Goal: Information Seeking & Learning: Learn about a topic

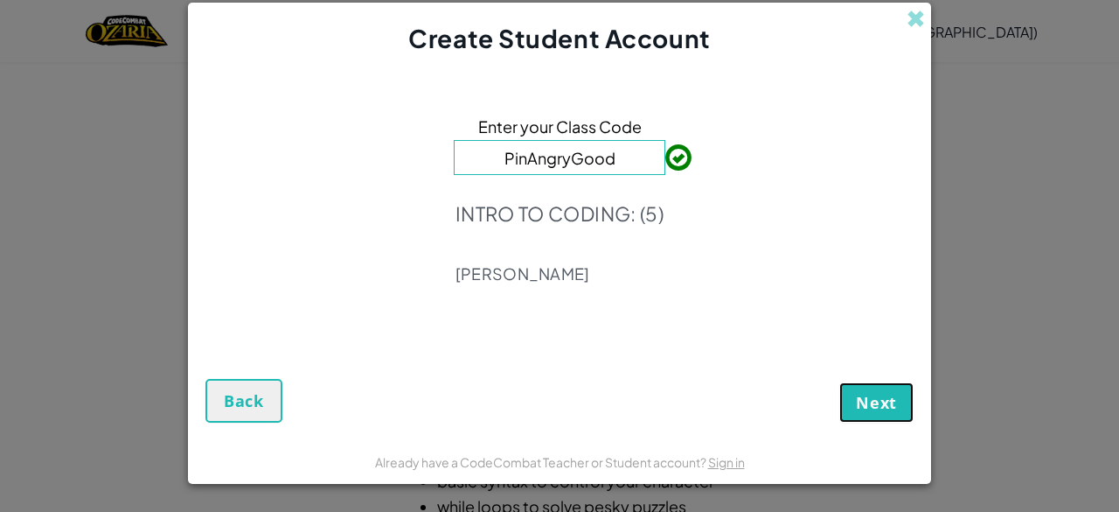
click at [877, 414] on button "Next" at bounding box center [876, 402] width 74 height 40
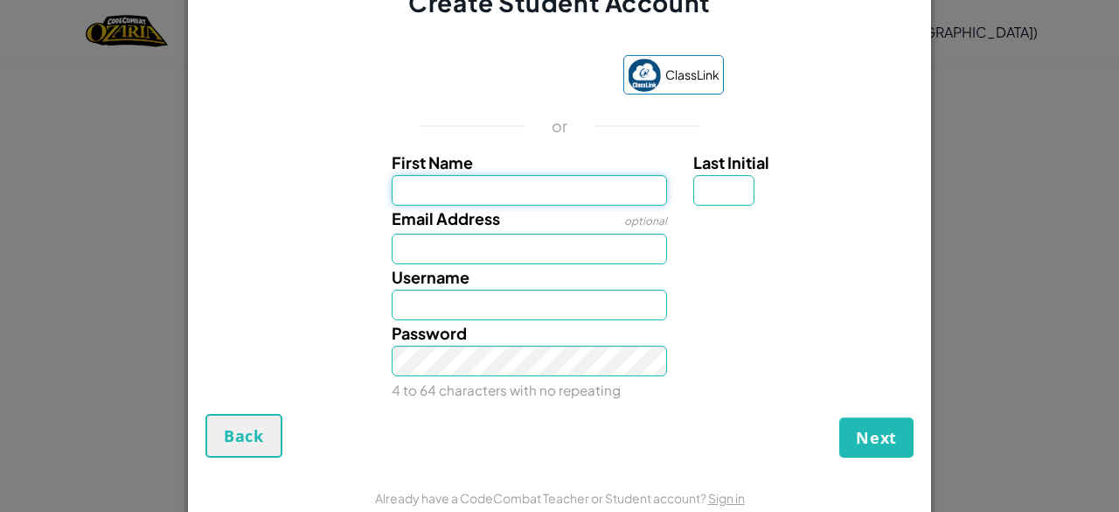
click at [505, 202] on input "First Name" at bounding box center [530, 190] width 276 height 31
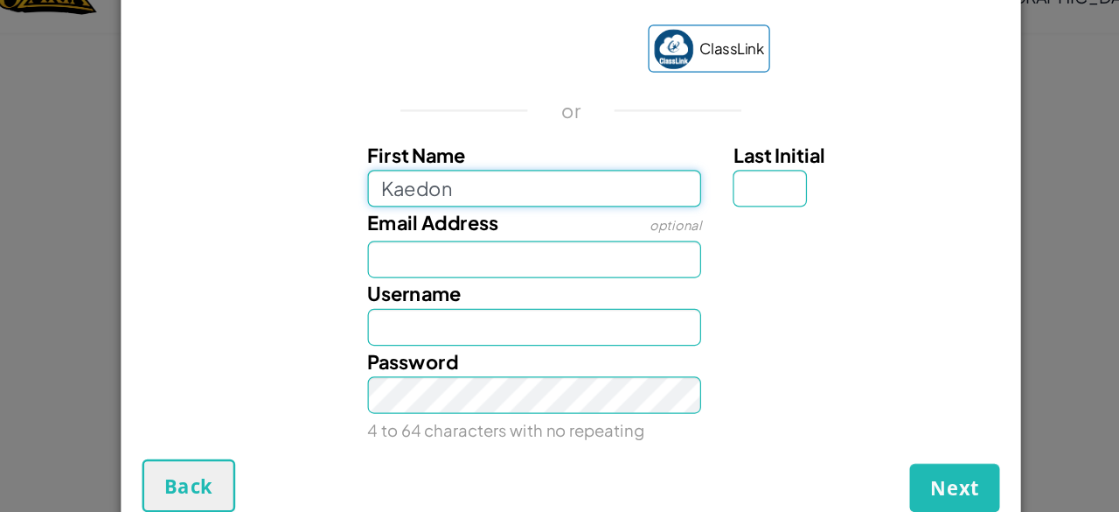
type input "Kaedon"
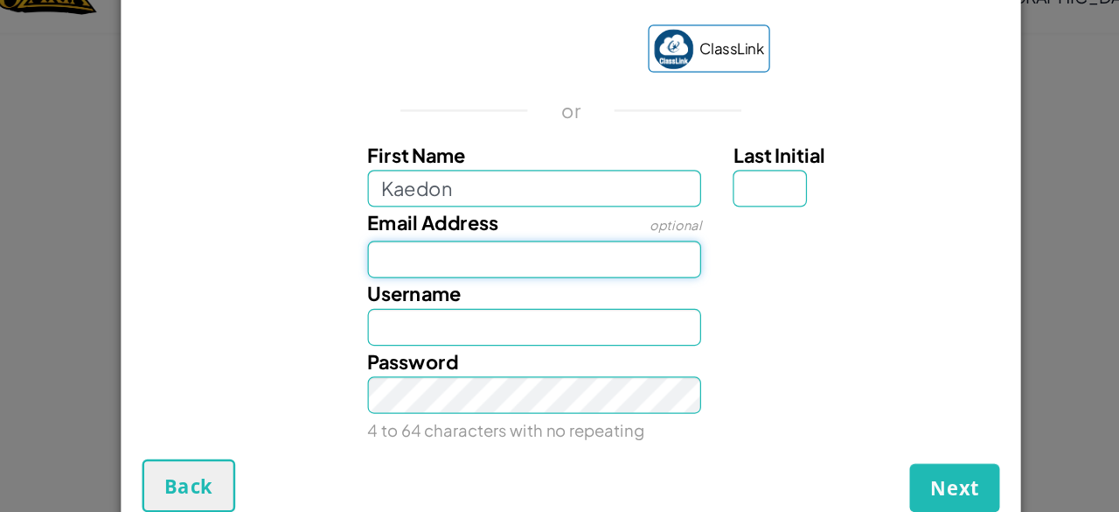
type input "Kaedon"
click at [462, 241] on input "Email Address" at bounding box center [530, 248] width 276 height 31
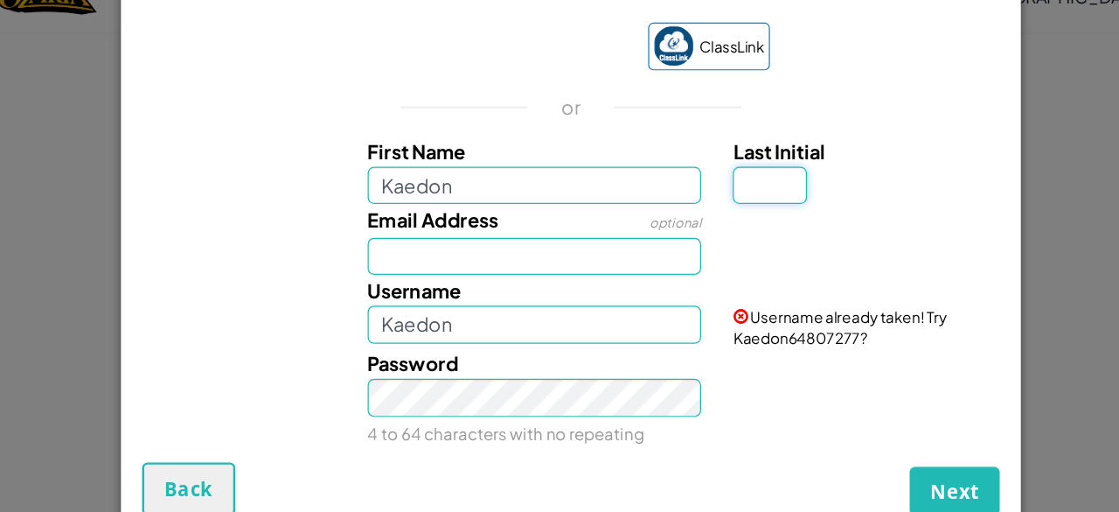
click at [699, 172] on input "Last Initial" at bounding box center [723, 187] width 61 height 31
type input "f"
type input "F"
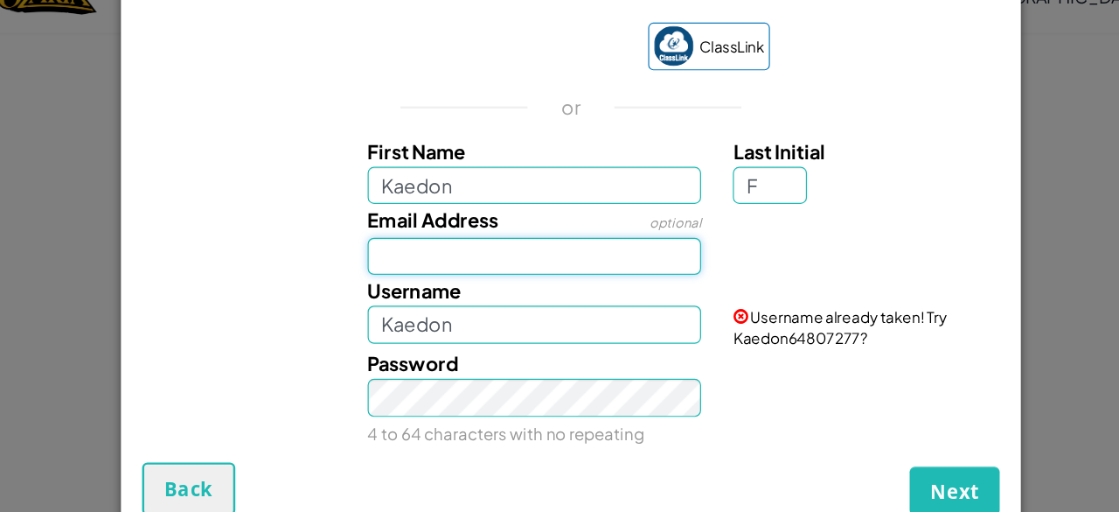
type input "KaedonF"
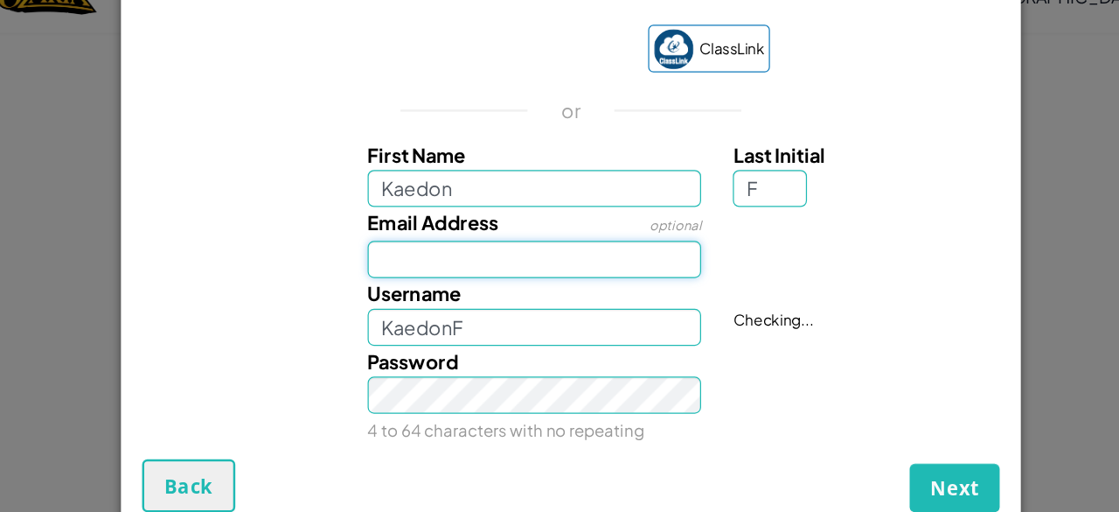
click at [421, 238] on input "Email Address" at bounding box center [530, 248] width 276 height 31
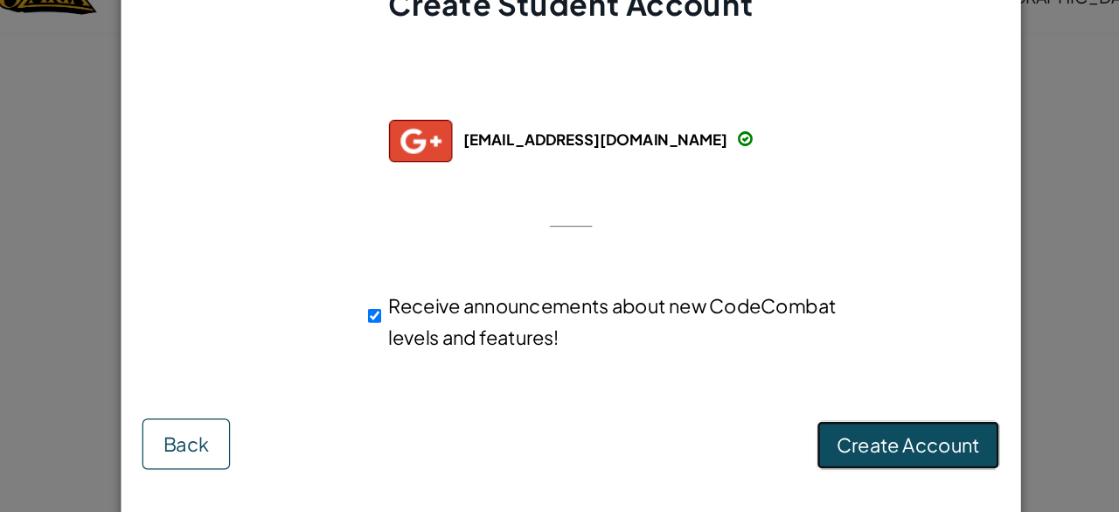
click at [840, 400] on span "Create Account" at bounding box center [838, 402] width 118 height 20
click at [840, 400] on button "Create Account" at bounding box center [837, 402] width 151 height 40
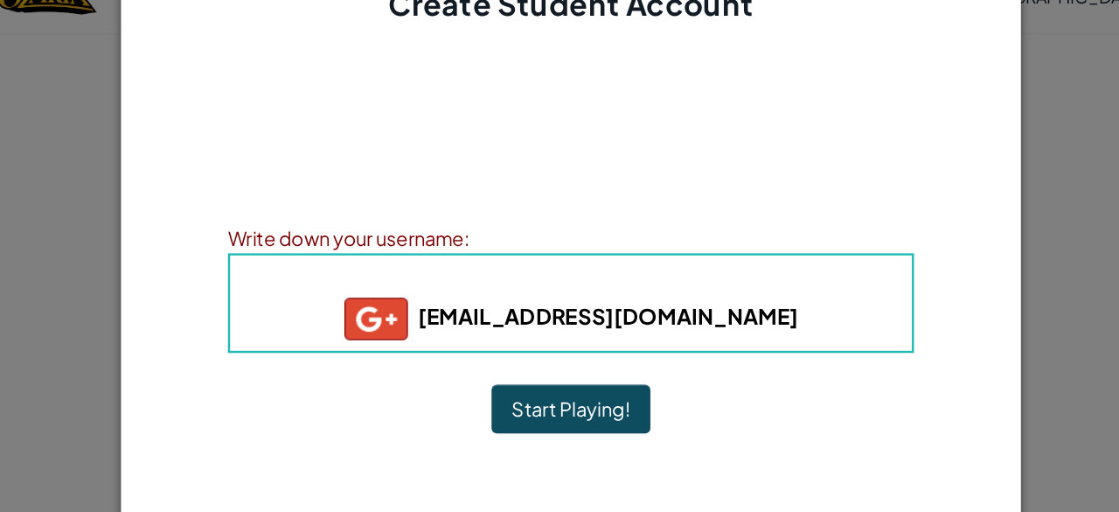
click at [603, 370] on button "Start Playing!" at bounding box center [559, 372] width 131 height 40
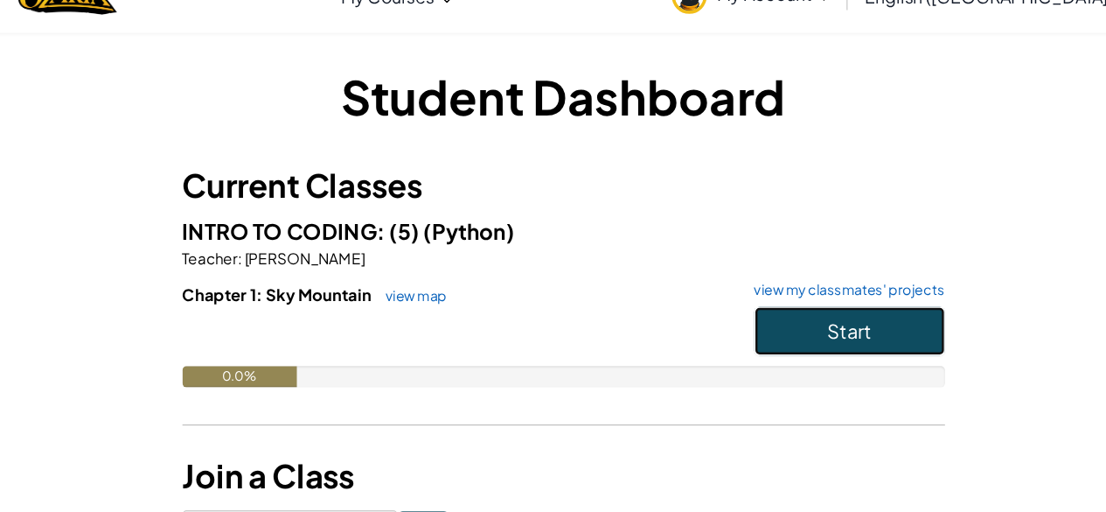
click at [765, 312] on button "Start" at bounding box center [789, 308] width 157 height 40
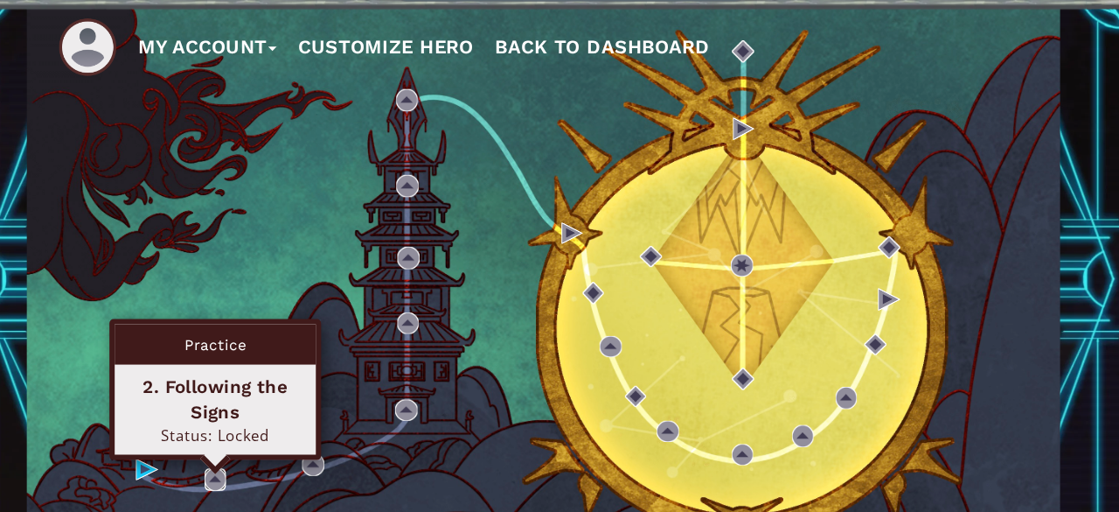
click at [261, 430] on img at bounding box center [265, 429] width 17 height 17
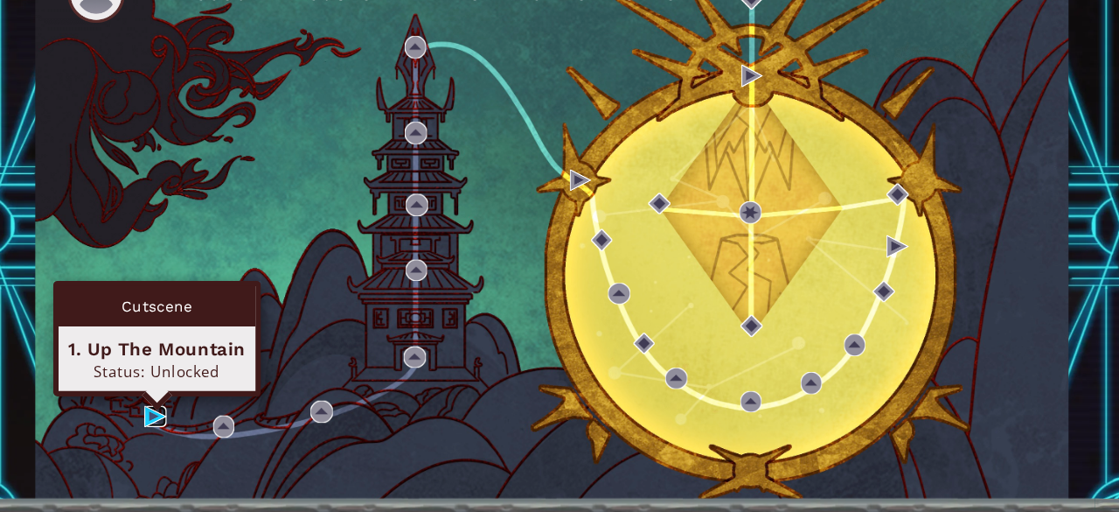
click at [200, 420] on img at bounding box center [208, 422] width 17 height 17
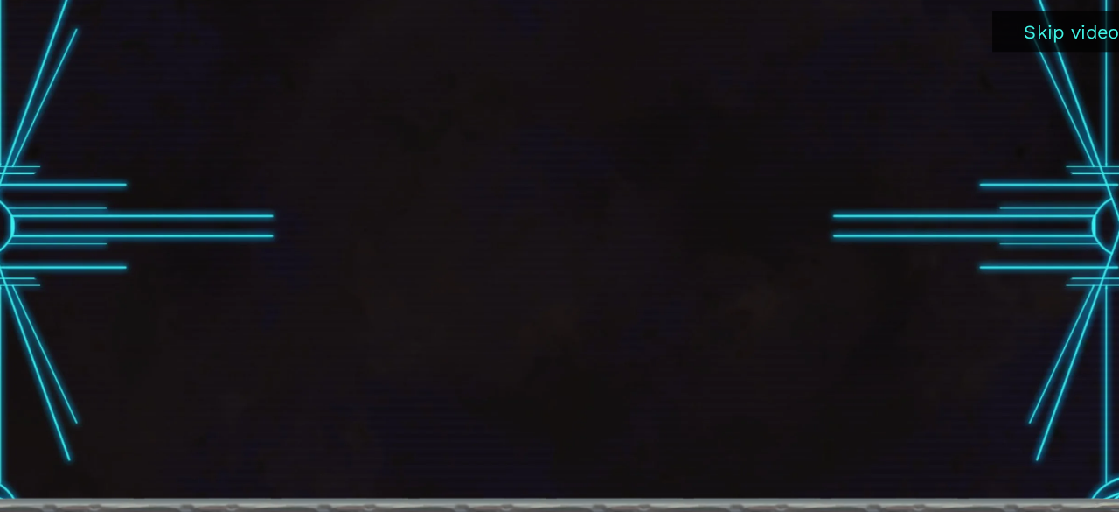
click at [936, 99] on button "Skip video" at bounding box center [966, 104] width 131 height 34
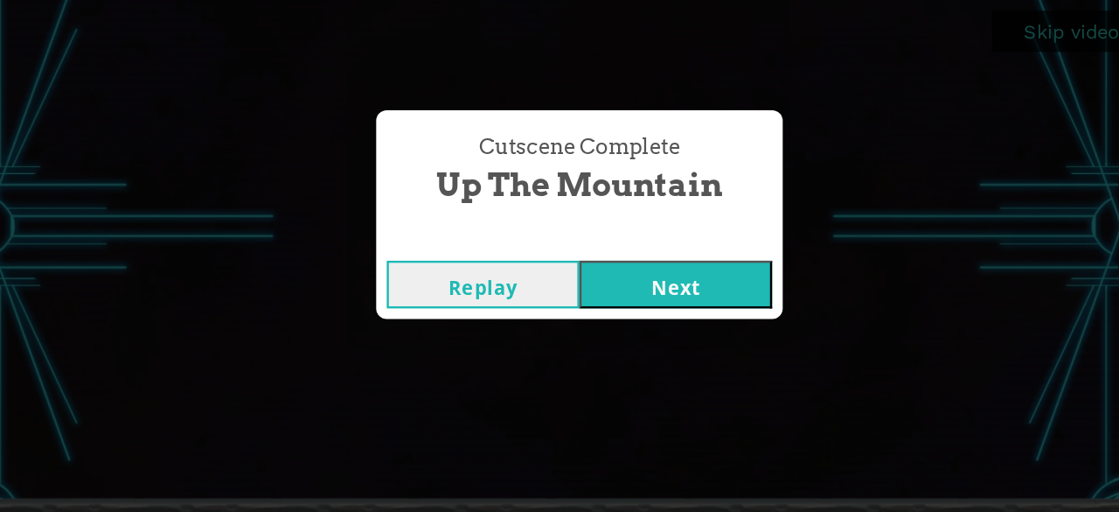
click at [596, 309] on button "Next" at bounding box center [639, 313] width 159 height 39
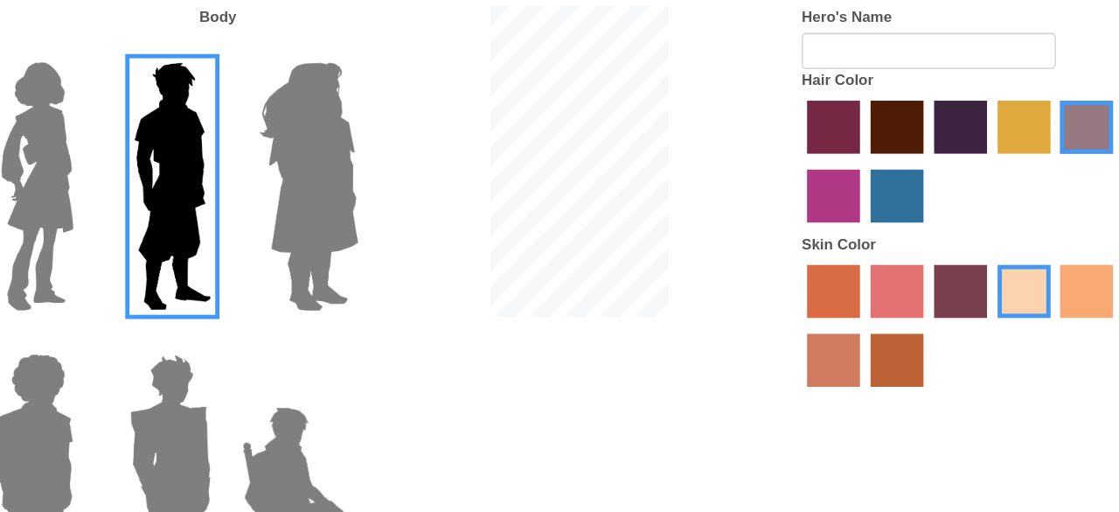
click at [804, 105] on label "maroon hair color" at bounding box center [822, 105] width 44 height 44
click at [794, 133] on input "maroon hair color" at bounding box center [794, 133] width 0 height 0
click at [863, 244] on label "tosca skin color" at bounding box center [875, 241] width 44 height 44
click at [846, 268] on input "tosca skin color" at bounding box center [846, 268] width 0 height 0
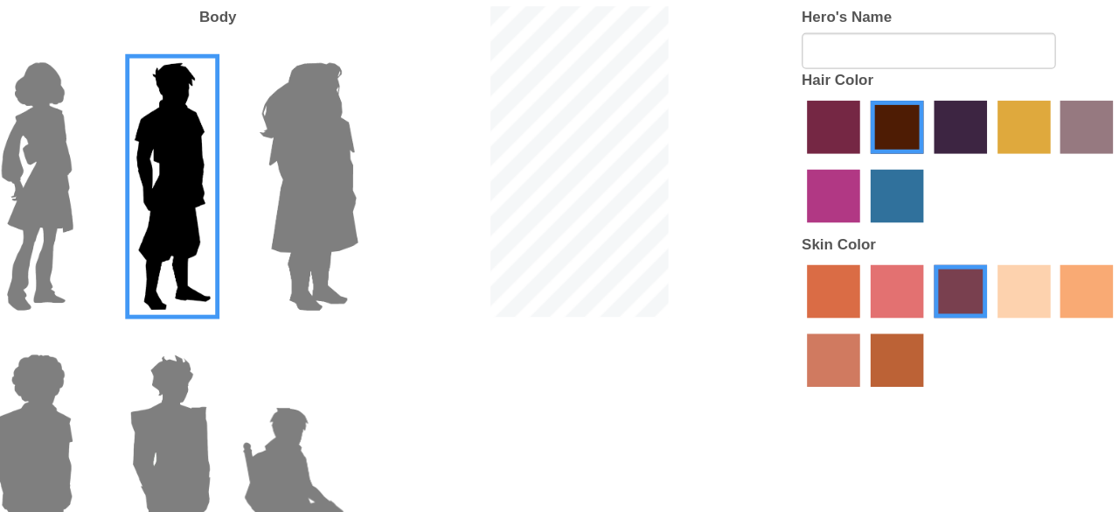
click at [845, 242] on div at bounding box center [900, 271] width 315 height 114
click at [798, 268] on div at bounding box center [900, 271] width 315 height 114
click at [813, 247] on label "froly skin color" at bounding box center [822, 241] width 44 height 44
click at [794, 268] on input "froly skin color" at bounding box center [794, 268] width 0 height 0
click at [790, 246] on label "sorbus skin color" at bounding box center [770, 241] width 44 height 44
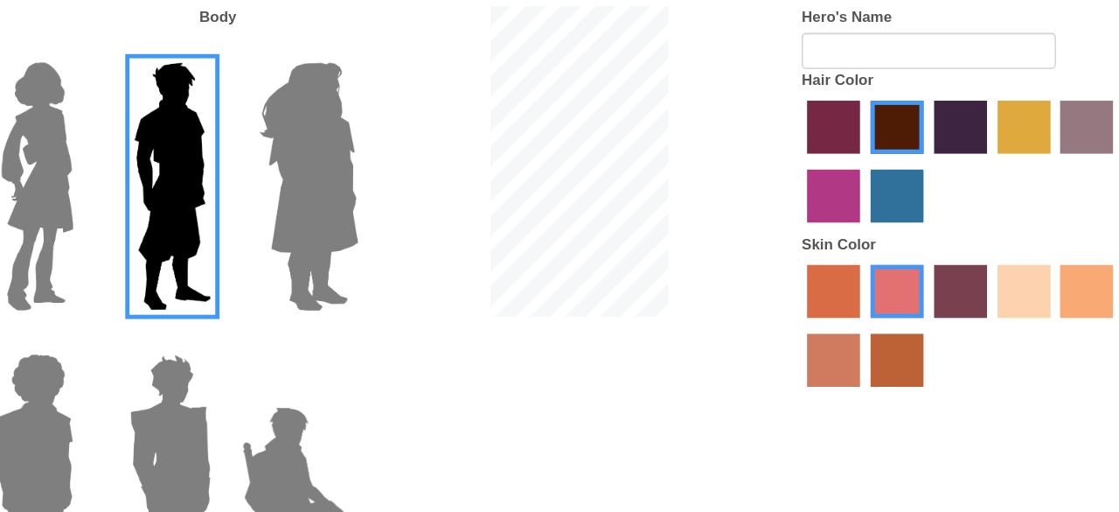
click at [741, 268] on input "sorbus skin color" at bounding box center [741, 268] width 0 height 0
click at [767, 303] on label "burning sand skin color" at bounding box center [770, 297] width 44 height 44
click at [1055, 268] on input "burning sand skin color" at bounding box center [1055, 268] width 0 height 0
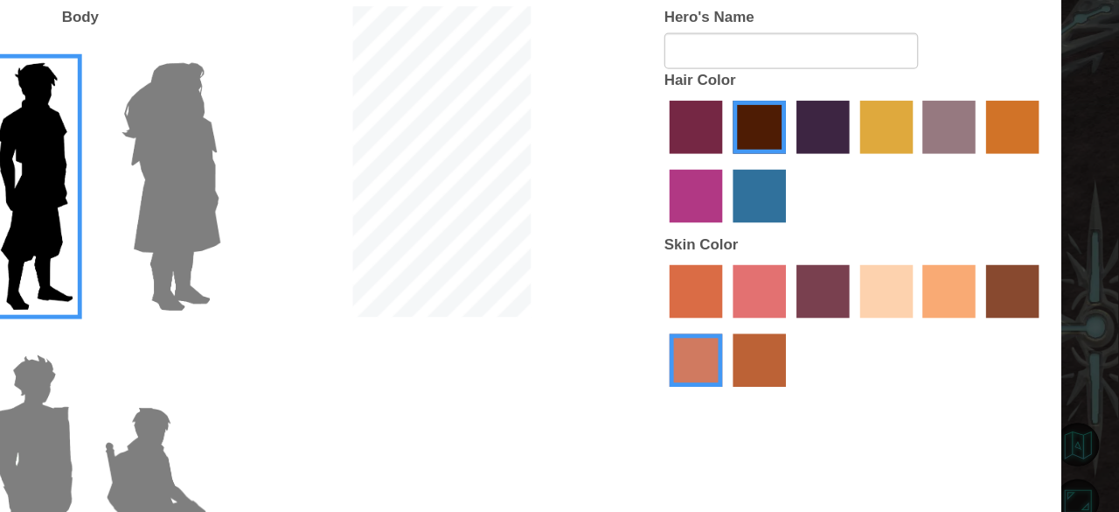
click at [823, 288] on label "smoke tree skin color" at bounding box center [822, 297] width 44 height 44
click at [794, 325] on input "smoke tree skin color" at bounding box center [794, 325] width 0 height 0
click at [1017, 249] on label "karma skin color" at bounding box center [1031, 241] width 44 height 44
click at [1003, 268] on input "karma skin color" at bounding box center [1003, 268] width 0 height 0
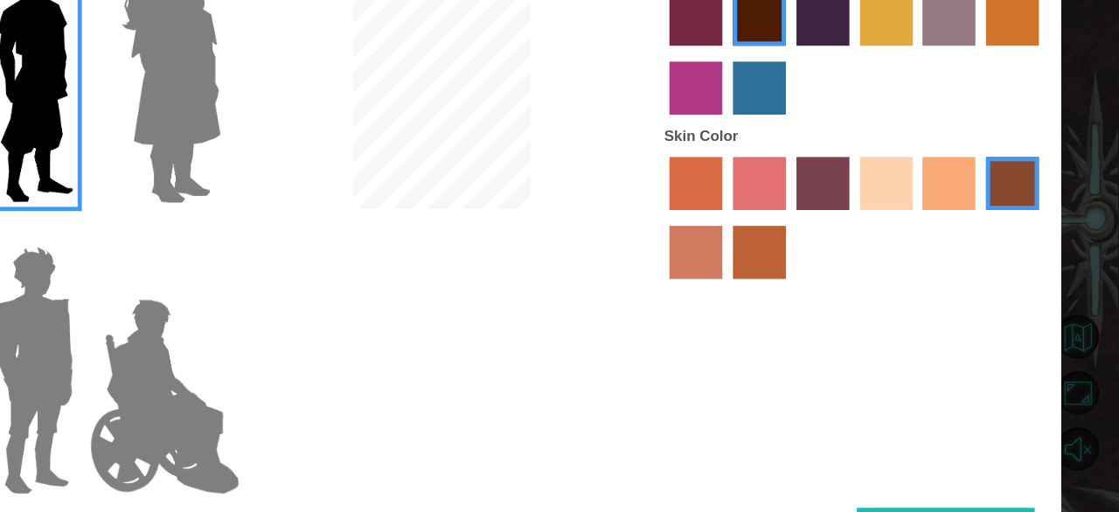
click at [240, 346] on img at bounding box center [221, 394] width 81 height 219
click at [262, 281] on input "Hero Garnet" at bounding box center [262, 281] width 0 height 0
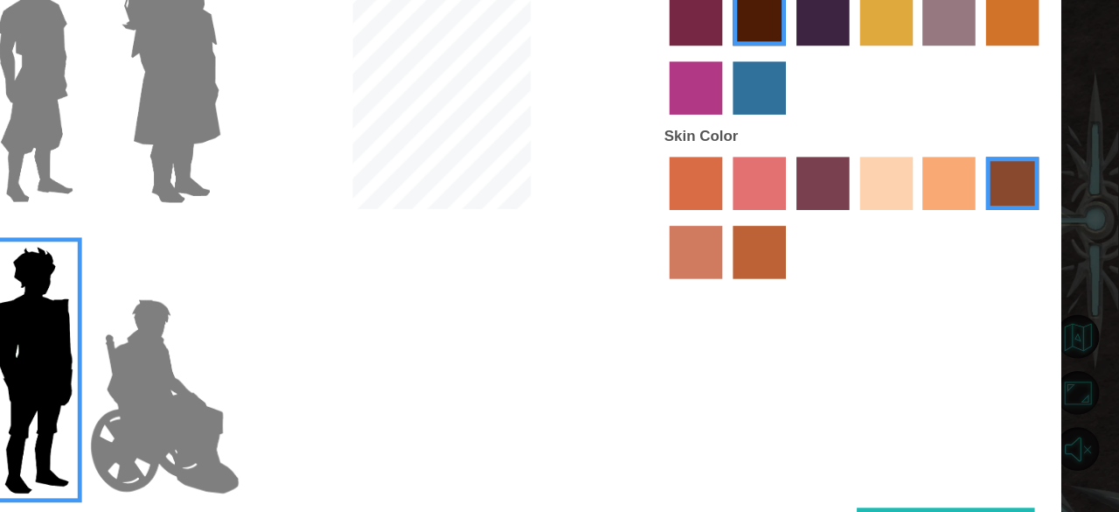
click at [295, 373] on img at bounding box center [330, 416] width 137 height 175
click at [376, 281] on input "Hero Jamie" at bounding box center [376, 281] width 0 height 0
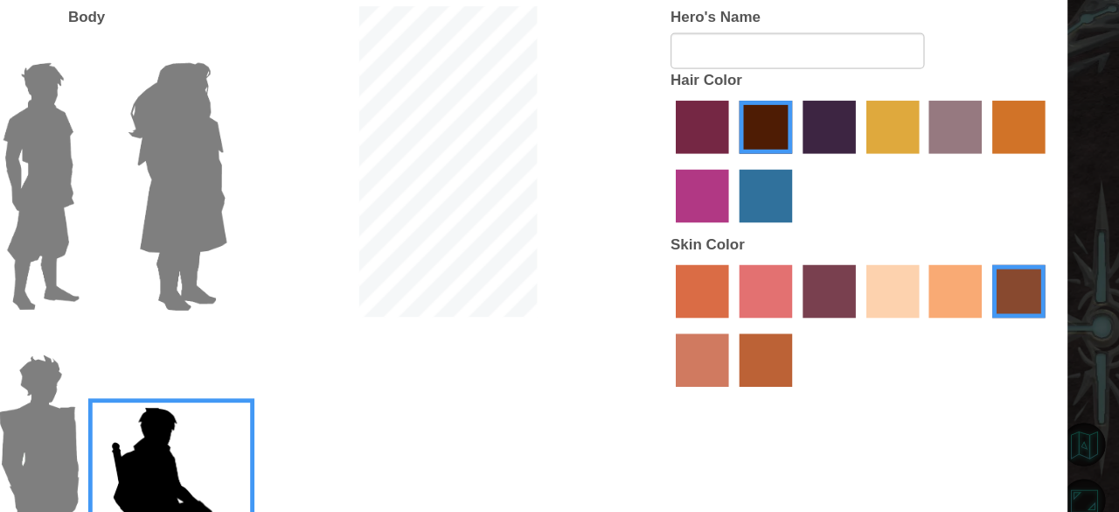
click at [201, 346] on img at bounding box center [221, 394] width 81 height 219
click at [262, 281] on input "Hero Garnet" at bounding box center [262, 281] width 0 height 0
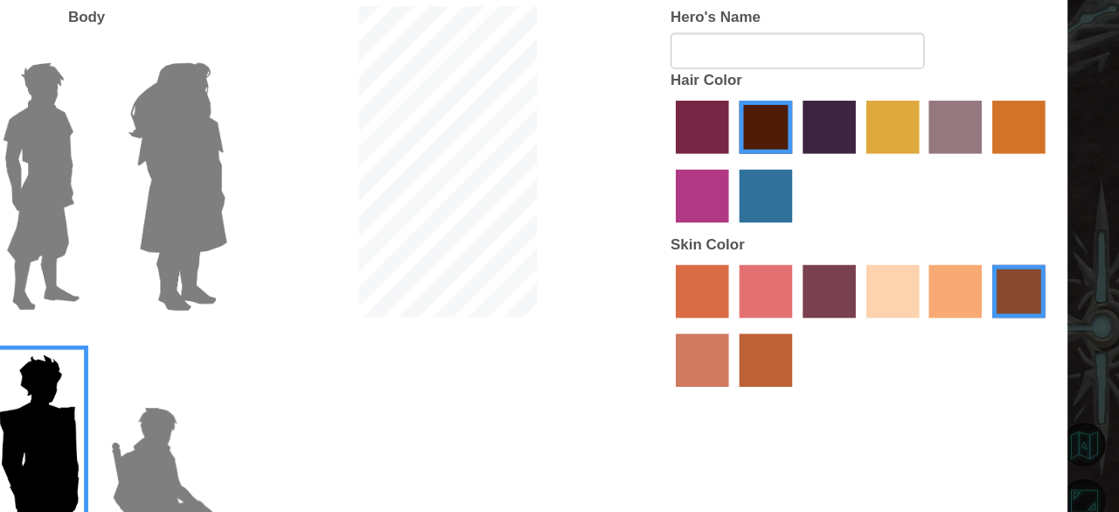
click at [226, 174] on img at bounding box center [223, 154] width 78 height 219
click at [262, 40] on input "Hero Lars" at bounding box center [262, 40] width 0 height 0
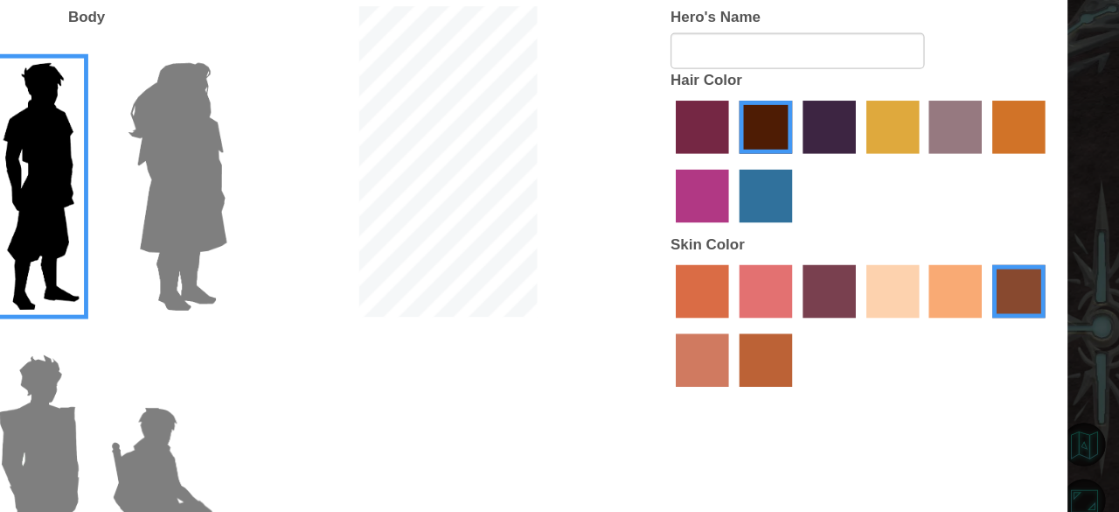
click at [319, 171] on img at bounding box center [336, 154] width 95 height 219
click at [376, 40] on input "Hero Amethyst" at bounding box center [376, 40] width 0 height 0
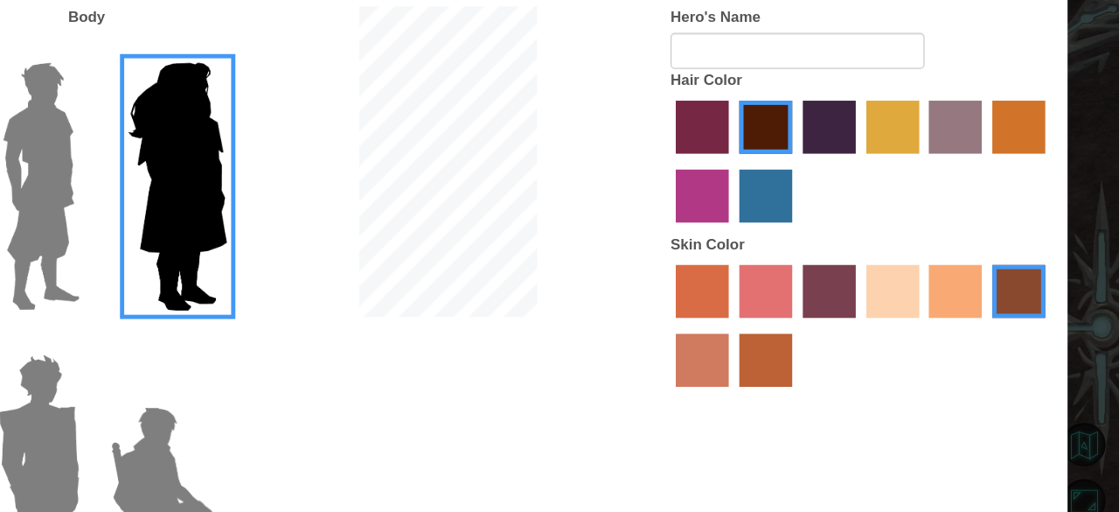
click at [231, 178] on img at bounding box center [223, 154] width 78 height 219
click at [262, 40] on input "Hero Lars" at bounding box center [262, 40] width 0 height 0
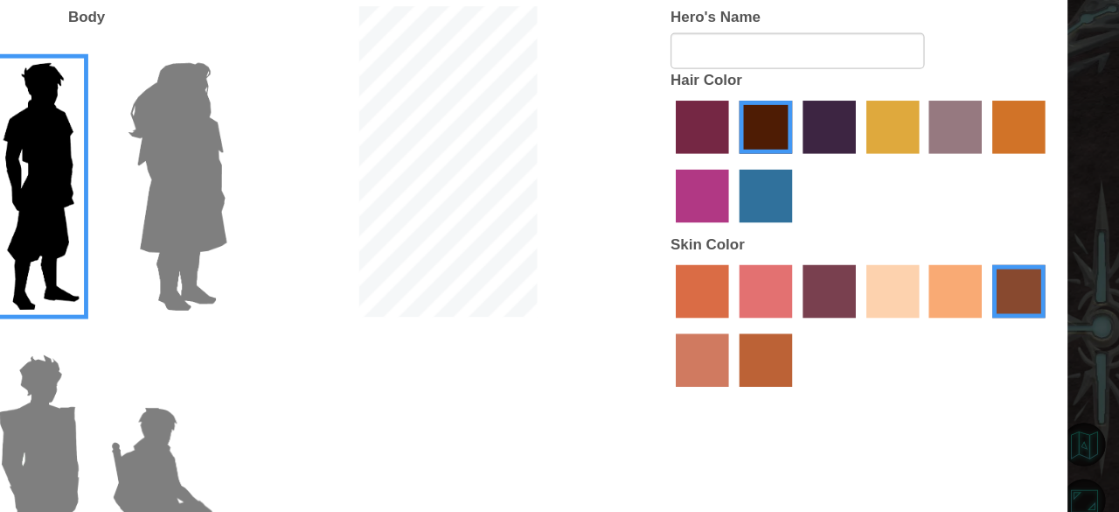
click at [771, 59] on label "Hair Color" at bounding box center [772, 65] width 59 height 17
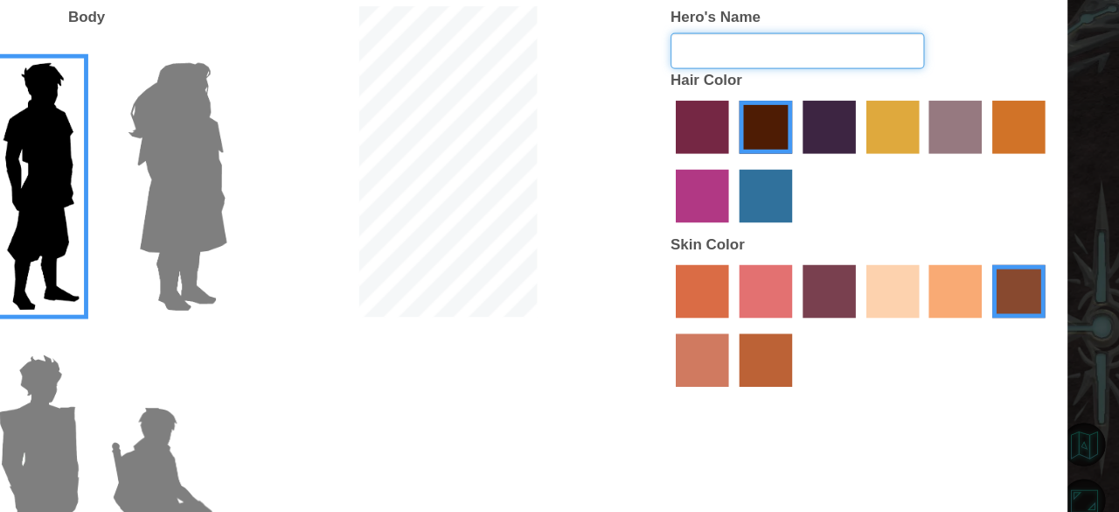
click at [783, 38] on input "Hero's Name" at bounding box center [848, 42] width 210 height 30
type input "Kaedon huzz"
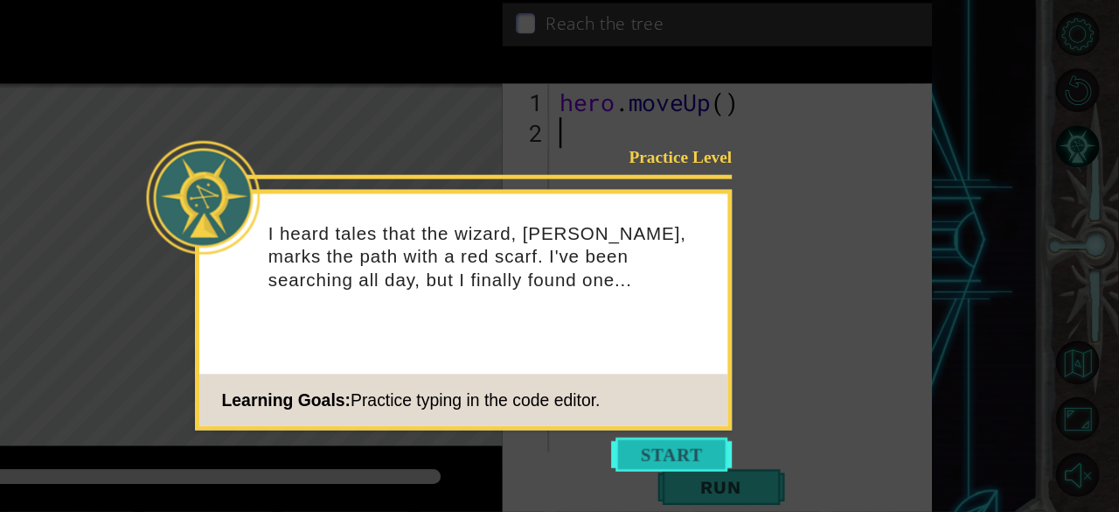
click at [735, 439] on button "Start" at bounding box center [749, 442] width 100 height 28
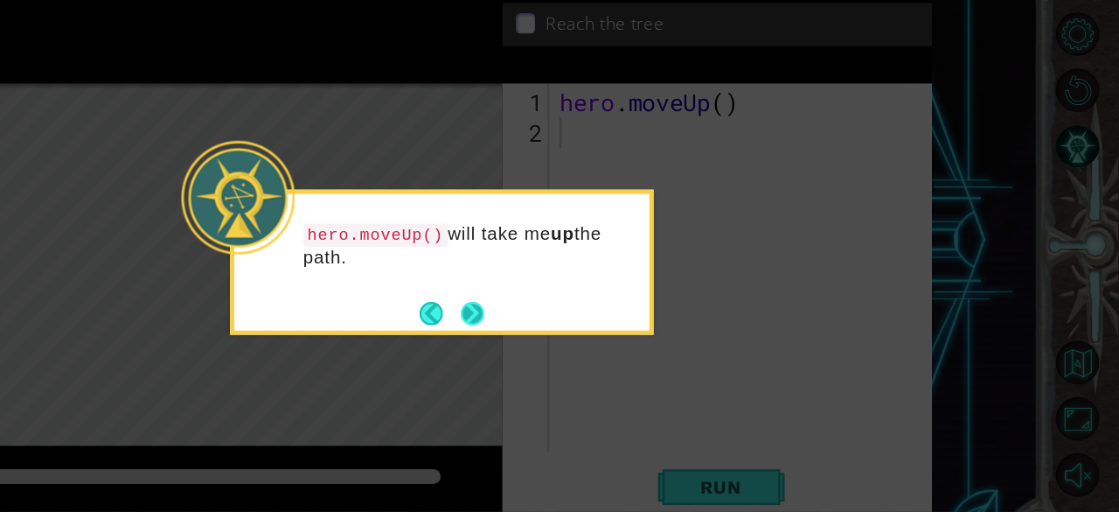
click at [589, 324] on button "Next" at bounding box center [584, 326] width 19 height 19
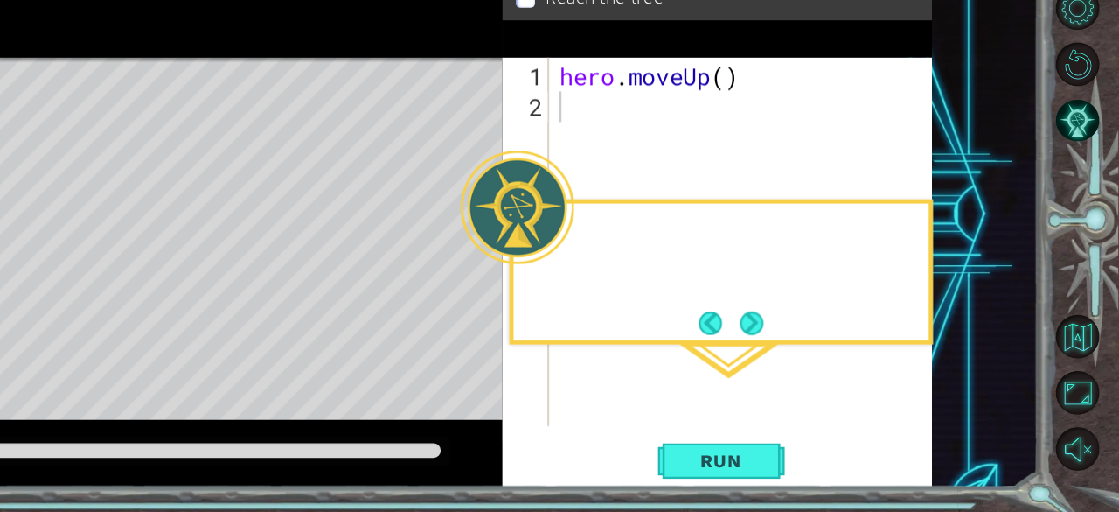
click at [589, 345] on div "Level Map" at bounding box center [514, 393] width 808 height 515
click at [808, 354] on button "Next" at bounding box center [815, 355] width 19 height 19
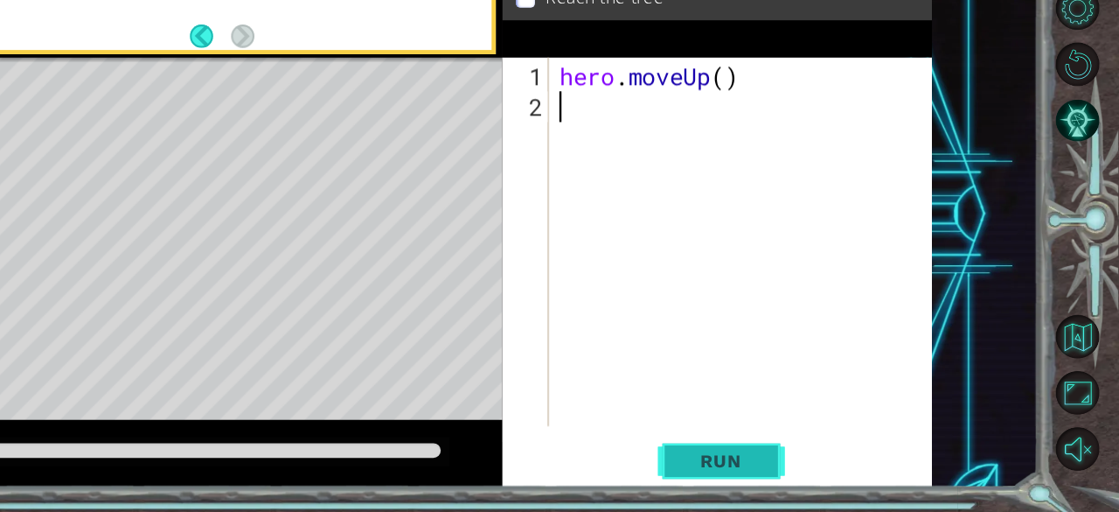
click at [768, 482] on button "Run" at bounding box center [790, 470] width 105 height 36
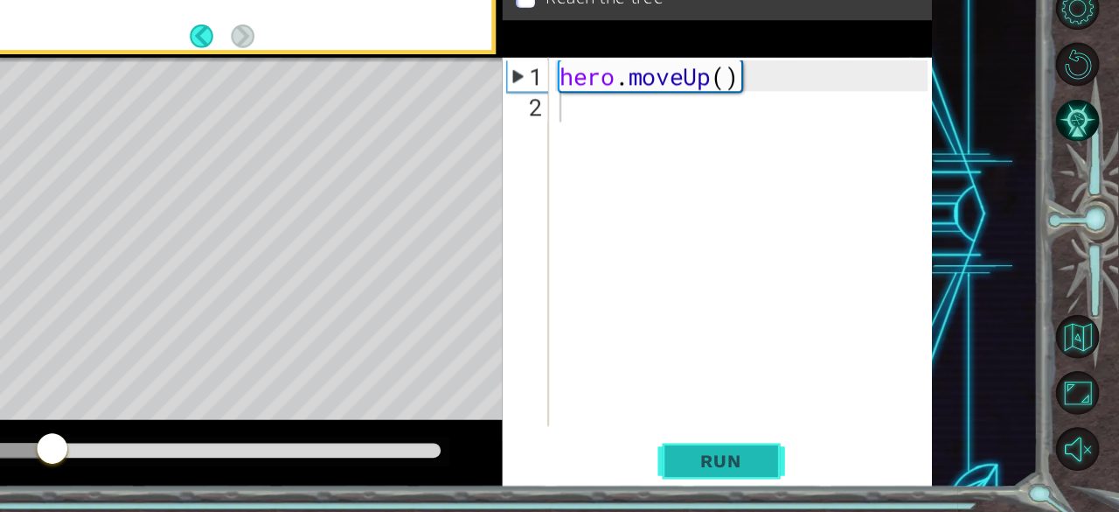
click at [768, 481] on button "Run" at bounding box center [790, 470] width 105 height 36
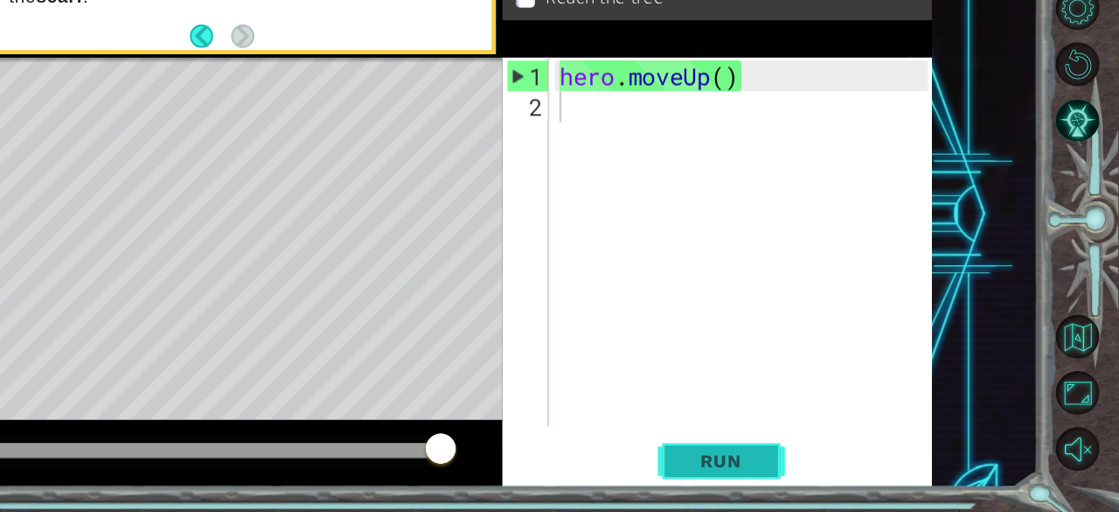
click at [801, 472] on span "Run" at bounding box center [789, 469] width 69 height 17
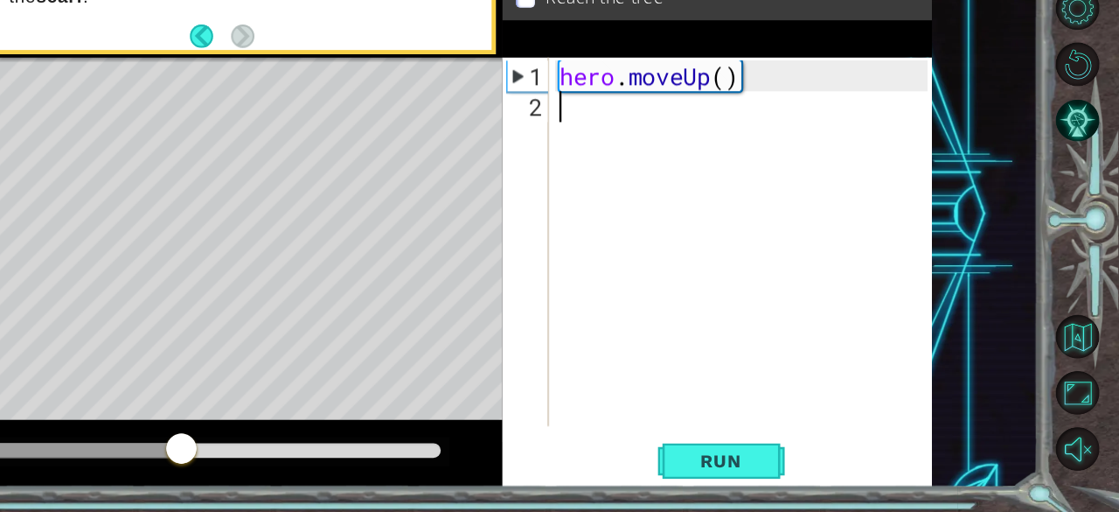
click at [366, 410] on div "Level Map" at bounding box center [514, 393] width 808 height 515
click at [370, 401] on div "Level Map" at bounding box center [514, 393] width 808 height 515
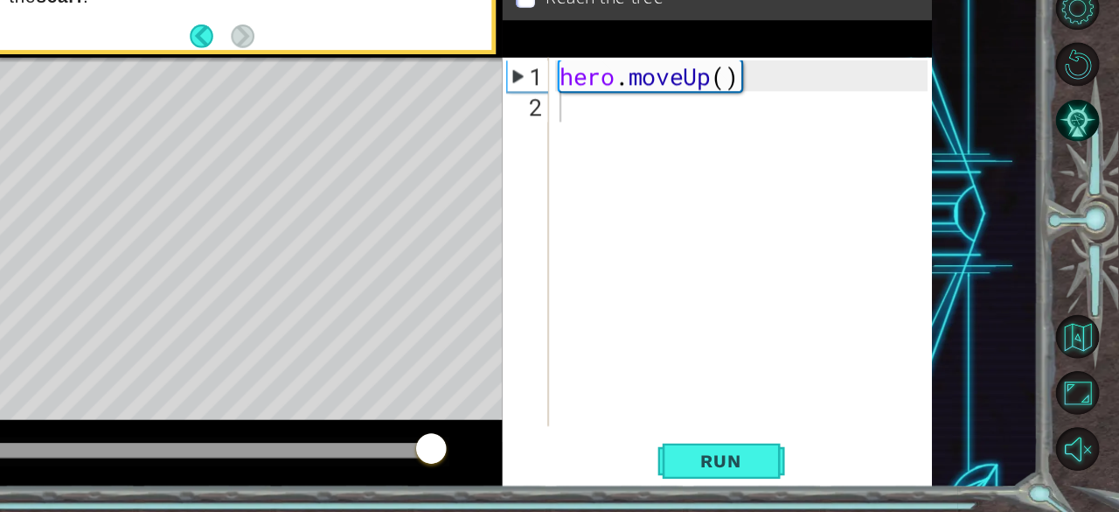
drag, startPoint x: 424, startPoint y: 449, endPoint x: 565, endPoint y: 458, distance: 141.0
click at [565, 458] on div at bounding box center [550, 460] width 31 height 31
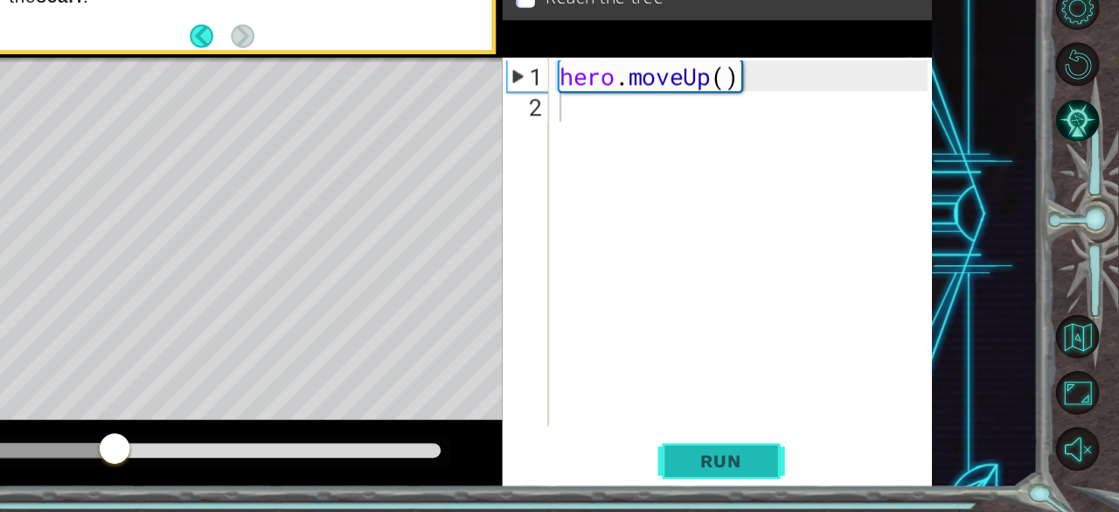
click at [801, 466] on span "Run" at bounding box center [789, 469] width 69 height 17
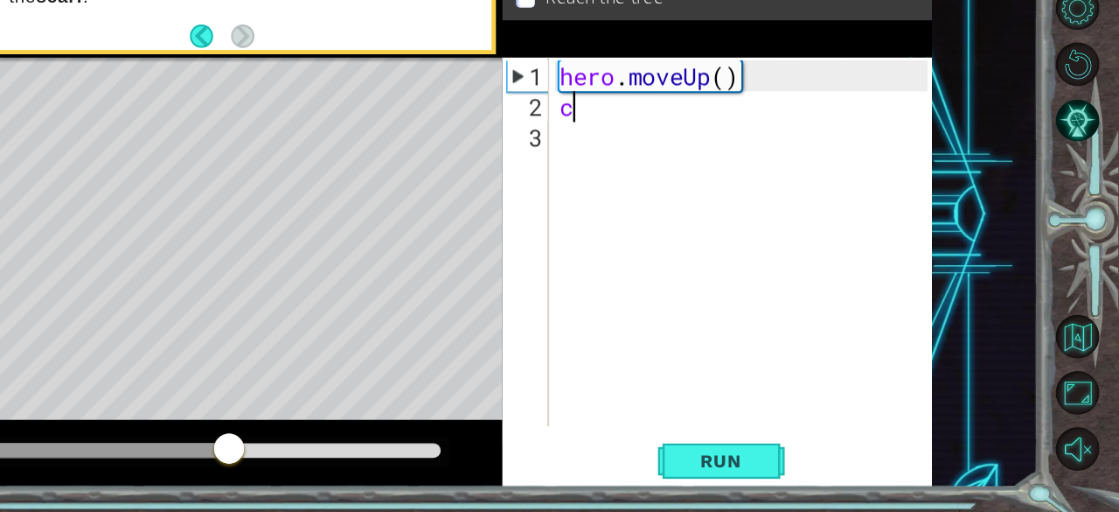
click at [375, 408] on div "Level Map" at bounding box center [514, 393] width 808 height 515
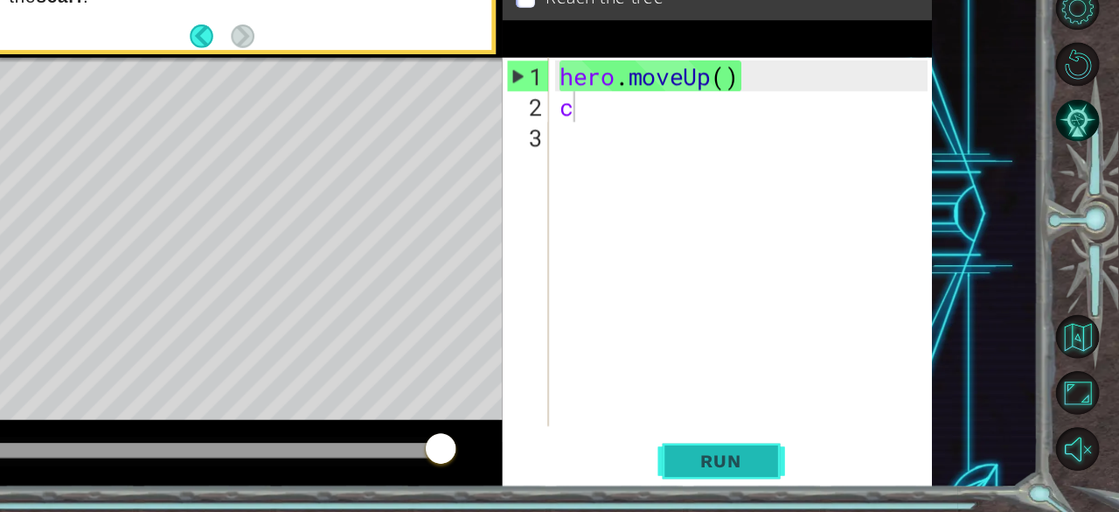
click at [776, 473] on span "Run" at bounding box center [789, 469] width 69 height 17
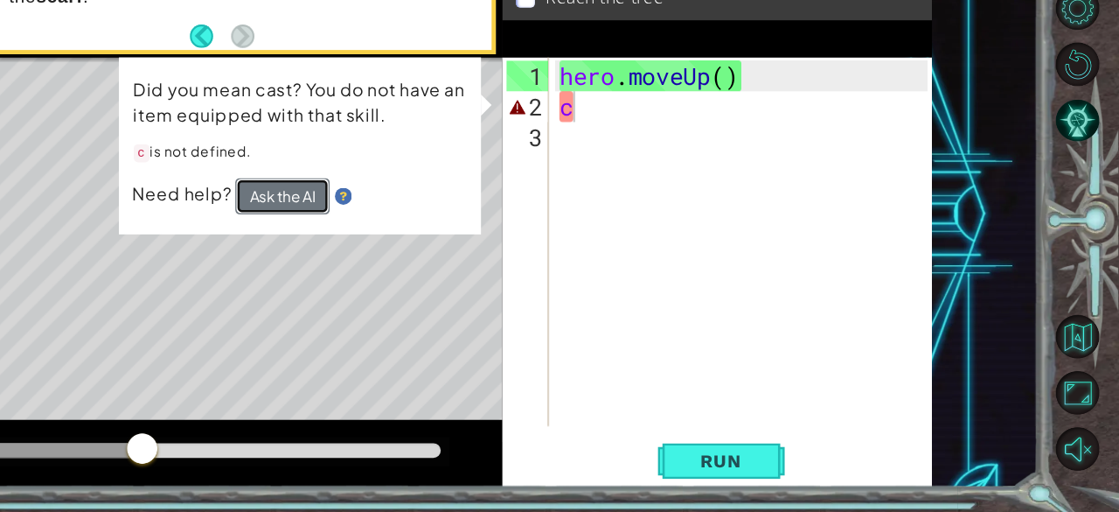
click at [407, 246] on button "Ask the AI" at bounding box center [428, 251] width 78 height 30
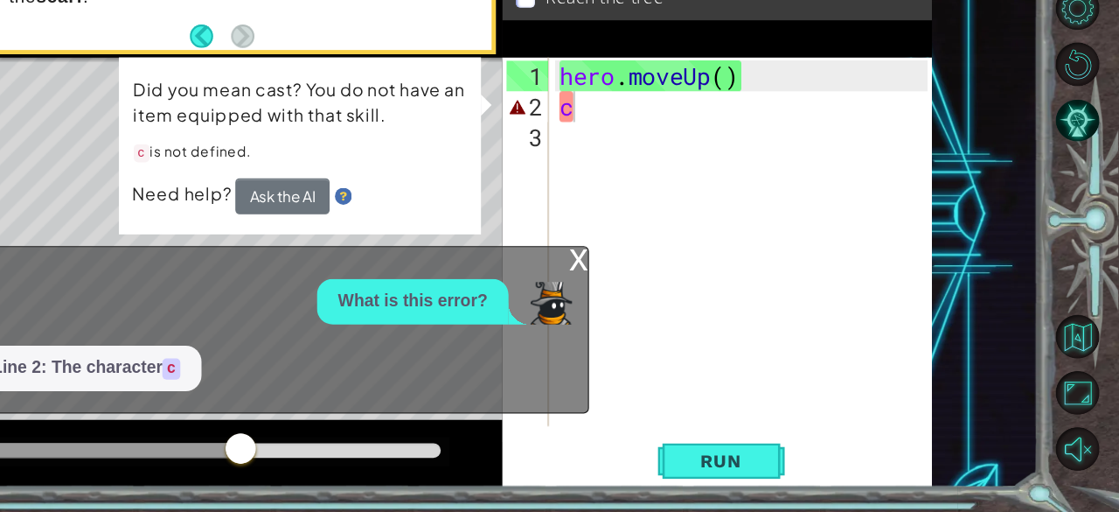
click at [509, 390] on div "Line 2: The character c" at bounding box center [393, 393] width 558 height 38
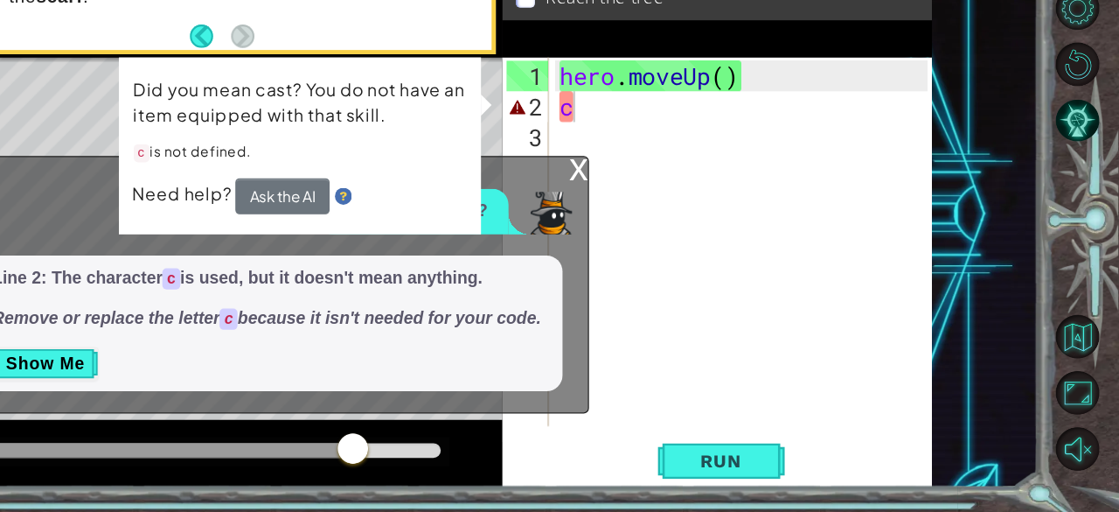
click at [384, 355] on code "c" at bounding box center [383, 352] width 15 height 17
click at [669, 185] on div "hero . moveUp ( ) c" at bounding box center [811, 316] width 317 height 355
click at [662, 173] on div "hero . moveUp ( ) c" at bounding box center [811, 316] width 317 height 355
click at [795, 172] on div "hero . moveUp ( ) c" at bounding box center [811, 316] width 317 height 355
click at [819, 154] on div "hero . moveUp ( ) c" at bounding box center [811, 316] width 317 height 355
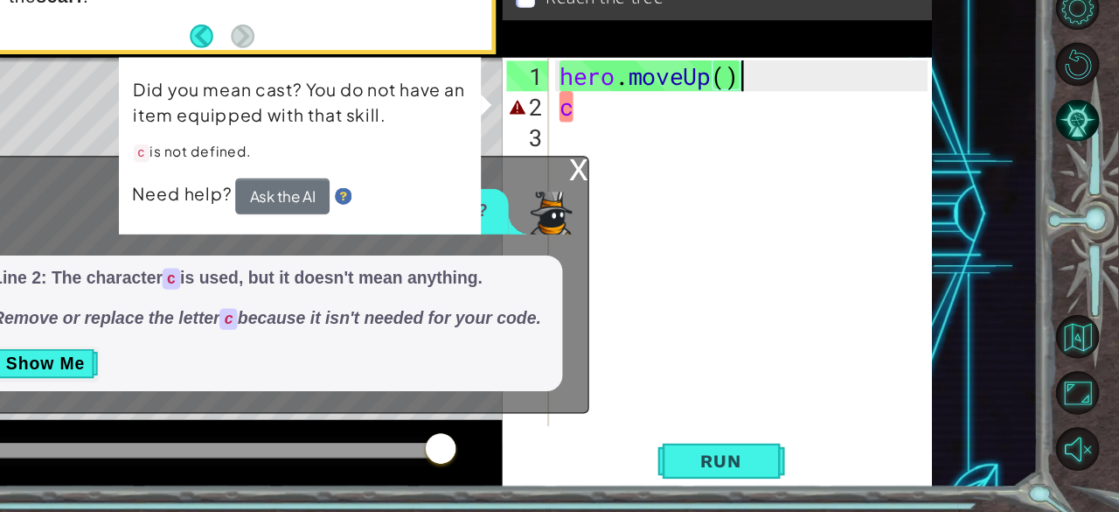
type textarea "hero.moveUp()"
click at [733, 196] on div "hero . moveUp ( ) c" at bounding box center [811, 316] width 317 height 355
click at [680, 225] on div "x" at bounding box center [673, 227] width 16 height 17
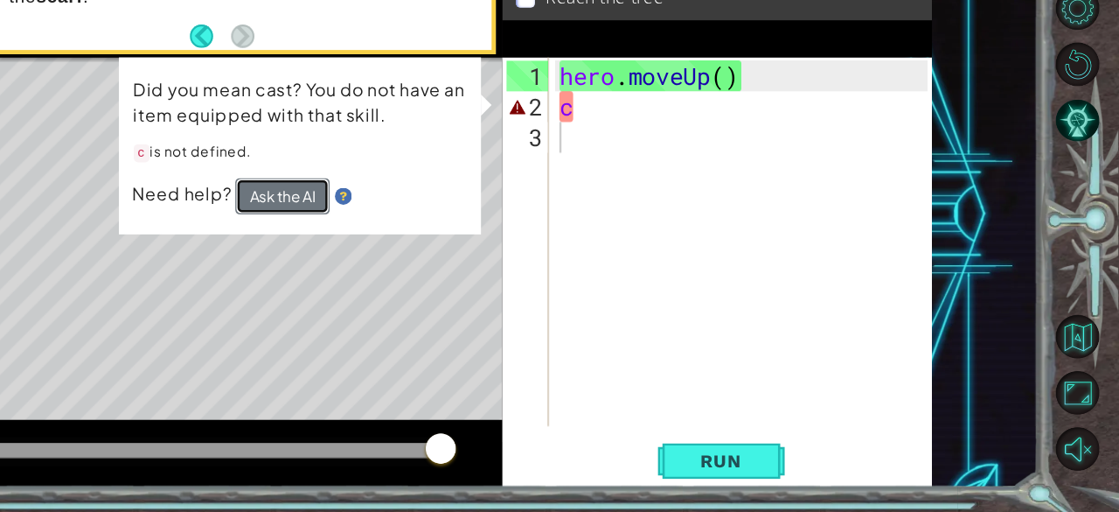
click at [432, 242] on button "Ask the AI" at bounding box center [428, 251] width 78 height 30
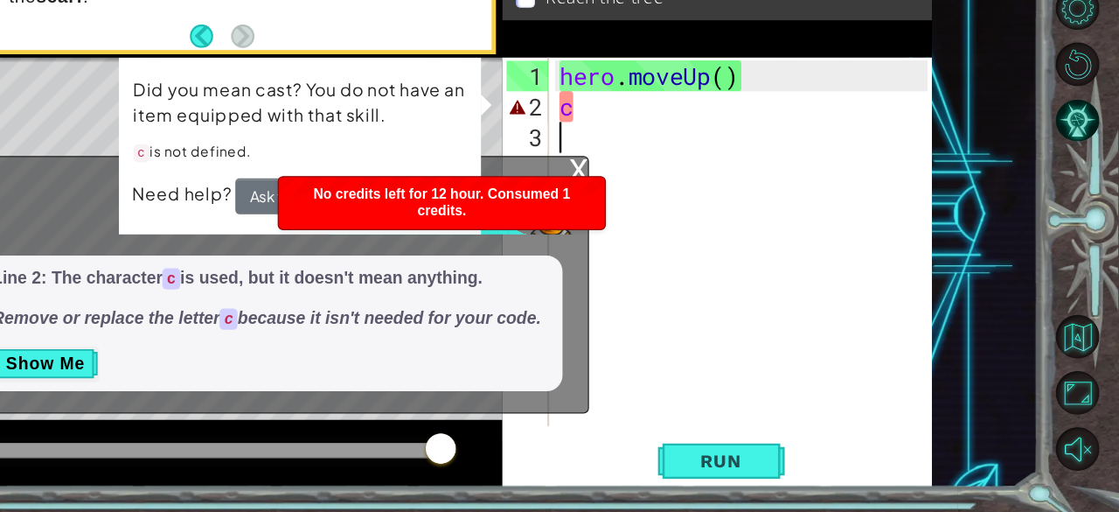
click at [671, 224] on div "x" at bounding box center [673, 227] width 16 height 17
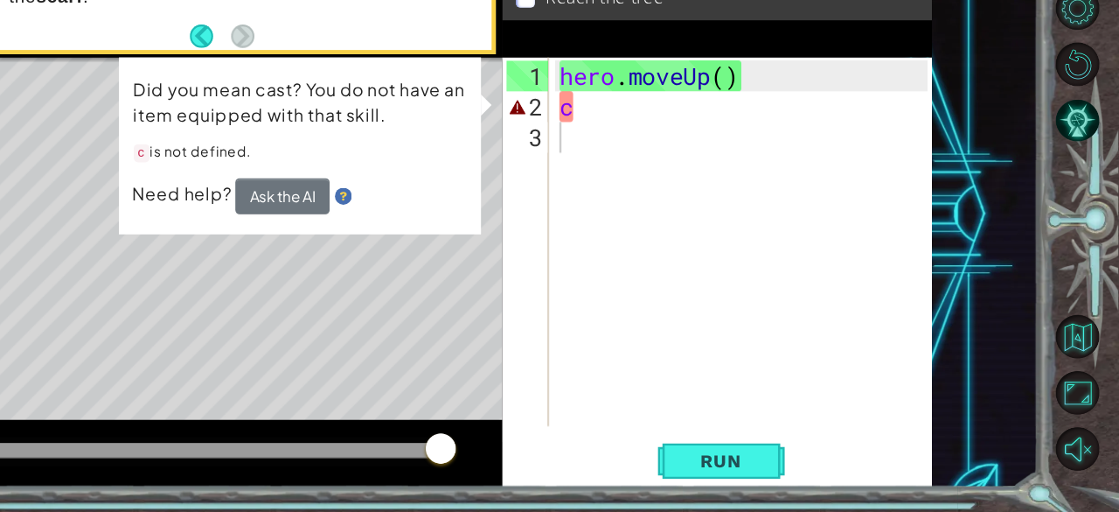
type textarea "c"
click at [700, 174] on div "hero . moveUp ( ) c" at bounding box center [811, 316] width 317 height 355
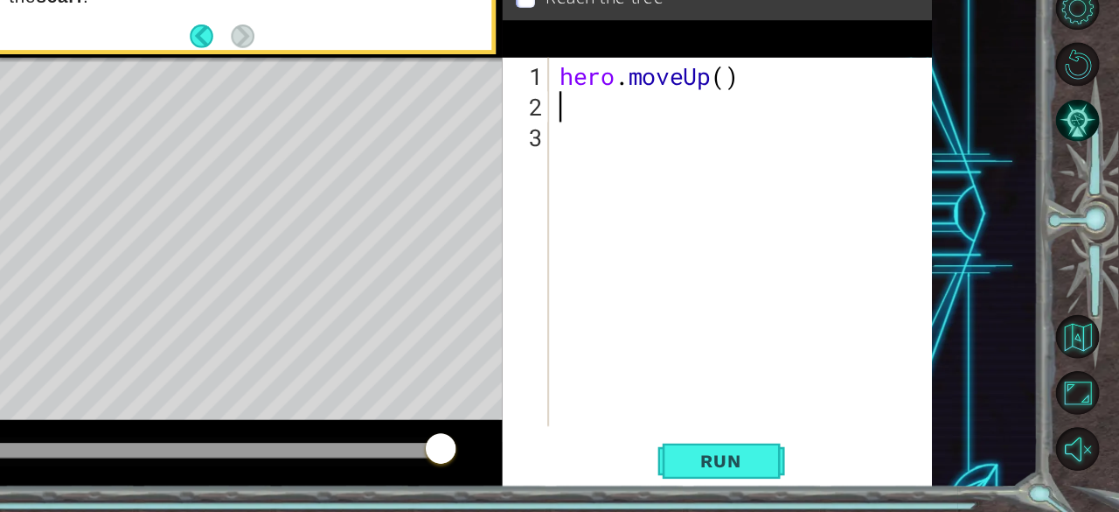
type textarea "hero.moveUp()"
click at [700, 174] on div "hero . moveUp ( )" at bounding box center [811, 316] width 317 height 355
type textarea "m"
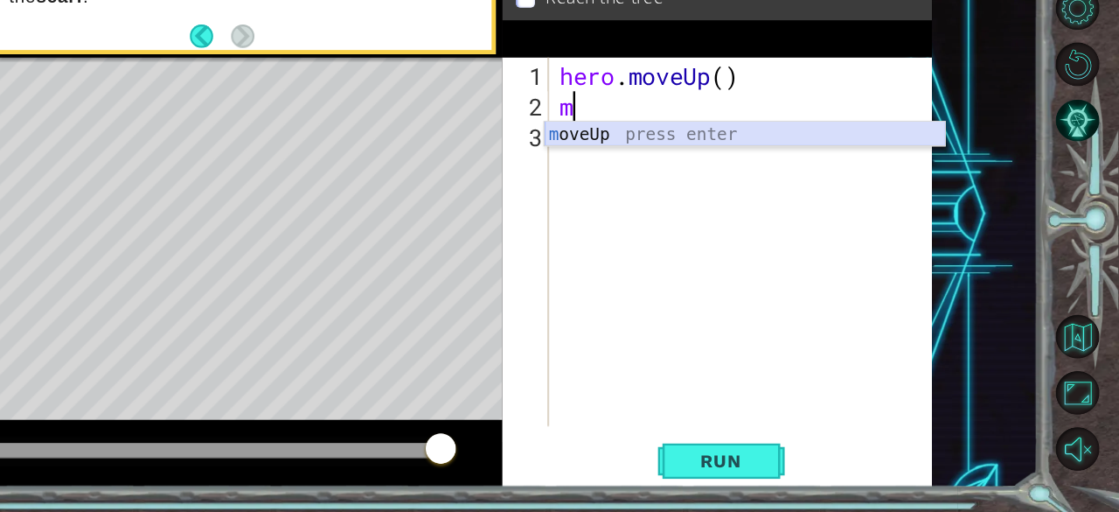
click at [699, 199] on div "m oveUp press enter" at bounding box center [809, 221] width 331 height 63
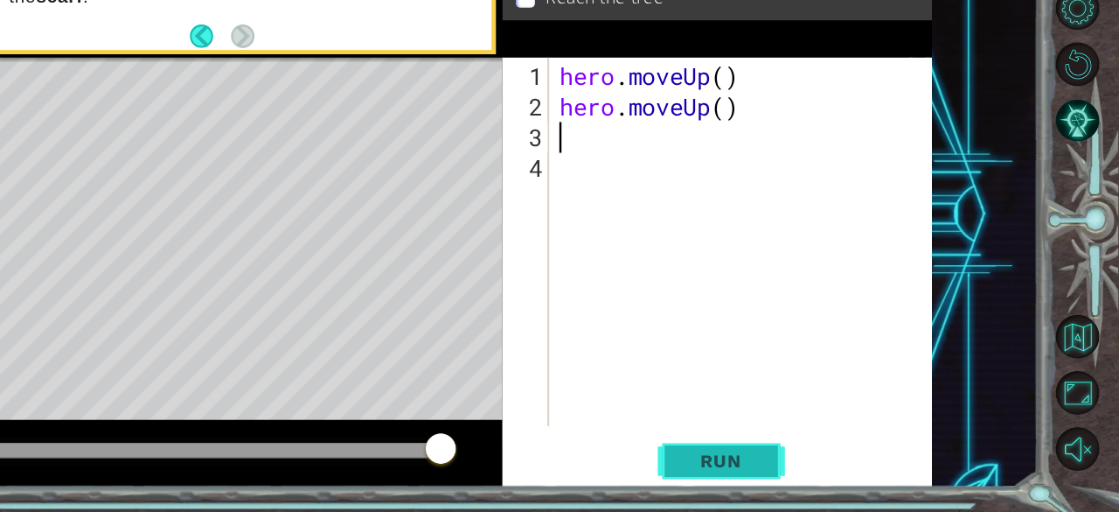
click at [808, 461] on span "Run" at bounding box center [789, 469] width 69 height 17
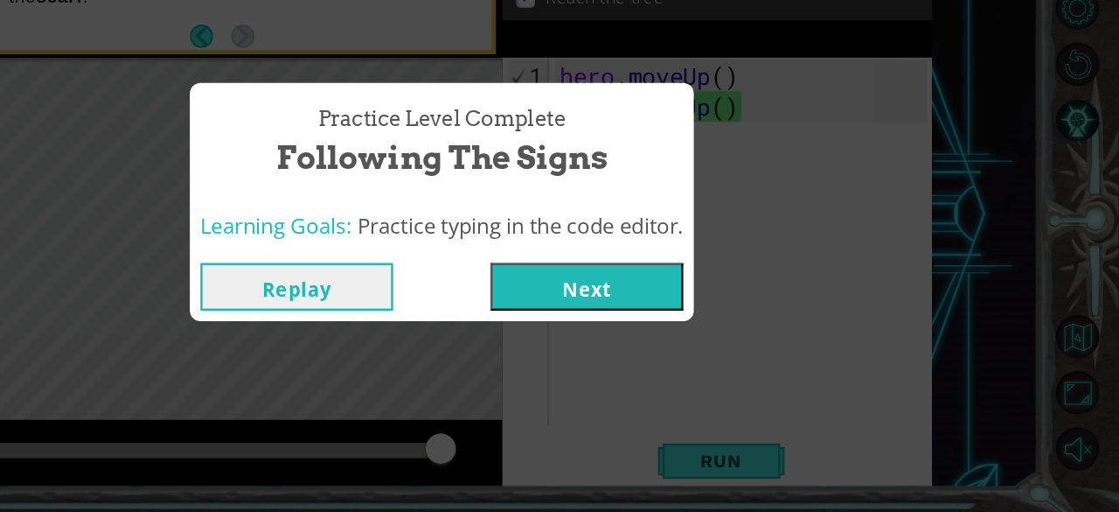
click at [726, 313] on button "Next" at bounding box center [679, 325] width 159 height 39
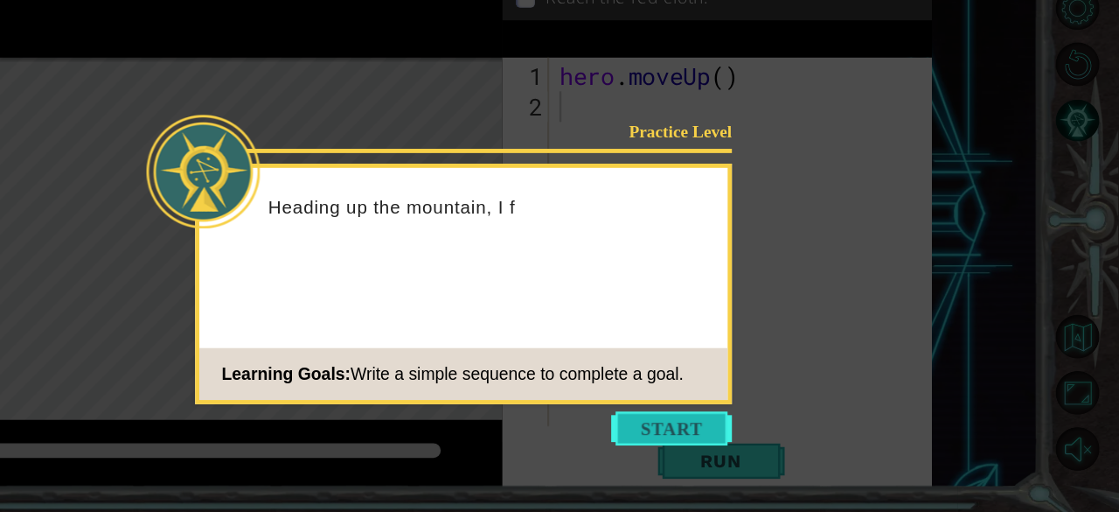
click at [733, 432] on button "Start" at bounding box center [749, 442] width 100 height 28
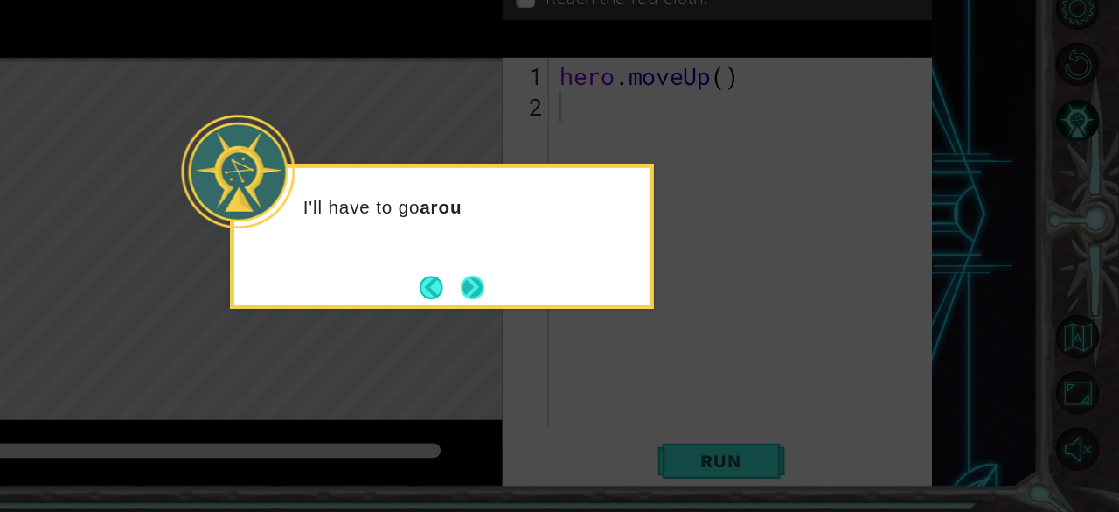
click at [595, 317] on button "Next" at bounding box center [585, 327] width 20 height 20
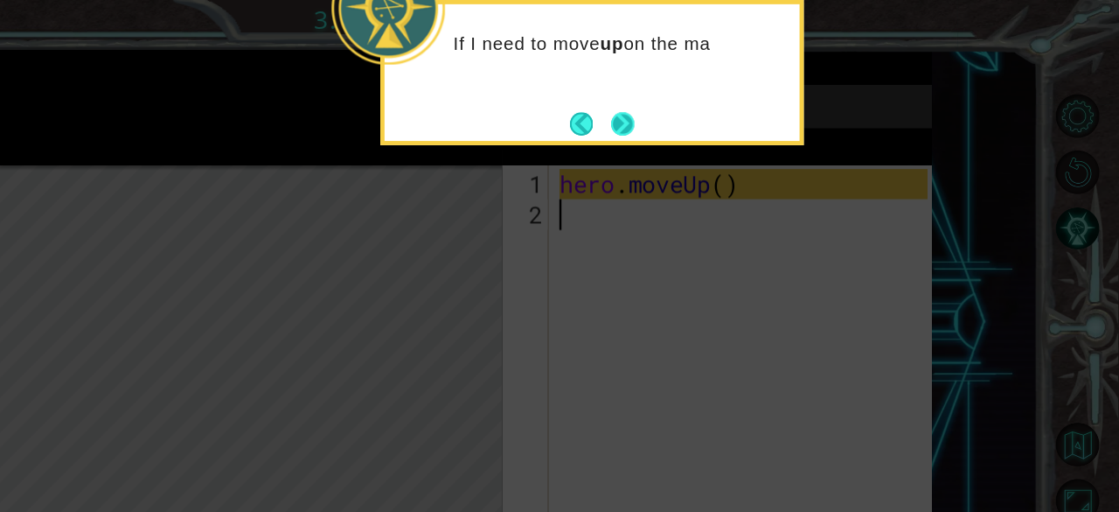
click at [718, 101] on button "Next" at bounding box center [708, 102] width 19 height 19
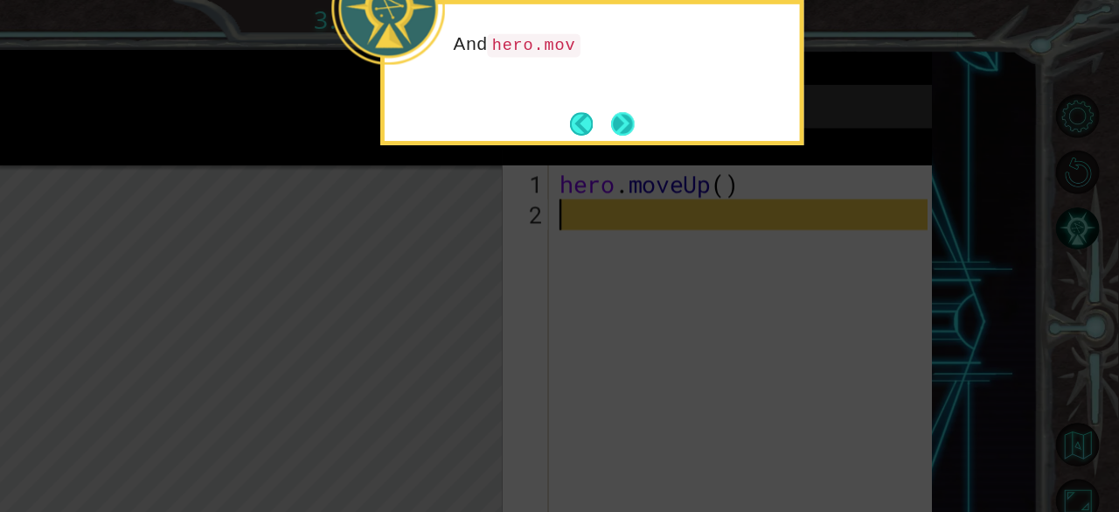
click at [718, 105] on button "Next" at bounding box center [708, 102] width 19 height 19
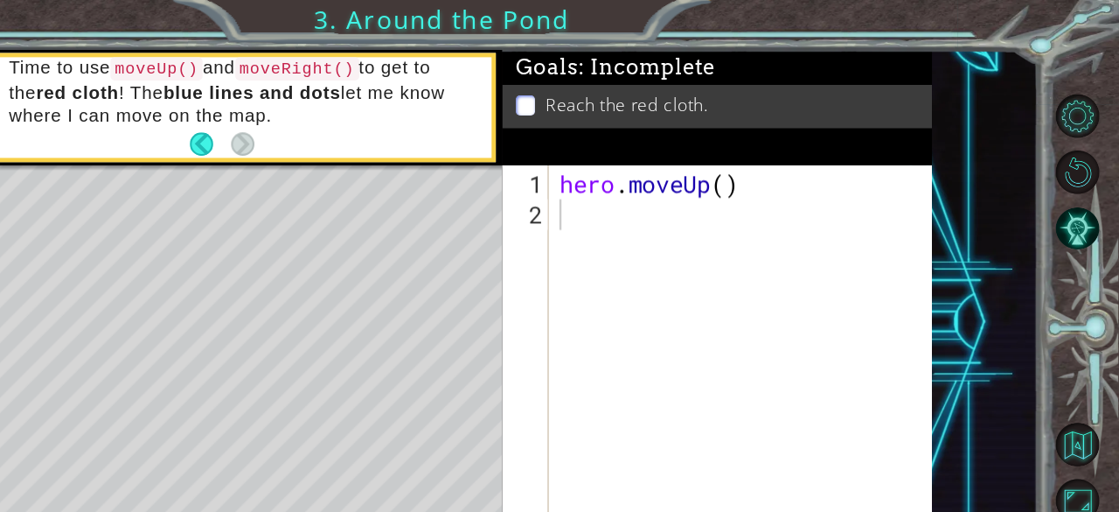
click at [680, 172] on div "hero . moveUp ( )" at bounding box center [811, 316] width 317 height 355
type textarea "m"
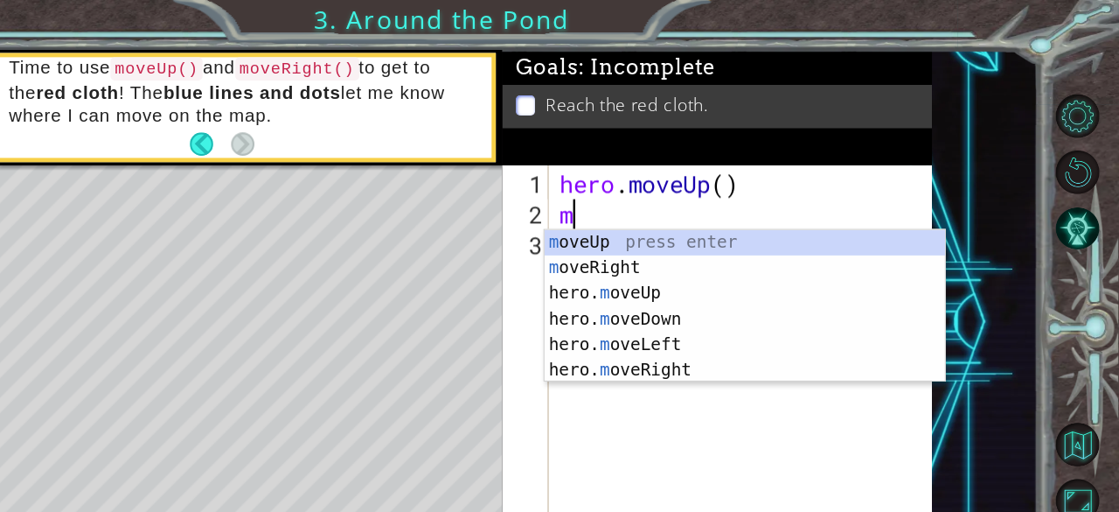
click at [692, 190] on div "m oveUp press enter m oveRight press enter hero. m oveUp press enter hero. m ov…" at bounding box center [809, 274] width 331 height 168
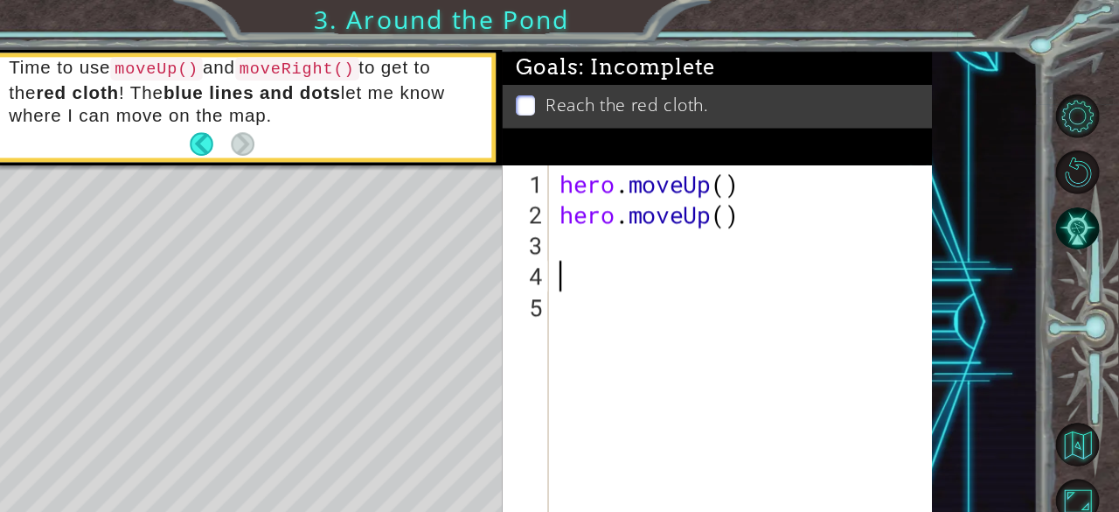
type textarea "m"
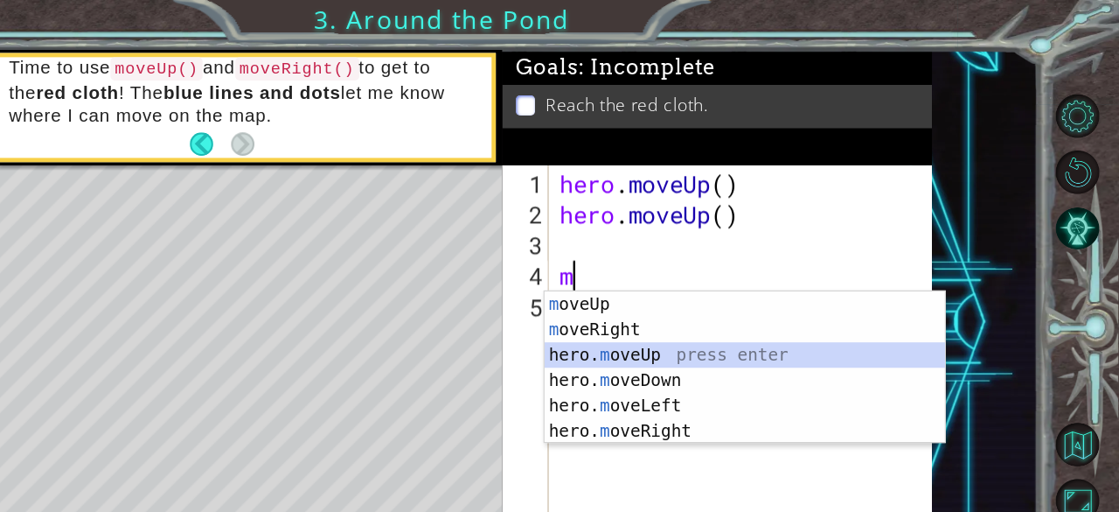
click at [739, 299] on div "m oveUp press enter m oveRight press enter hero. m oveUp press enter hero. m ov…" at bounding box center [809, 324] width 331 height 168
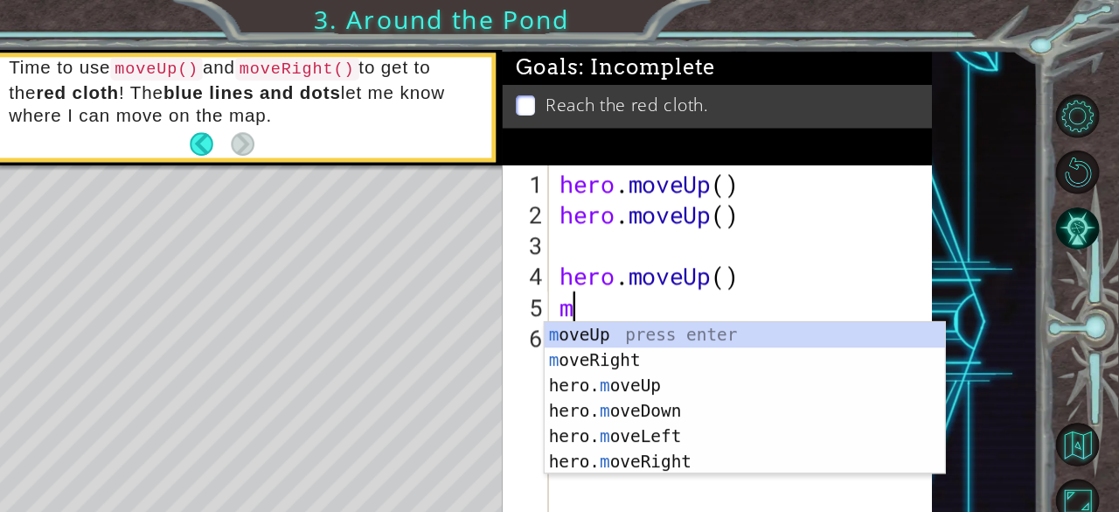
type textarea "mo"
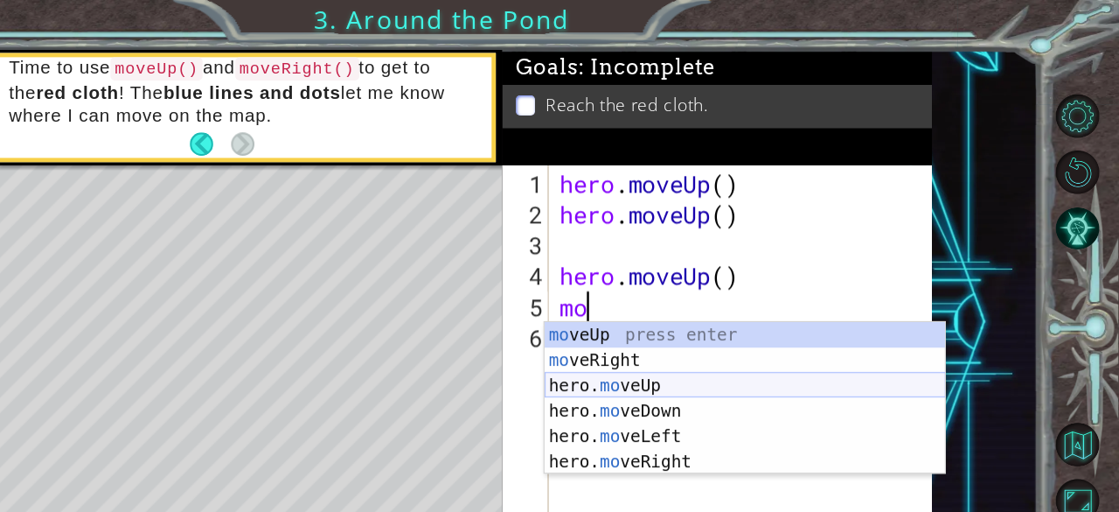
click at [679, 322] on div "mo veUp press enter mo veRight press enter hero. mo veUp press enter hero. mo v…" at bounding box center [809, 350] width 331 height 168
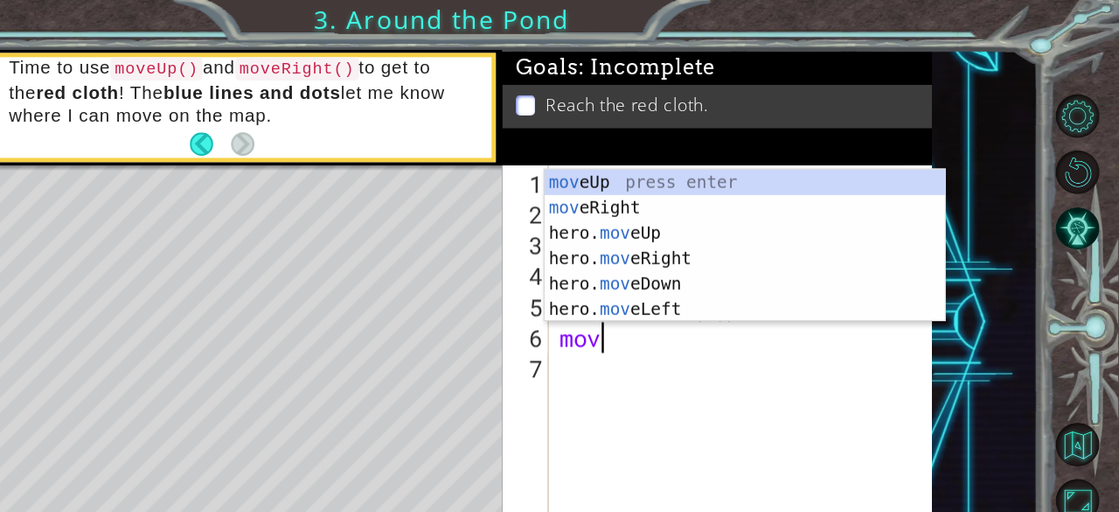
type textarea "move"
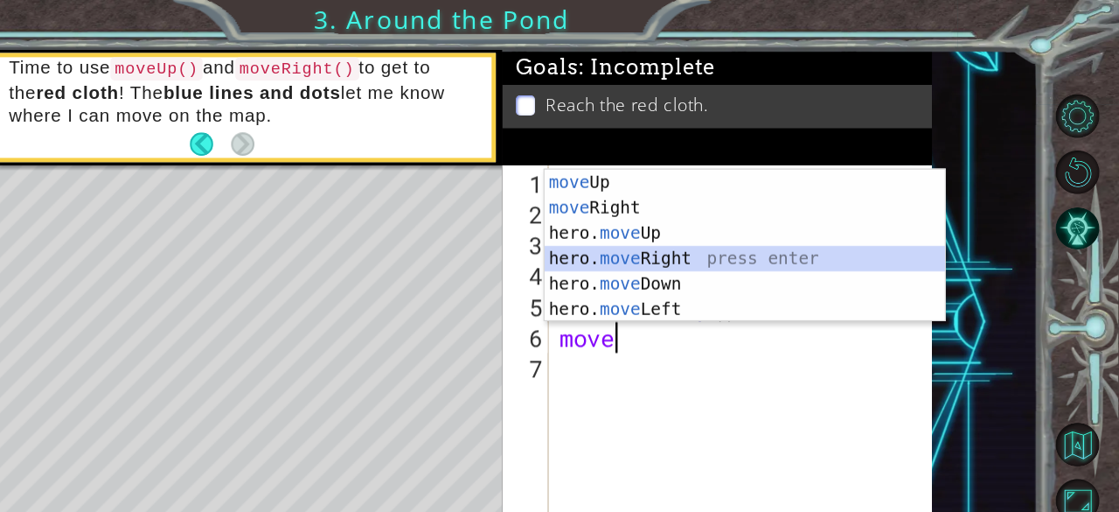
click at [688, 210] on div "move Up press enter move Right press enter hero. move Up press enter hero. move…" at bounding box center [809, 224] width 331 height 168
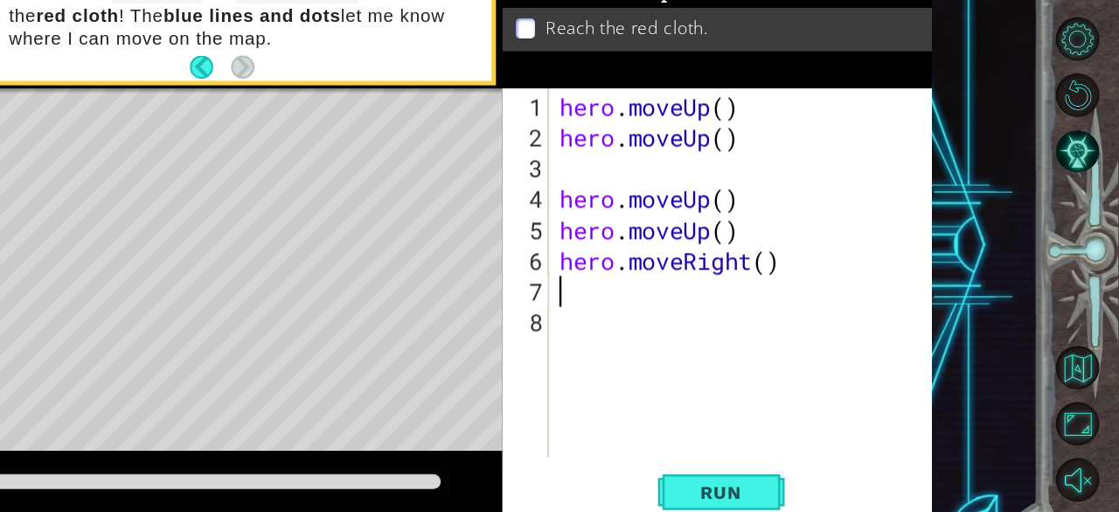
scroll to position [0, 0]
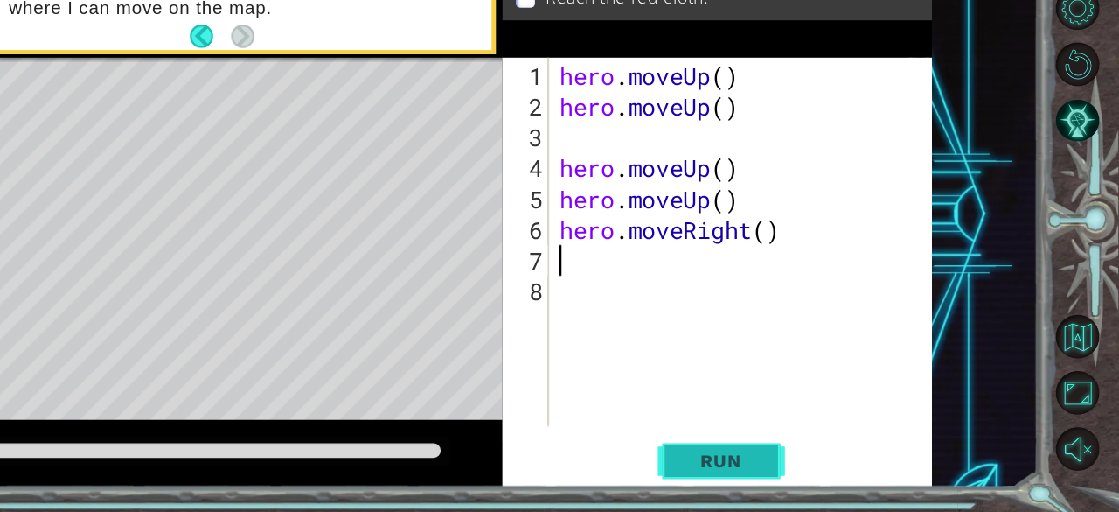
click at [789, 470] on span "Run" at bounding box center [789, 469] width 69 height 17
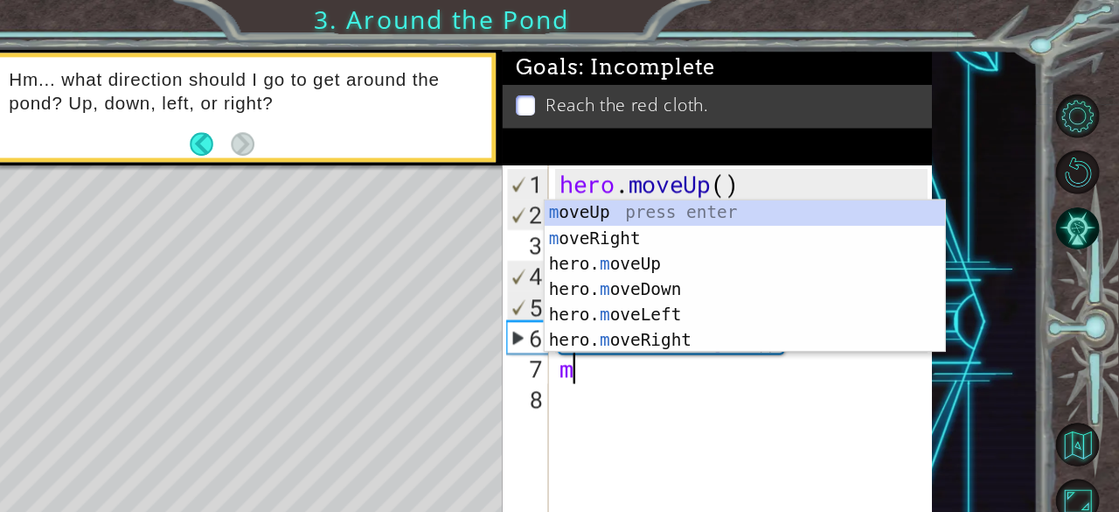
type textarea "mo"
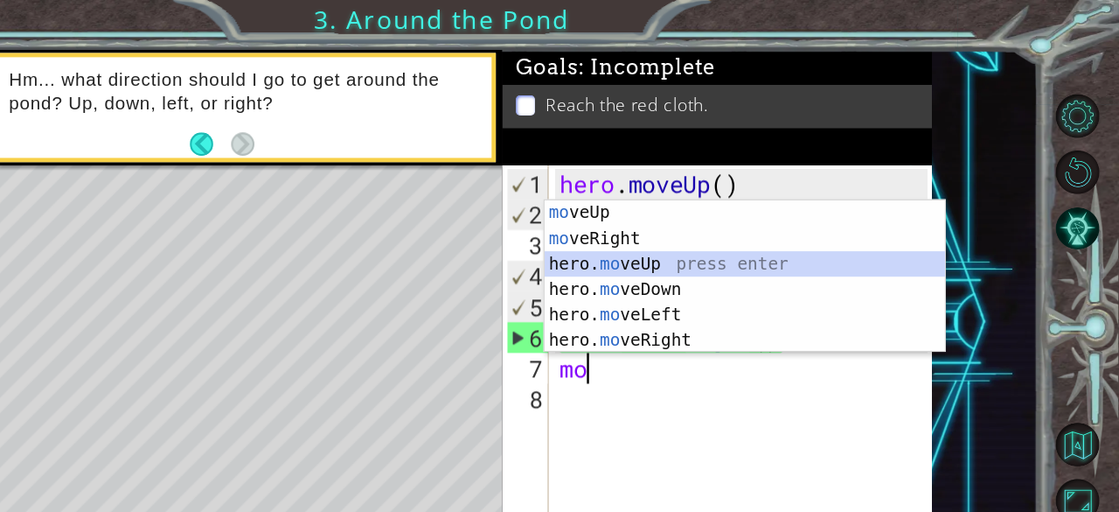
click at [670, 216] on div "mo veUp press enter mo veRight press enter hero. mo veUp press enter hero. mo v…" at bounding box center [809, 249] width 331 height 168
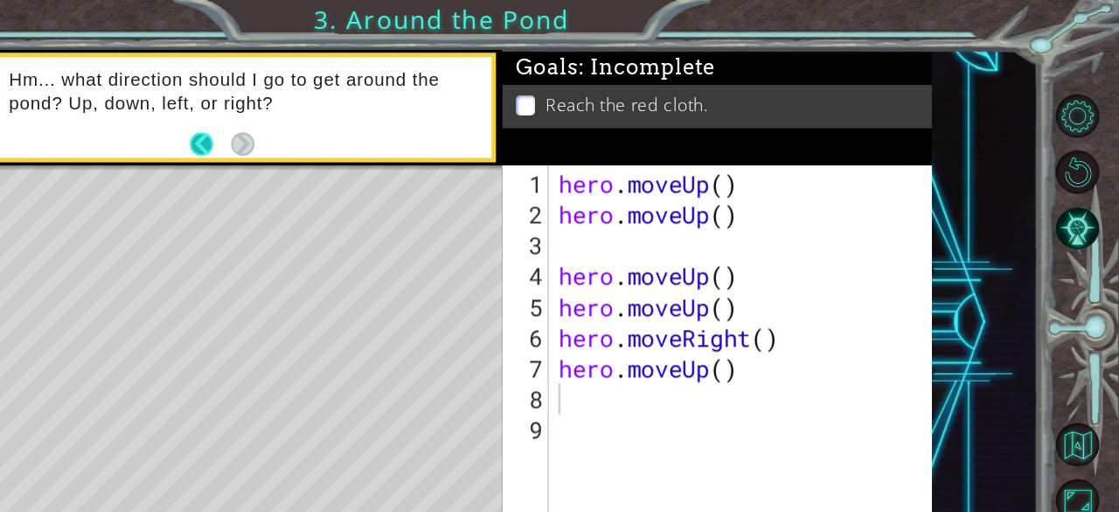
click at [358, 122] on button "Back" at bounding box center [368, 118] width 34 height 19
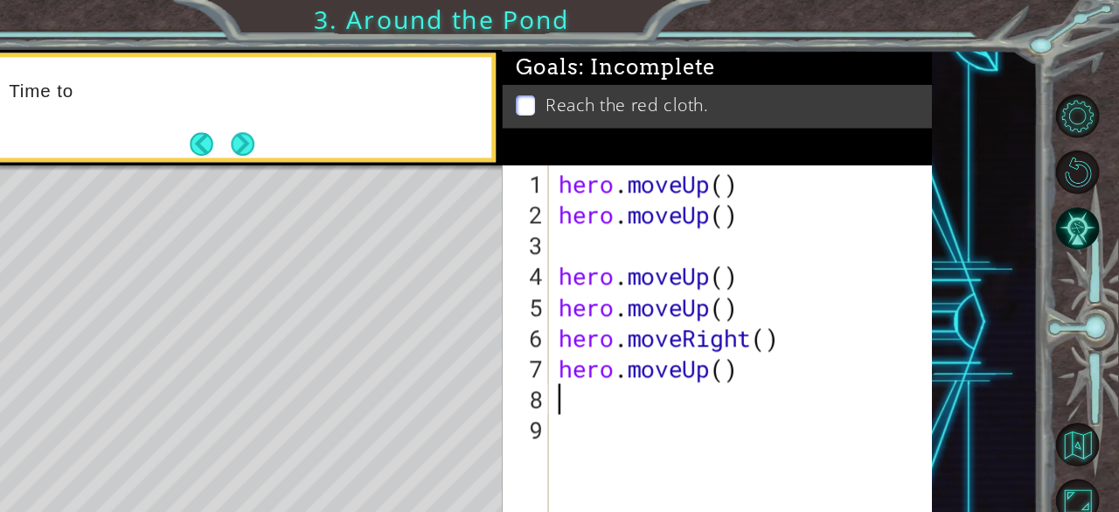
click at [358, 122] on button "Back" at bounding box center [368, 118] width 34 height 19
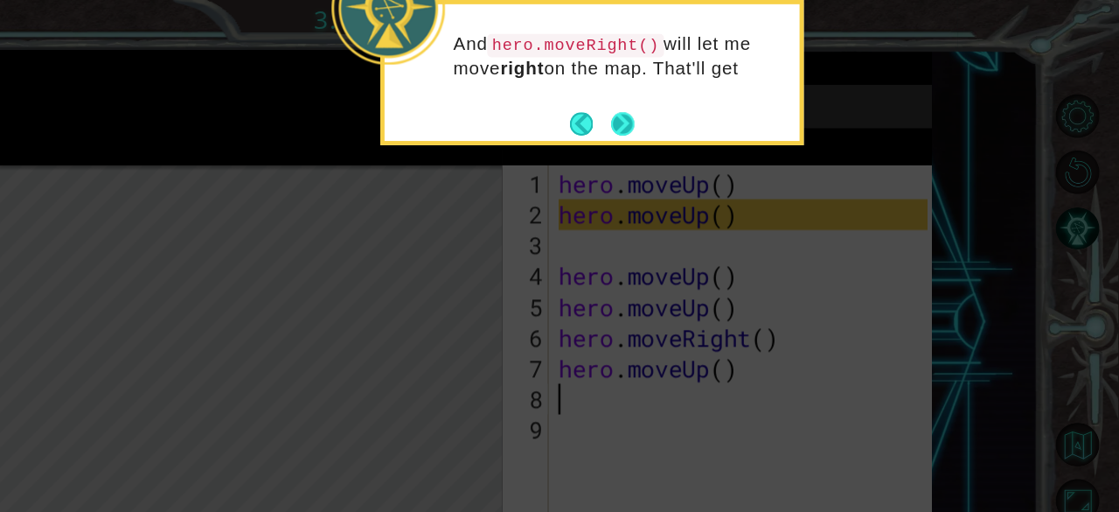
click at [706, 109] on button "Next" at bounding box center [708, 102] width 19 height 19
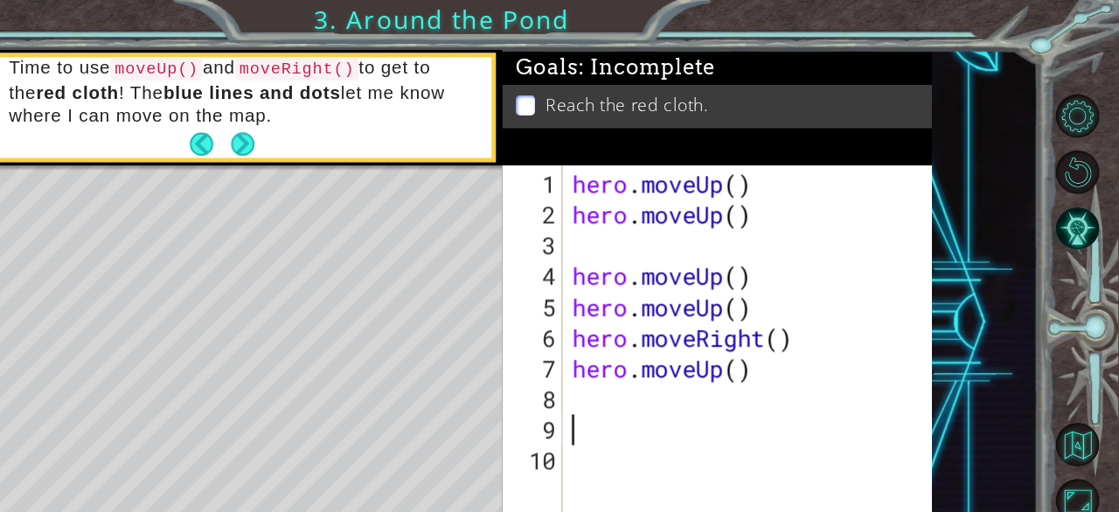
type textarea "\"
click at [712, 317] on div "hero . moveUp ( ) hero . moveUp ( ) hero . moveUp ( ) hero . moveUp ( ) hero . …" at bounding box center [817, 316] width 306 height 355
click at [393, 129] on button "Next" at bounding box center [395, 118] width 19 height 19
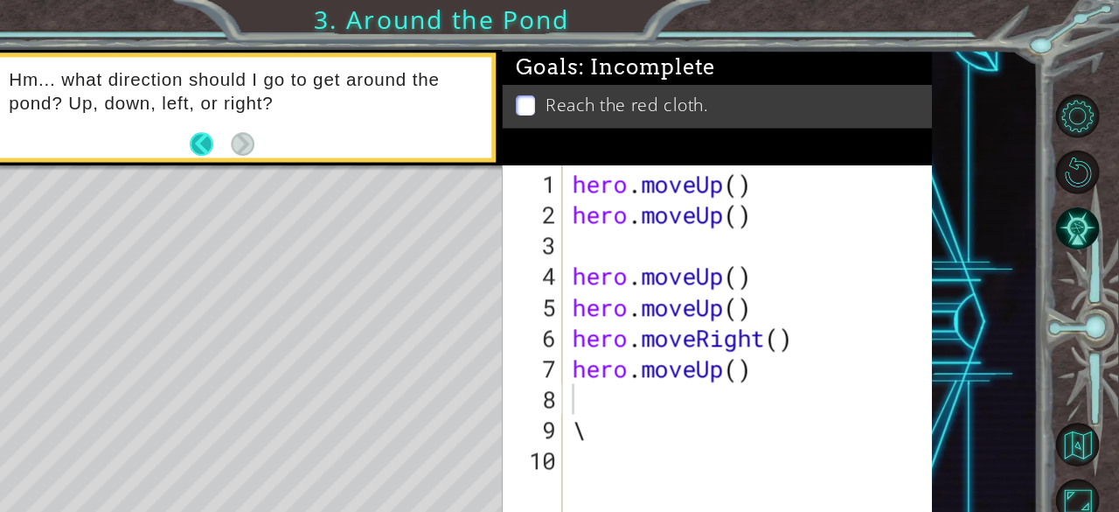
click at [351, 115] on button "Back" at bounding box center [368, 118] width 34 height 19
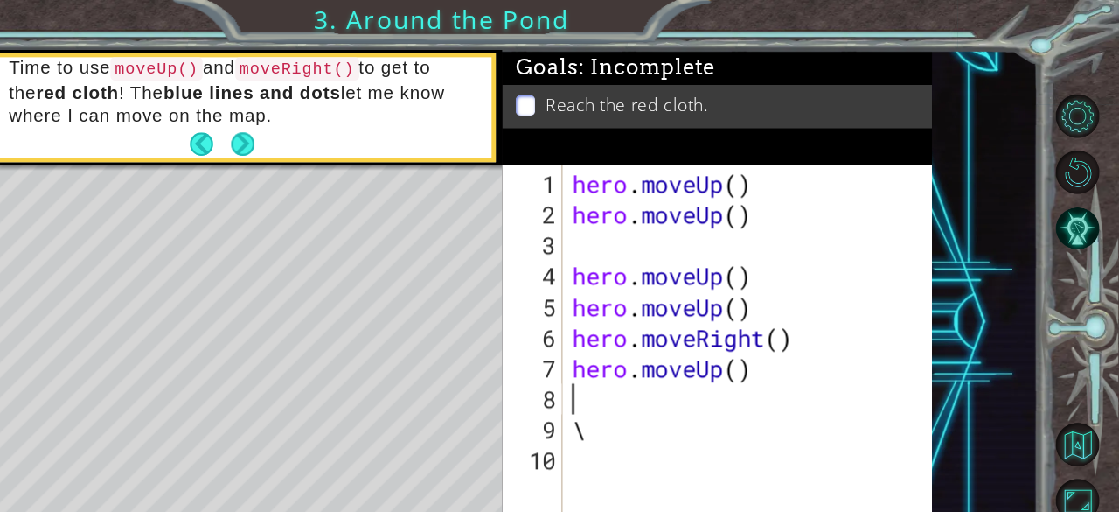
click at [701, 355] on div "hero . moveUp ( ) hero . moveUp ( ) hero . moveUp ( ) hero . moveUp ( ) hero . …" at bounding box center [817, 316] width 306 height 355
type textarea "\"
click at [829, 309] on div "hero . moveUp ( ) hero . moveUp ( ) hero . moveUp ( ) hero . moveUp ( ) hero . …" at bounding box center [817, 316] width 306 height 355
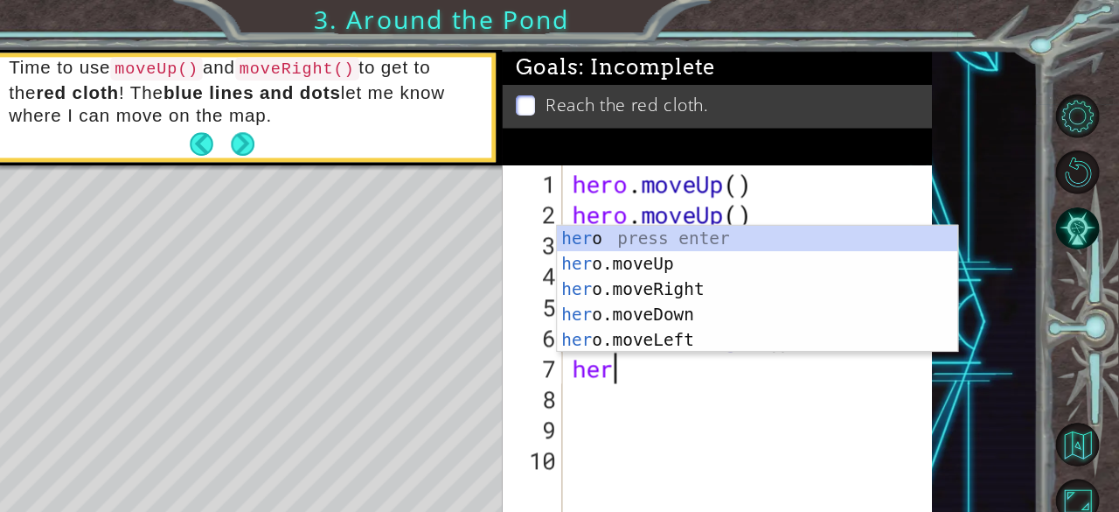
type textarea "h"
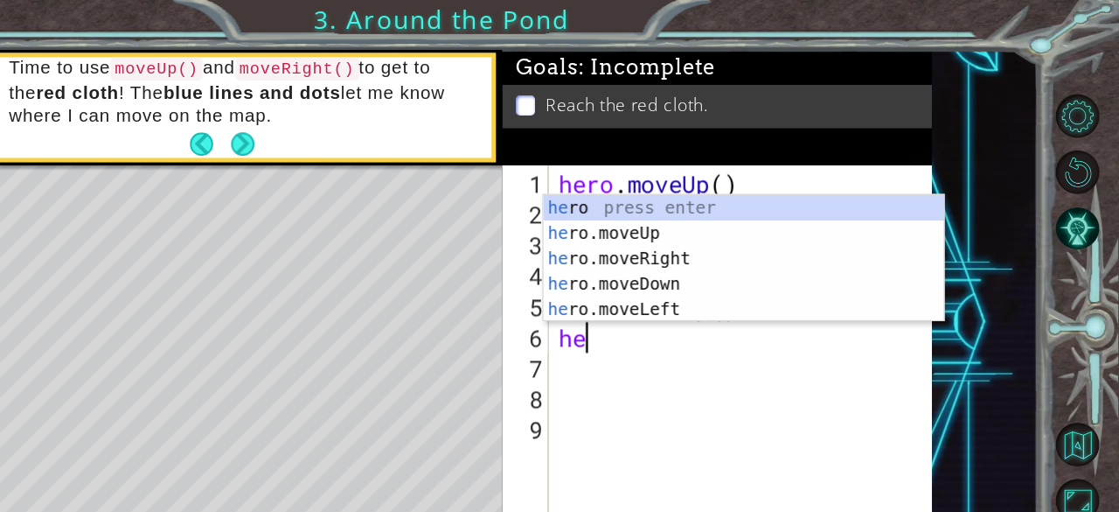
type textarea "h"
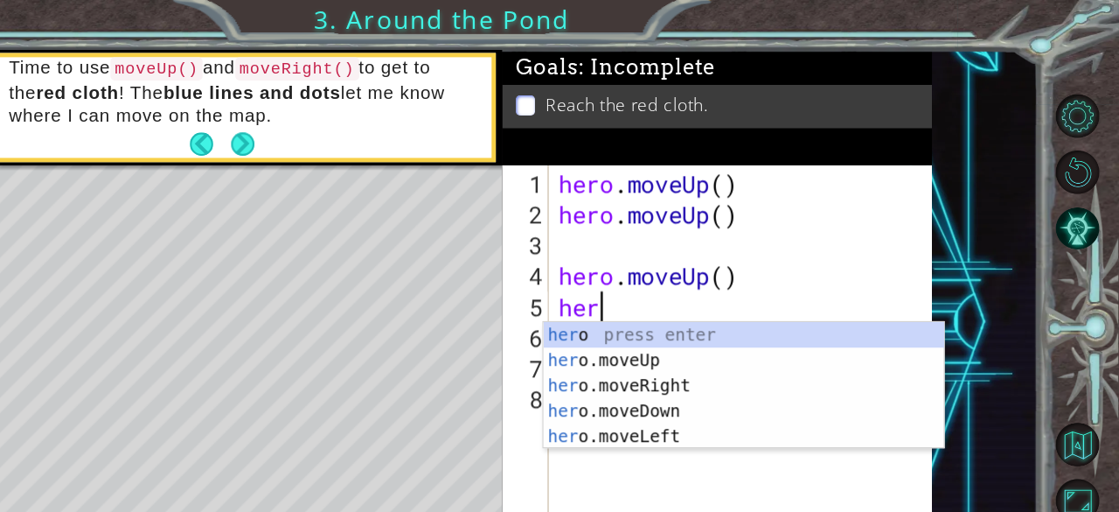
type textarea "h"
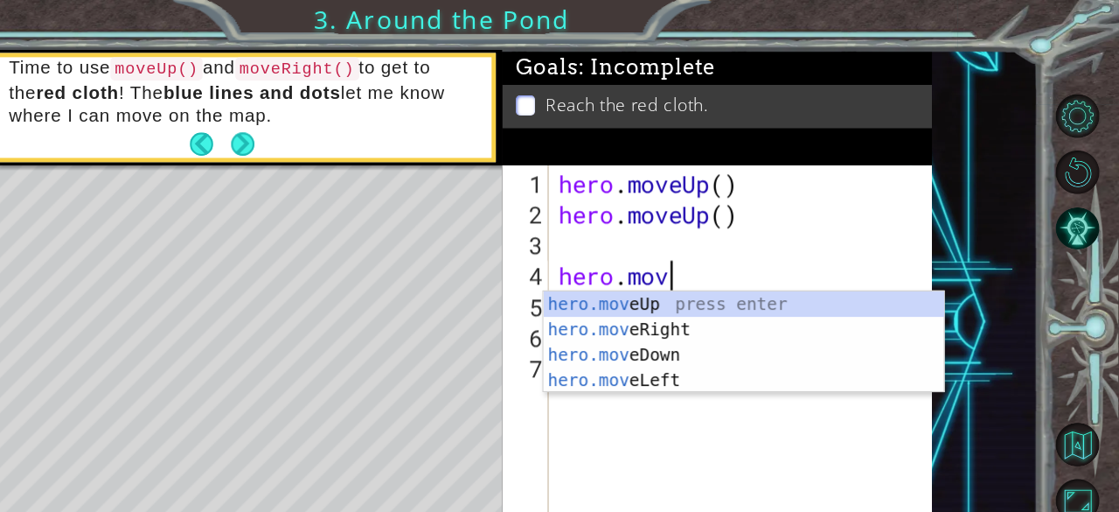
type textarea "h"
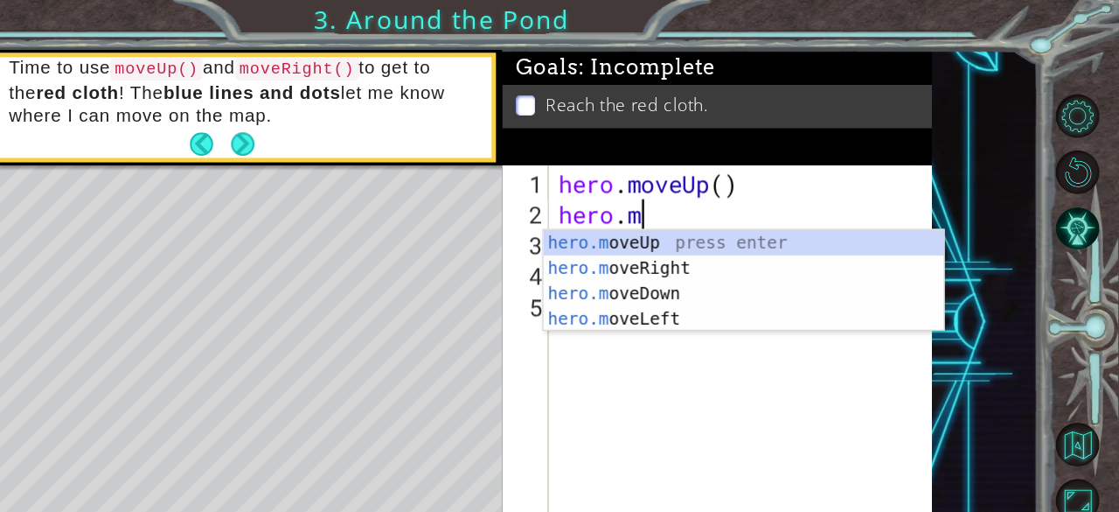
type textarea "h"
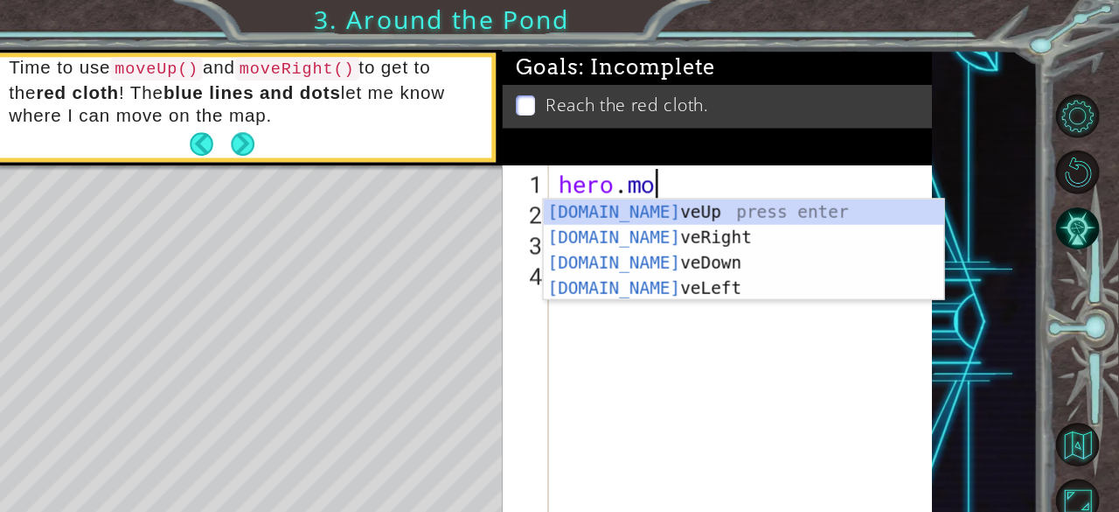
type textarea "h"
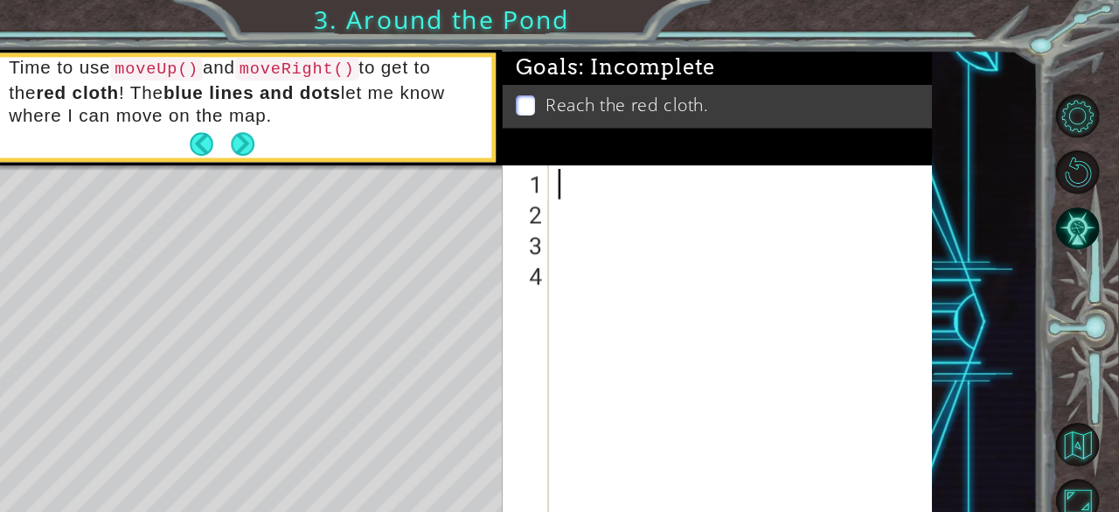
type textarea "m"
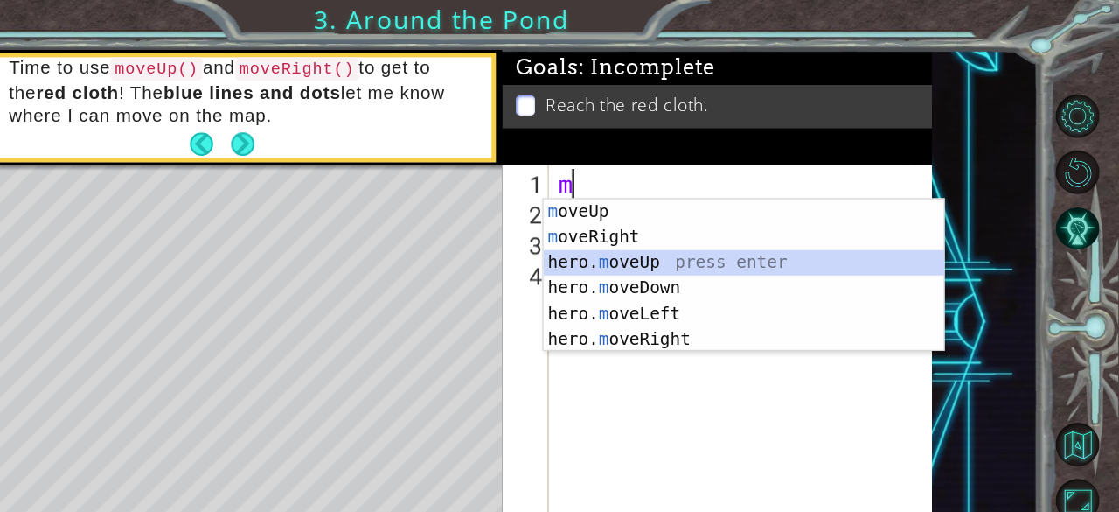
click at [684, 220] on div "m oveUp press enter m oveRight press enter hero. m oveUp press enter hero. m ov…" at bounding box center [809, 248] width 331 height 168
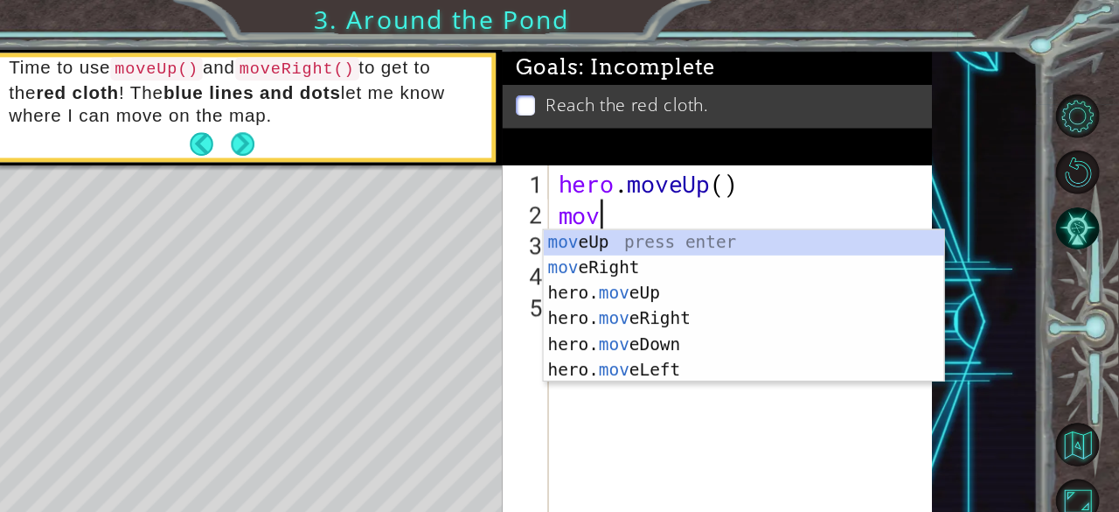
type textarea "move"
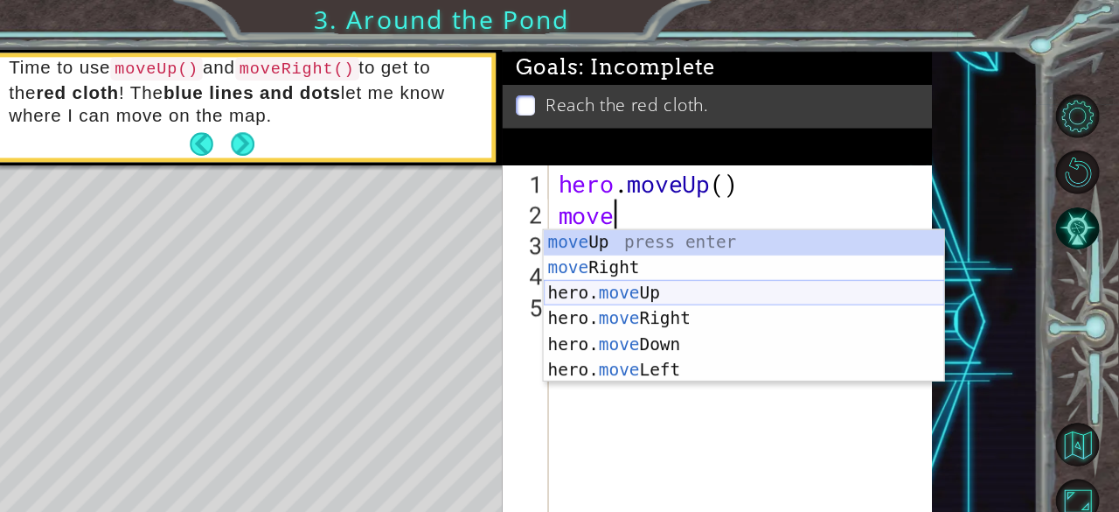
click at [679, 243] on div "move Up press enter move Right press enter hero. move Up press enter hero. move…" at bounding box center [809, 274] width 331 height 168
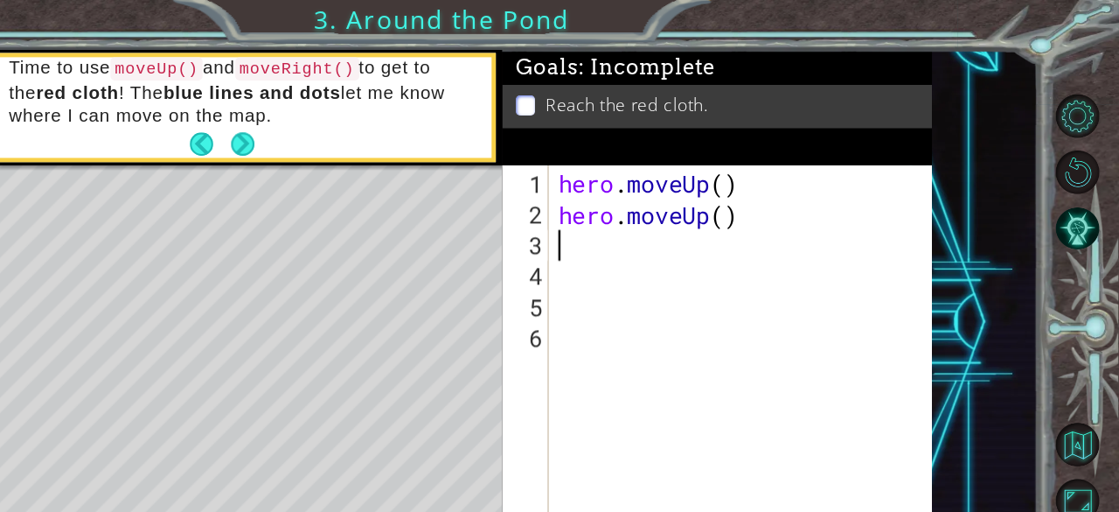
scroll to position [0, 0]
click at [366, 119] on button "Back" at bounding box center [368, 118] width 34 height 19
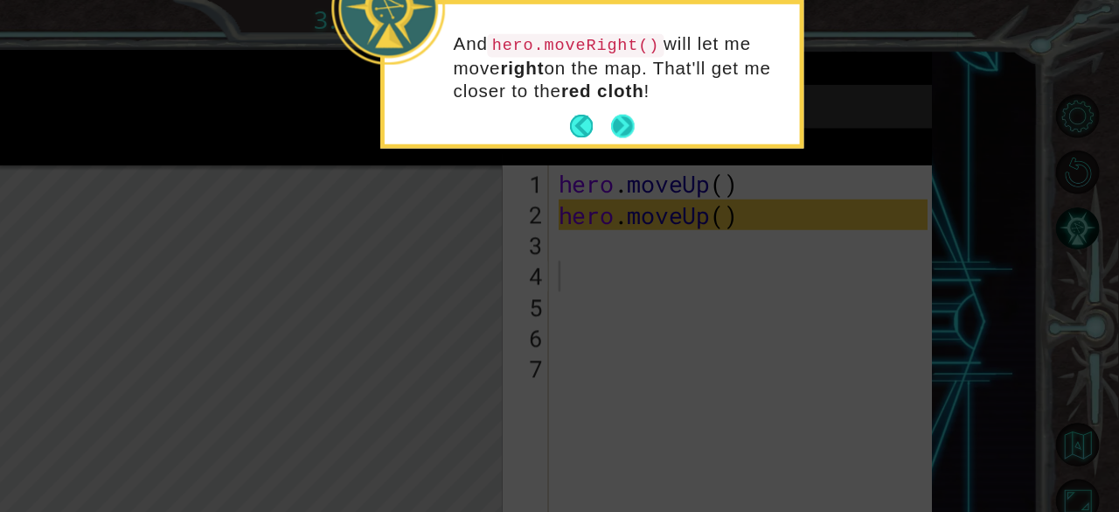
click at [708, 114] on button "Next" at bounding box center [708, 103] width 19 height 19
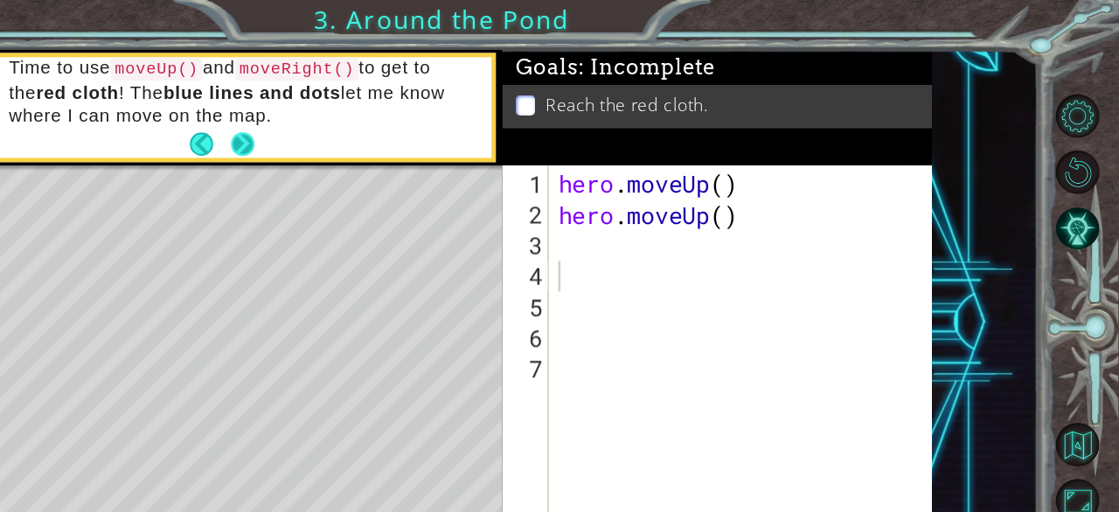
click at [393, 119] on button "Next" at bounding box center [395, 118] width 19 height 19
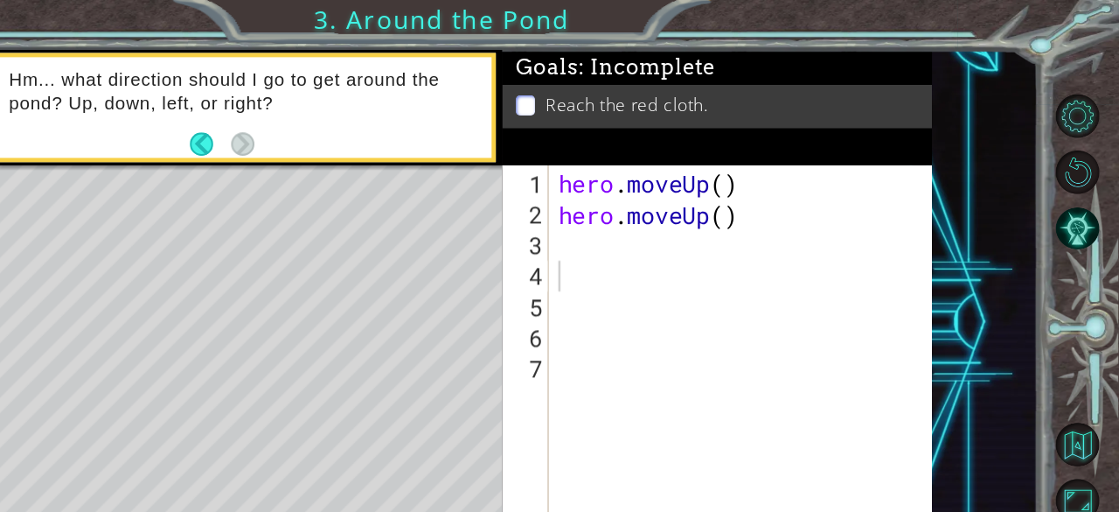
click at [660, 211] on div "hero . moveUp ( ) hero . moveUp ( )" at bounding box center [810, 316] width 317 height 355
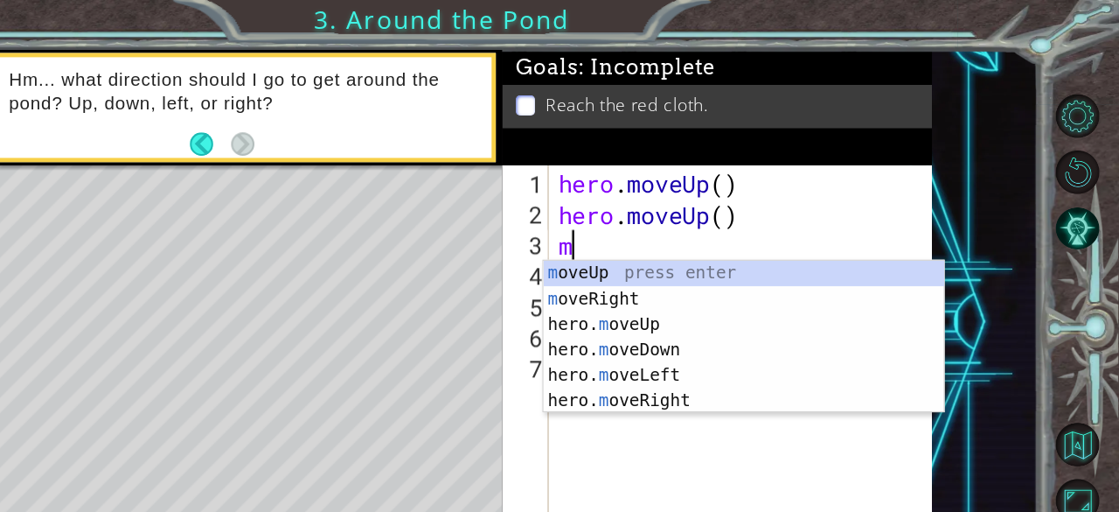
type textarea "mo"
click at [665, 220] on div "mo veUp press enter mo veRight press enter hero. mo veUp press enter hero. mo v…" at bounding box center [809, 299] width 331 height 168
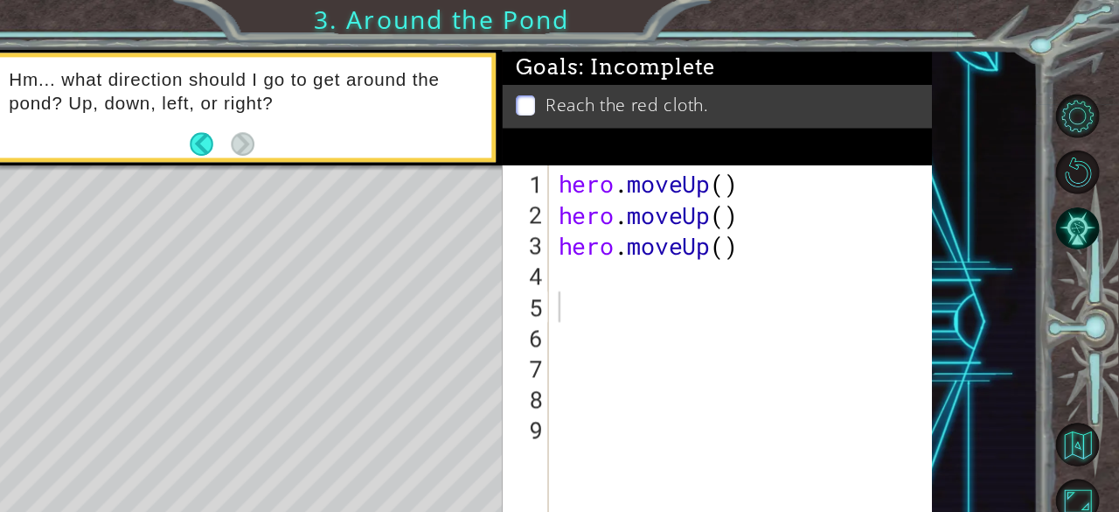
drag, startPoint x: 1114, startPoint y: 209, endPoint x: 1118, endPoint y: 334, distance: 125.1
click at [1105, 334] on div at bounding box center [1093, 277] width 51 height 409
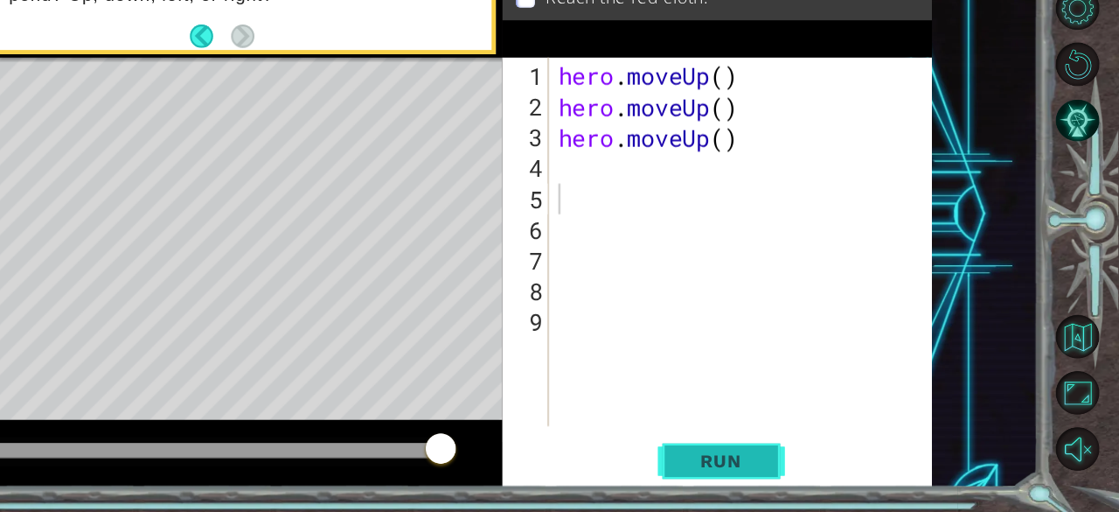
click at [795, 468] on span "Run" at bounding box center [789, 469] width 69 height 17
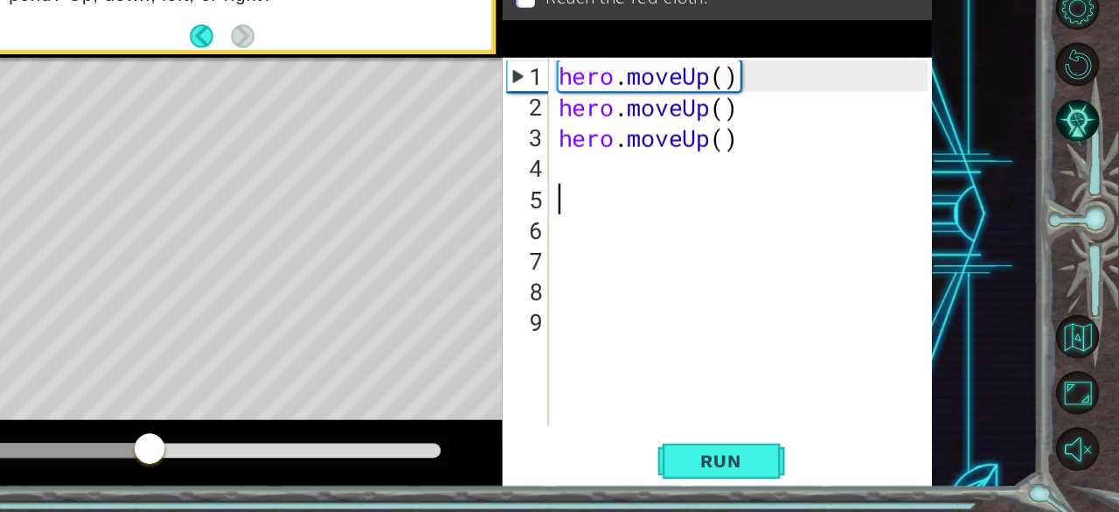
click at [810, 209] on div "hero . moveUp ( ) hero . moveUp ( ) hero . moveUp ( )" at bounding box center [810, 316] width 317 height 355
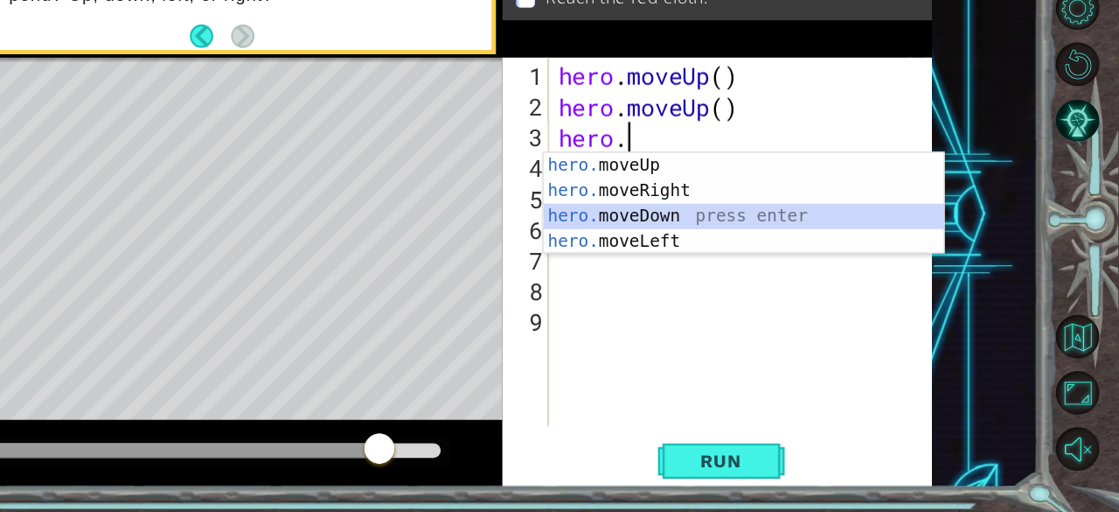
click at [755, 276] on div "hero. moveUp press enter hero. moveRight press enter hero. moveDown press enter…" at bounding box center [809, 278] width 331 height 126
type textarea "hero.moveDown(1)"
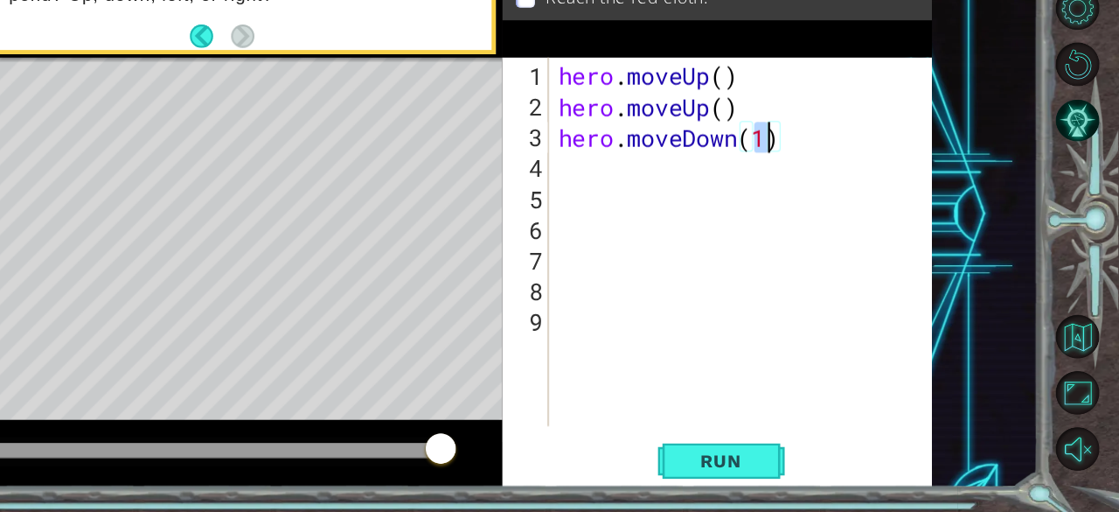
click at [859, 226] on div "hero . moveUp ( ) hero . moveUp ( ) hero . moveDown ( 1 )" at bounding box center [810, 316] width 317 height 355
click at [848, 198] on div "hero . moveUp ( ) hero . moveUp ( ) hero . moveDown ( 1 )" at bounding box center [810, 316] width 317 height 355
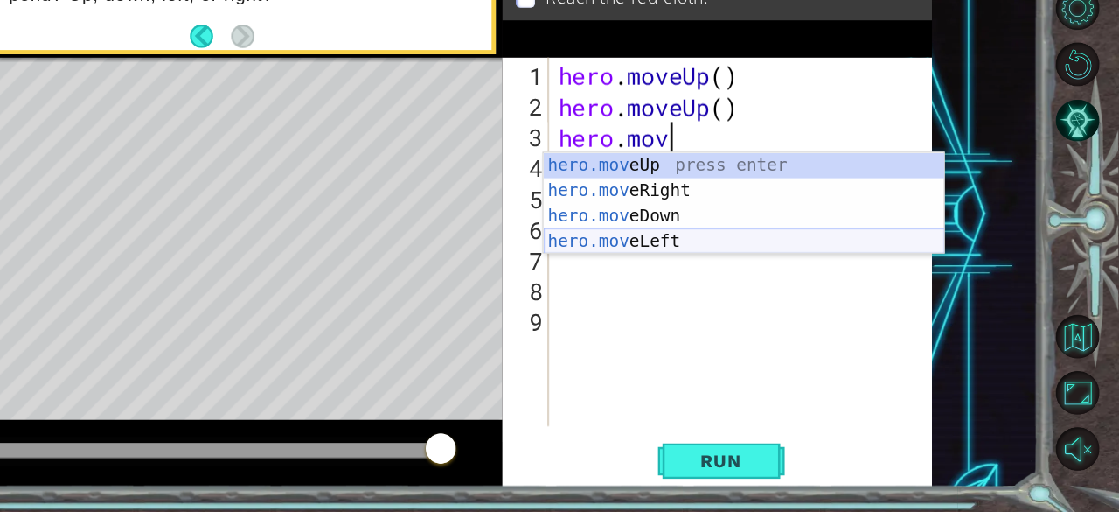
click at [795, 291] on div "hero.mov eUp press enter hero.mov eRight press enter hero.mov eDown press enter…" at bounding box center [809, 278] width 331 height 126
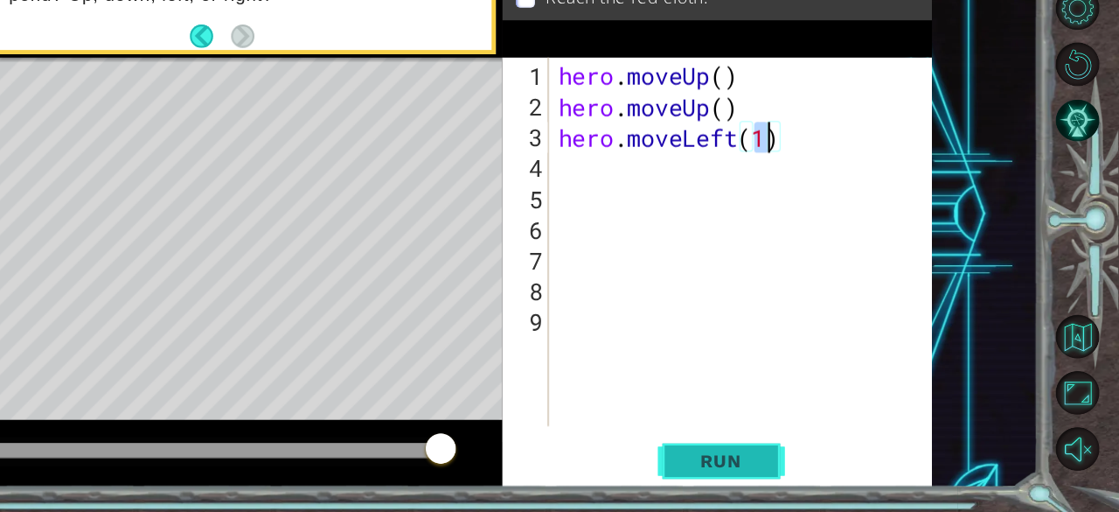
click at [830, 461] on button "Run" at bounding box center [790, 470] width 105 height 36
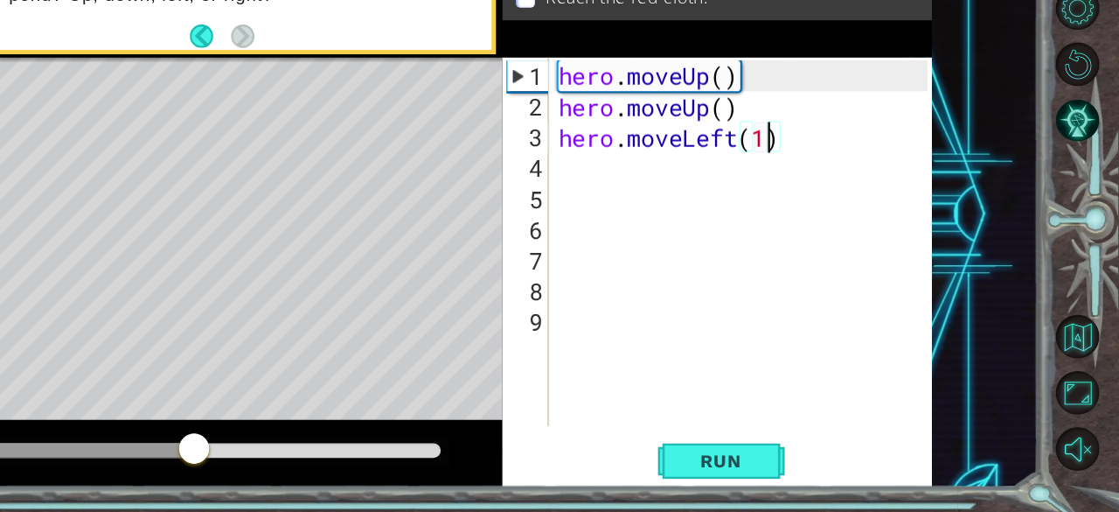
click at [859, 210] on div "hero . moveUp ( ) hero . moveUp ( ) hero . moveLeft ( 1 )" at bounding box center [810, 316] width 317 height 355
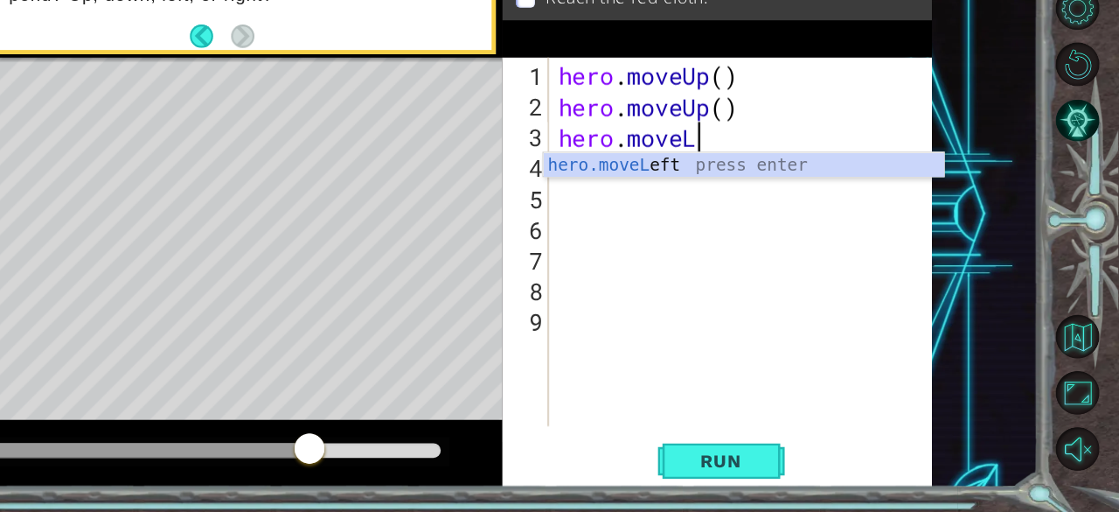
type textarea "hero.move"
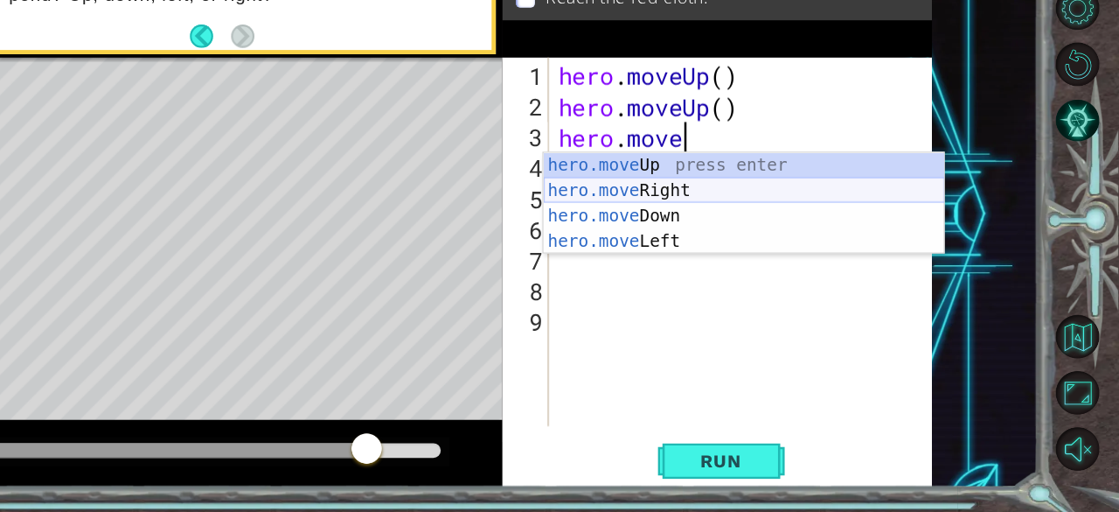
click at [804, 246] on div "hero.move Up press enter hero.move Right press enter hero.move Down press enter…" at bounding box center [809, 278] width 331 height 126
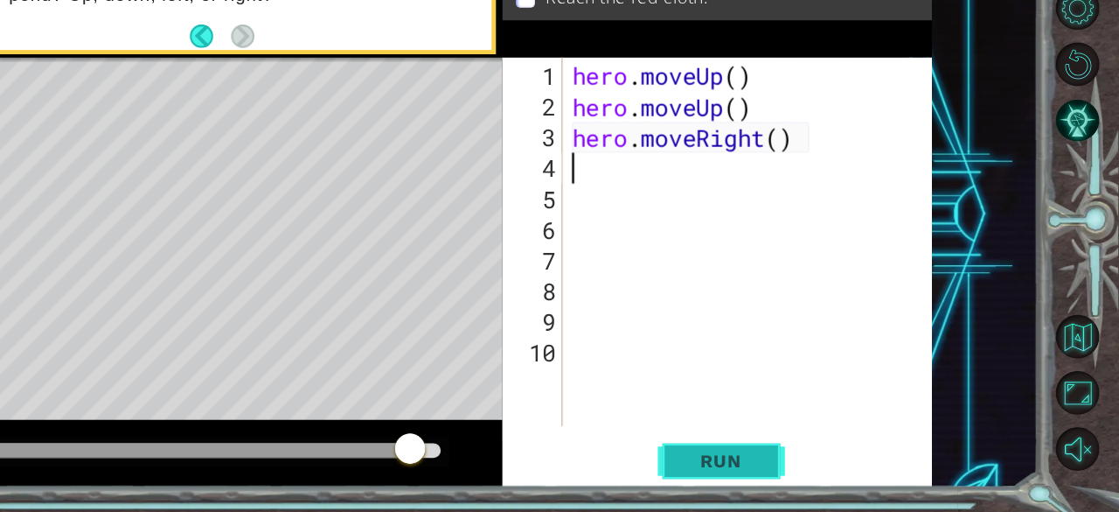
click at [771, 466] on span "Run" at bounding box center [789, 469] width 69 height 17
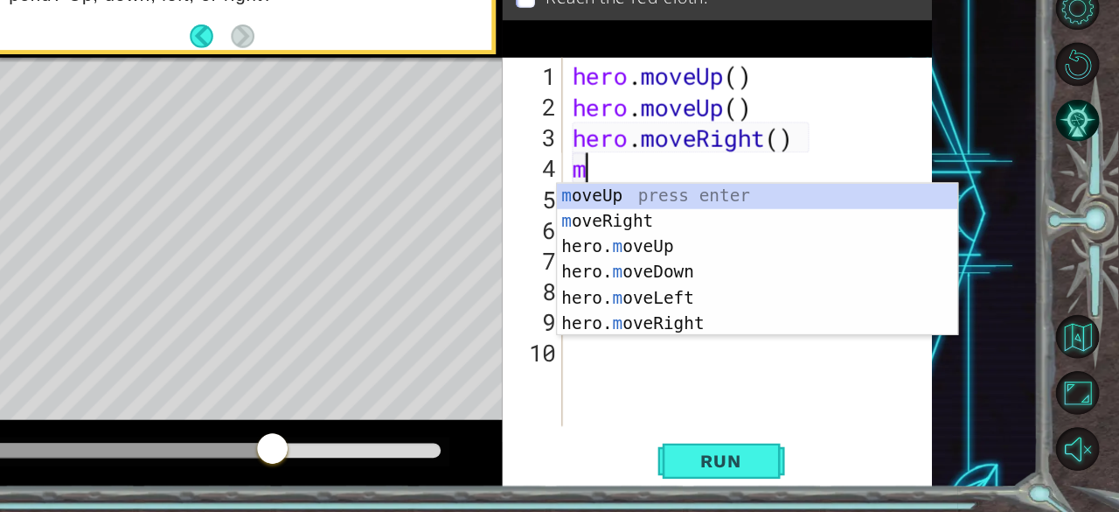
type textarea "mo"
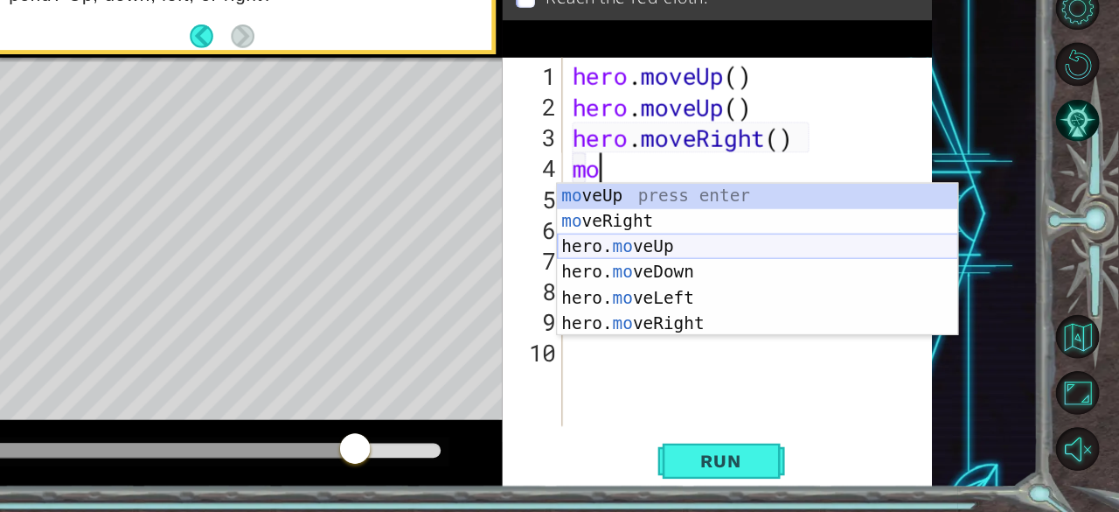
click at [762, 290] on div "mo veUp press enter mo veRight press enter hero. mo veUp press enter hero. mo v…" at bounding box center [820, 324] width 331 height 168
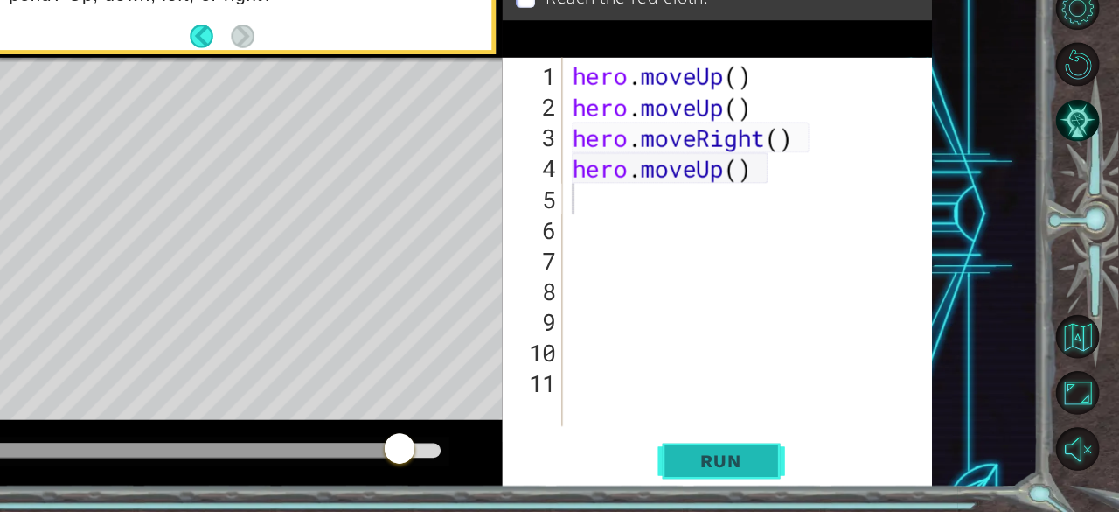
click at [809, 463] on span "Run" at bounding box center [789, 469] width 69 height 17
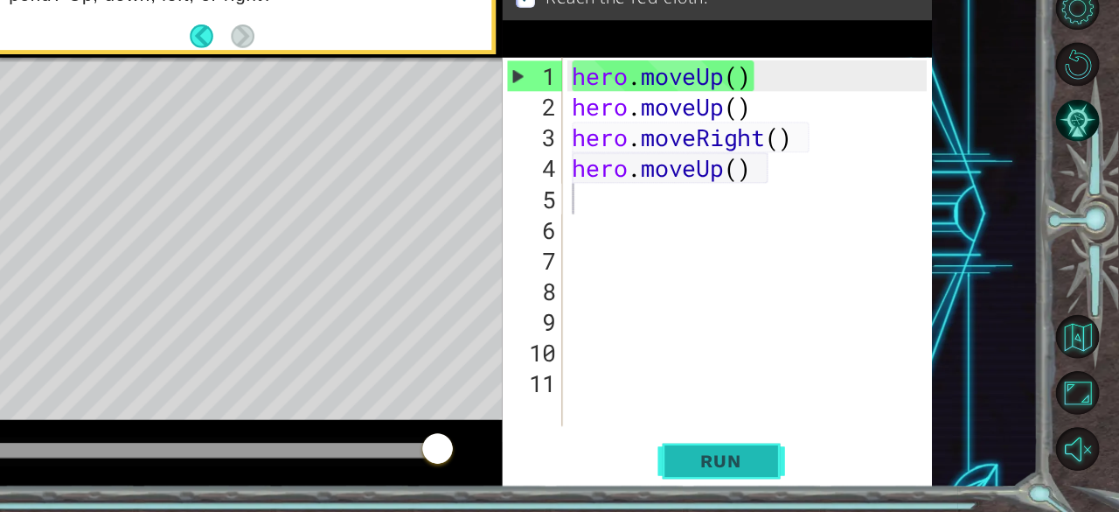
click at [809, 463] on span "Run" at bounding box center [789, 469] width 69 height 17
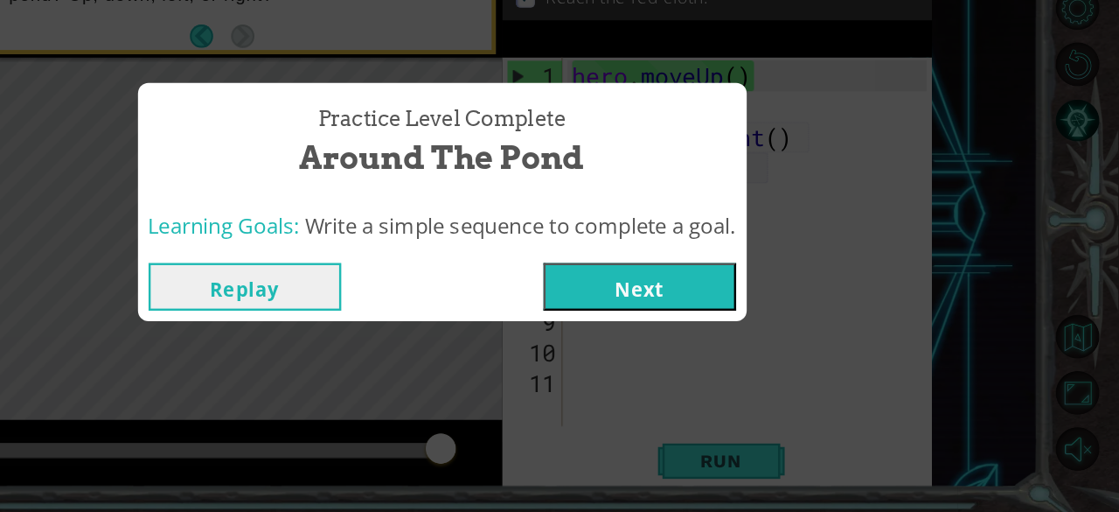
click at [739, 326] on button "Next" at bounding box center [723, 325] width 159 height 39
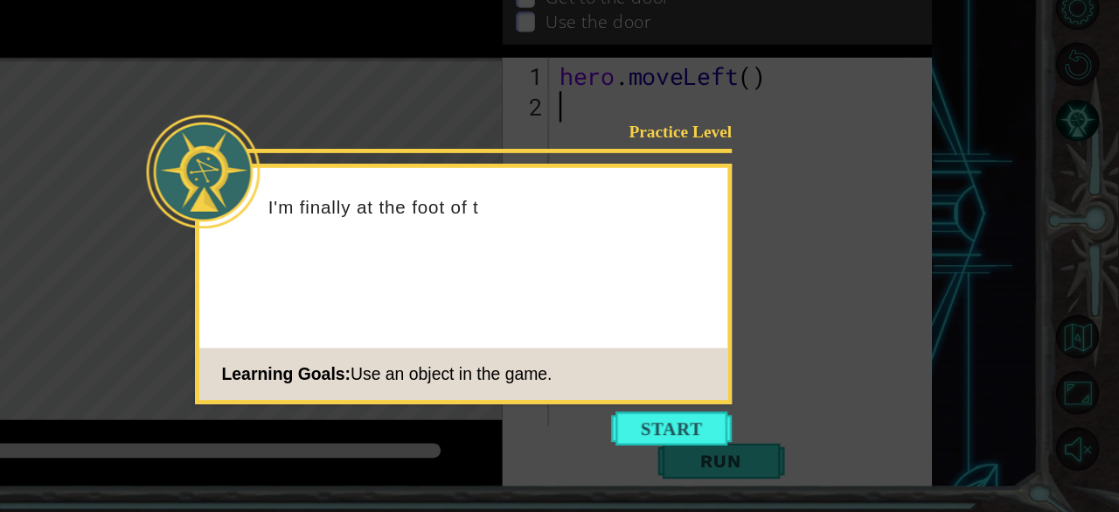
click at [751, 425] on icon at bounding box center [559, 256] width 1119 height 512
click at [759, 443] on button "Start" at bounding box center [749, 442] width 100 height 28
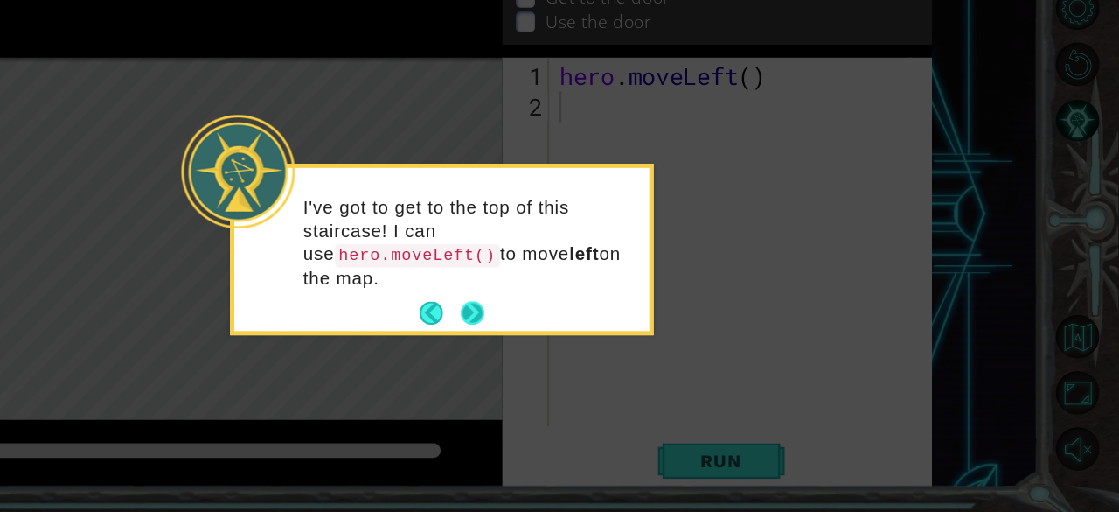
click at [587, 338] on button "Next" at bounding box center [584, 347] width 19 height 19
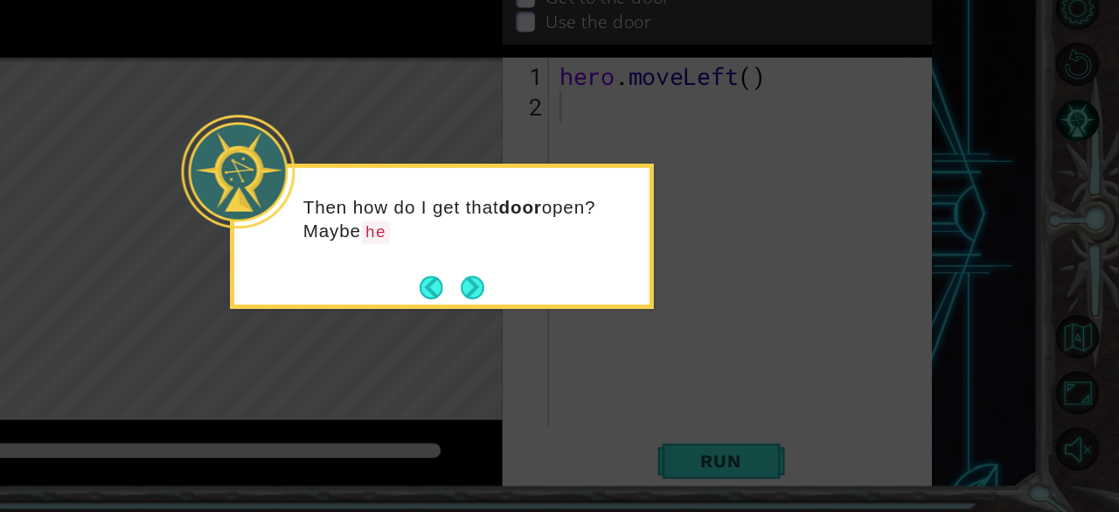
click at [587, 331] on button "Next" at bounding box center [584, 326] width 19 height 19
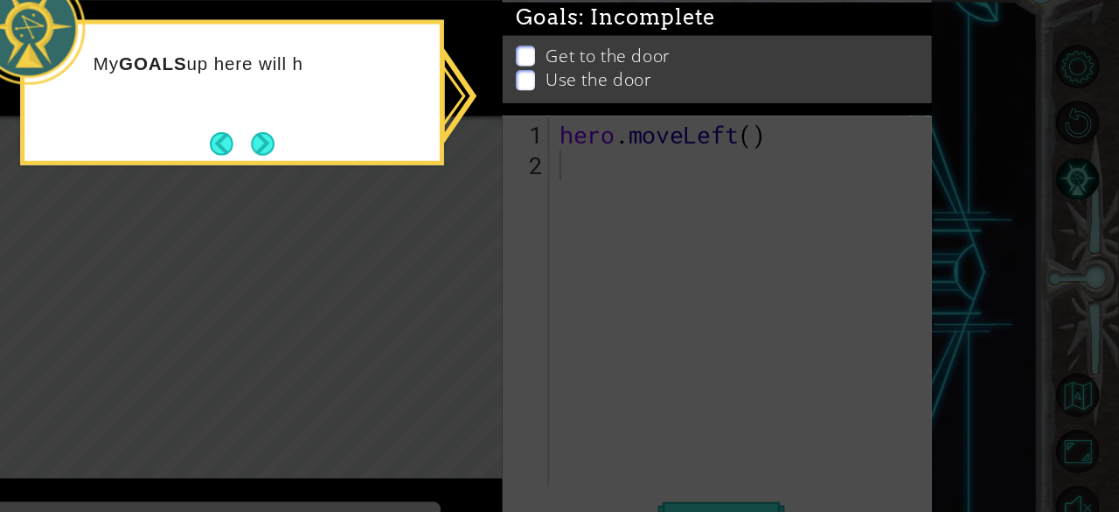
click at [814, 249] on icon at bounding box center [559, 256] width 1119 height 512
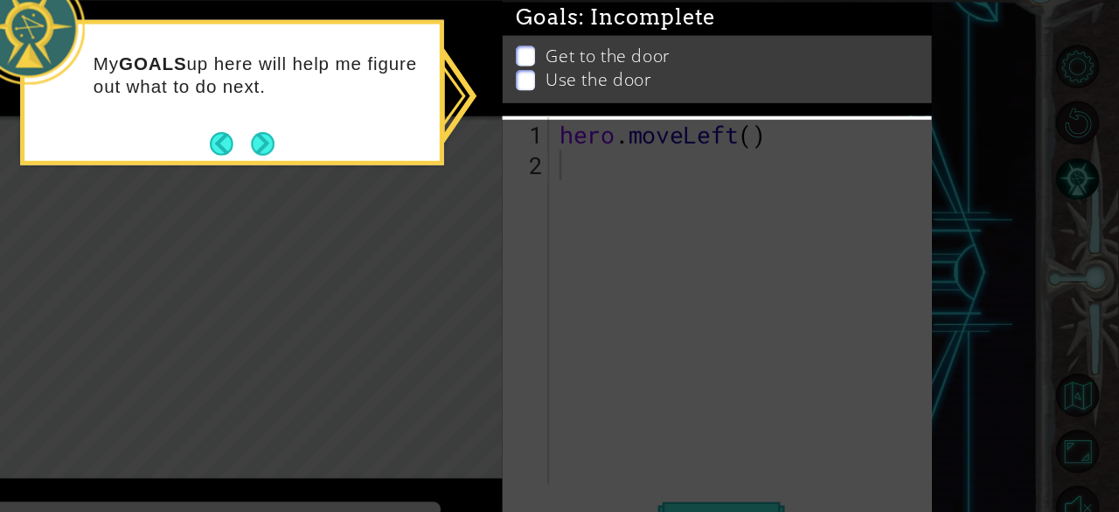
click at [633, 86] on div "Get to the door Use the door" at bounding box center [786, 99] width 355 height 56
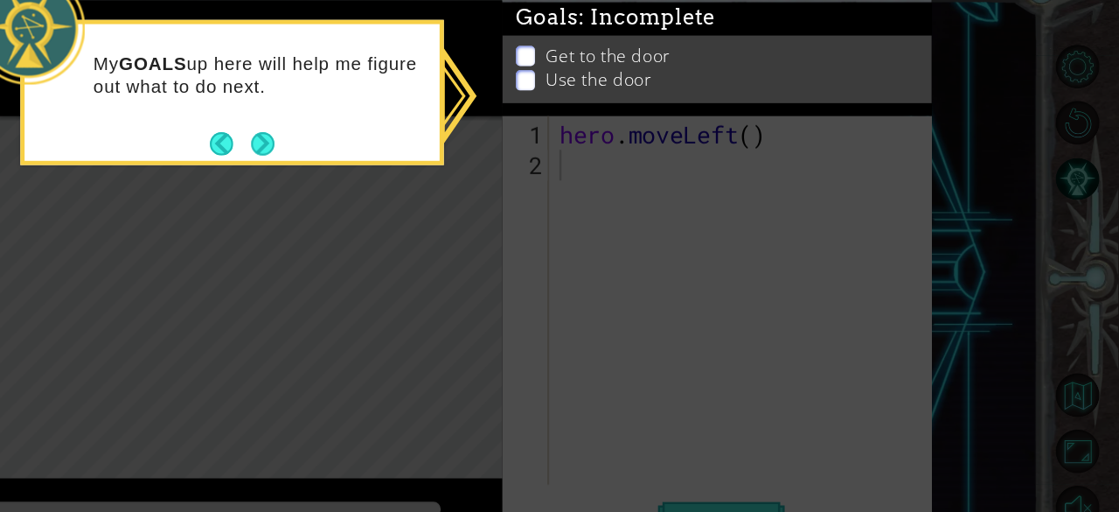
click at [632, 88] on li "Get to the door" at bounding box center [789, 87] width 336 height 20
click at [415, 161] on button "Next" at bounding box center [411, 159] width 19 height 19
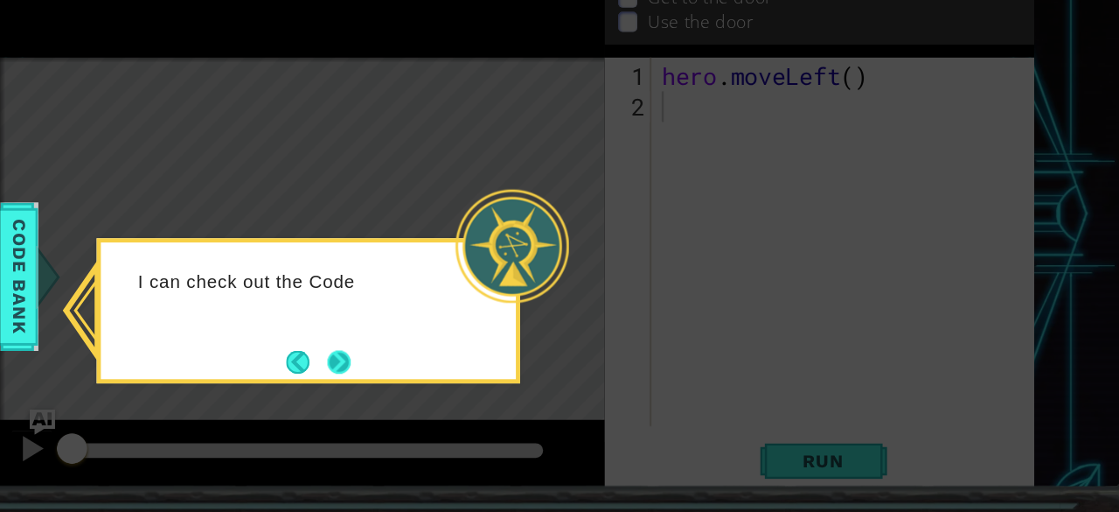
click at [397, 379] on button "Next" at bounding box center [389, 387] width 19 height 19
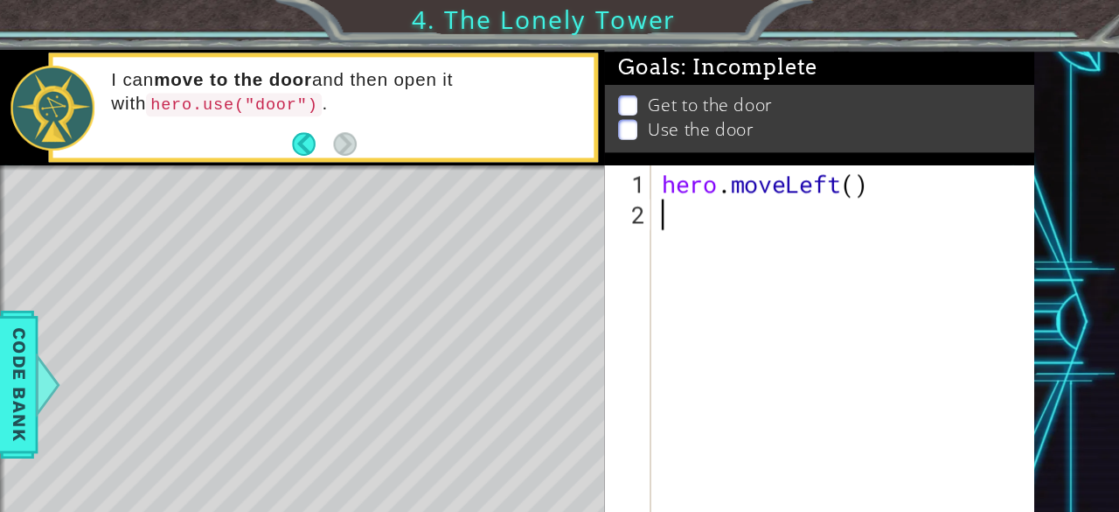
type textarea "m"
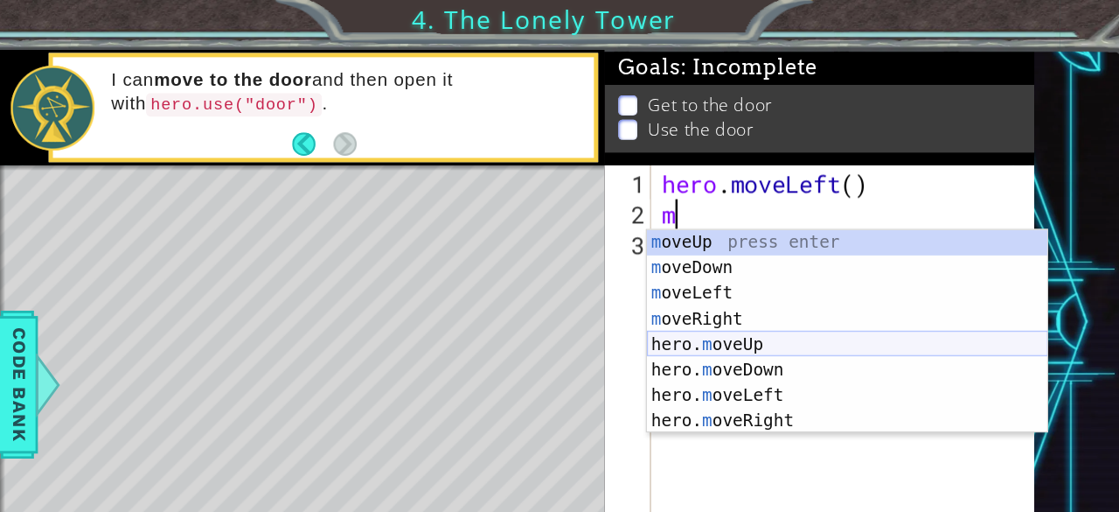
click at [665, 282] on div "m oveUp press enter m oveDown press enter m oveLeft press enter m oveRight pres…" at bounding box center [809, 295] width 331 height 210
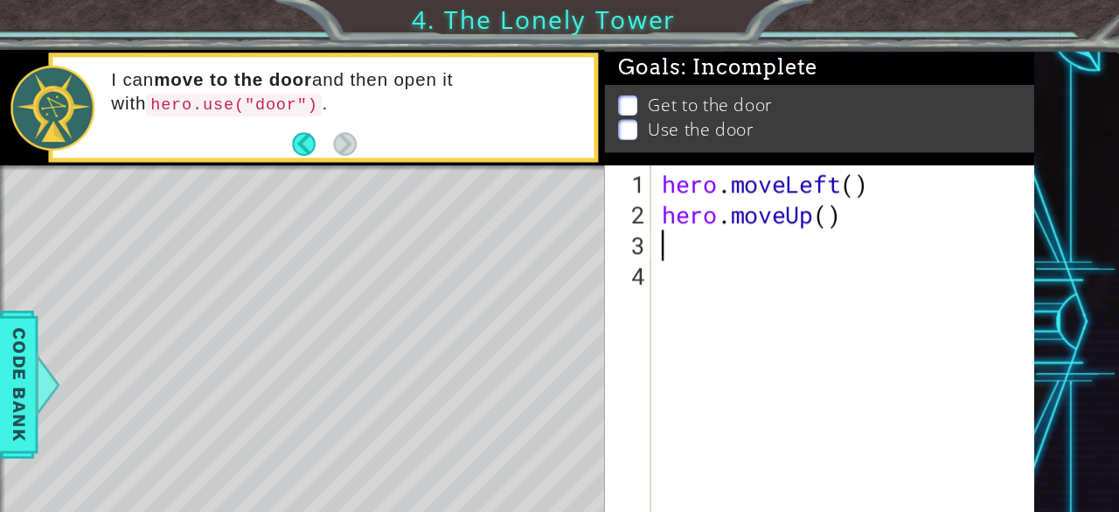
type textarea "m"
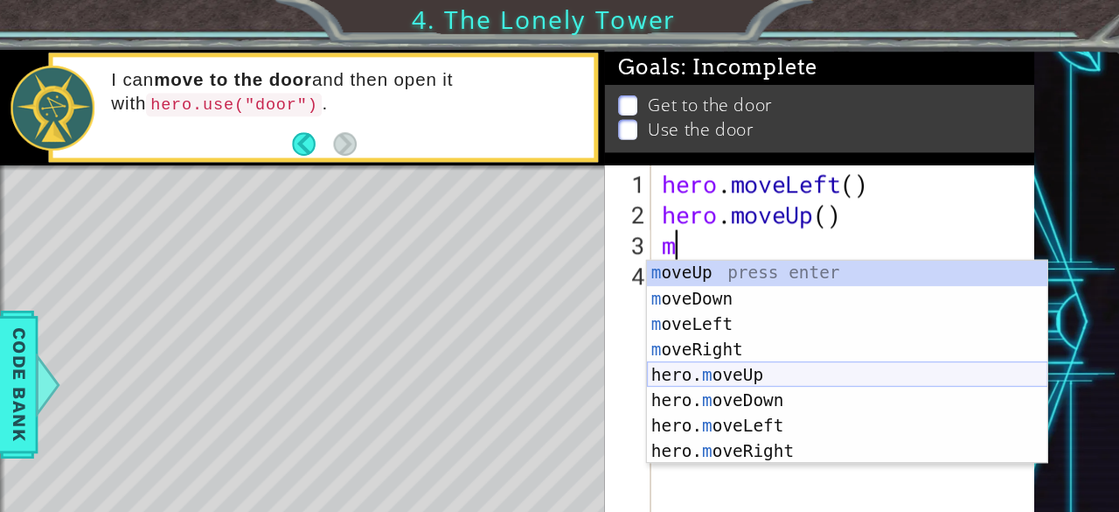
click at [671, 302] on div "m oveUp press enter m oveDown press enter m oveLeft press enter m oveRight pres…" at bounding box center [809, 320] width 331 height 210
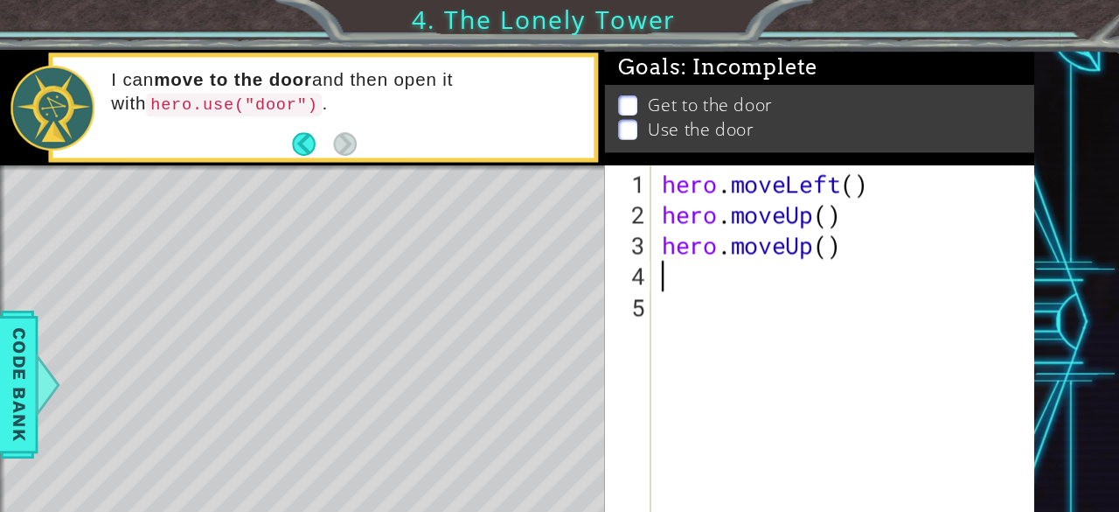
type textarea "m"
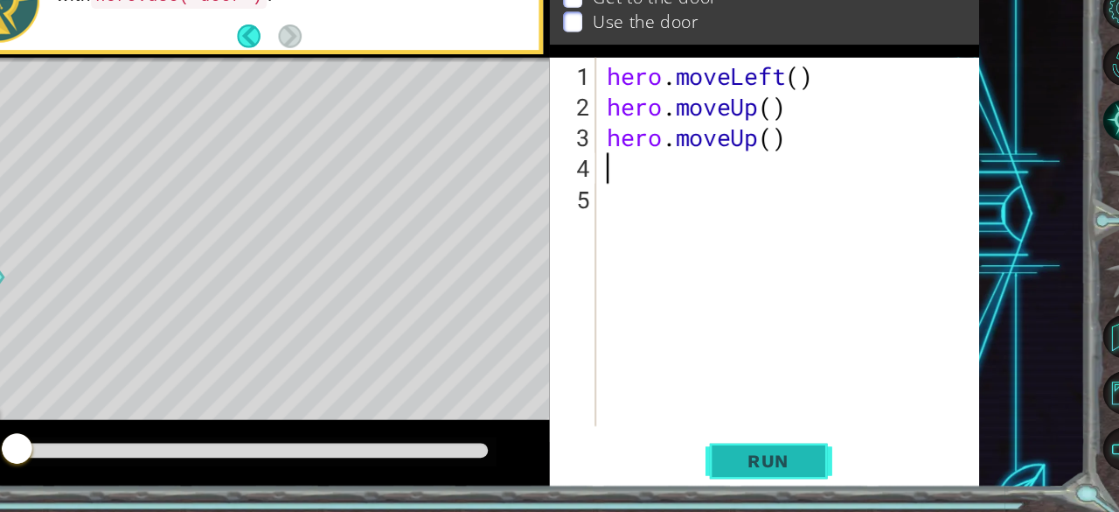
click at [797, 470] on span "Run" at bounding box center [789, 469] width 69 height 17
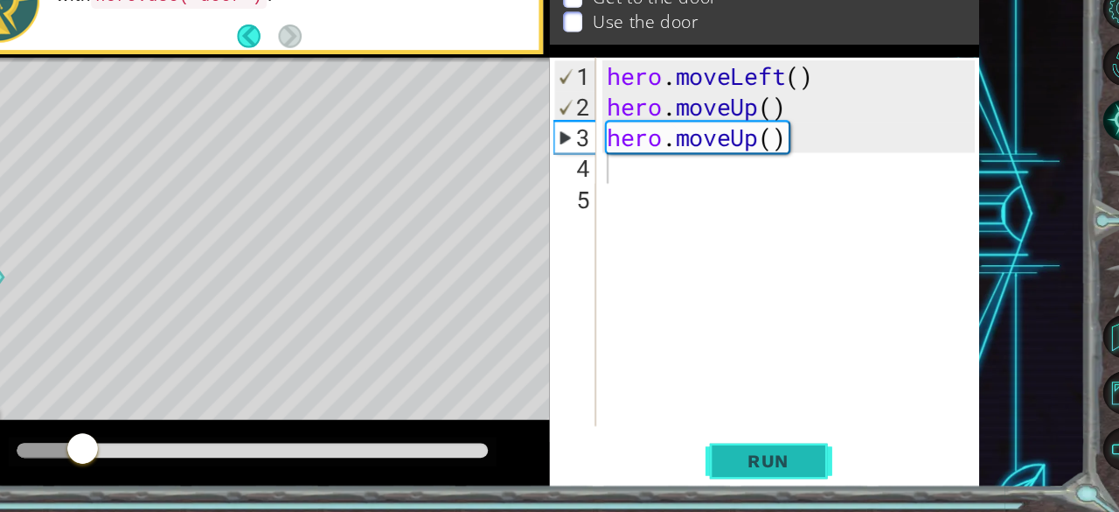
click at [782, 467] on span "Run" at bounding box center [789, 469] width 69 height 17
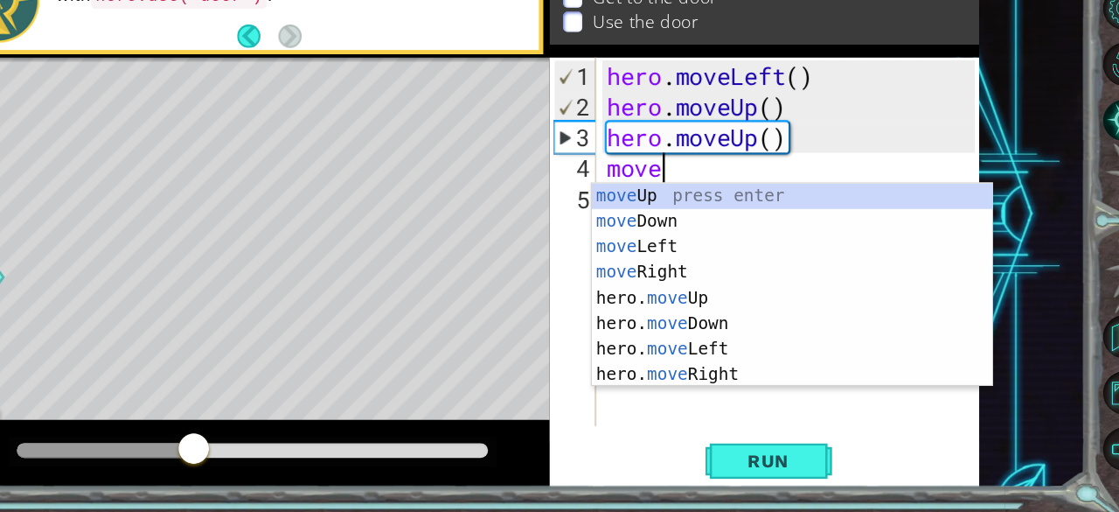
scroll to position [0, 1]
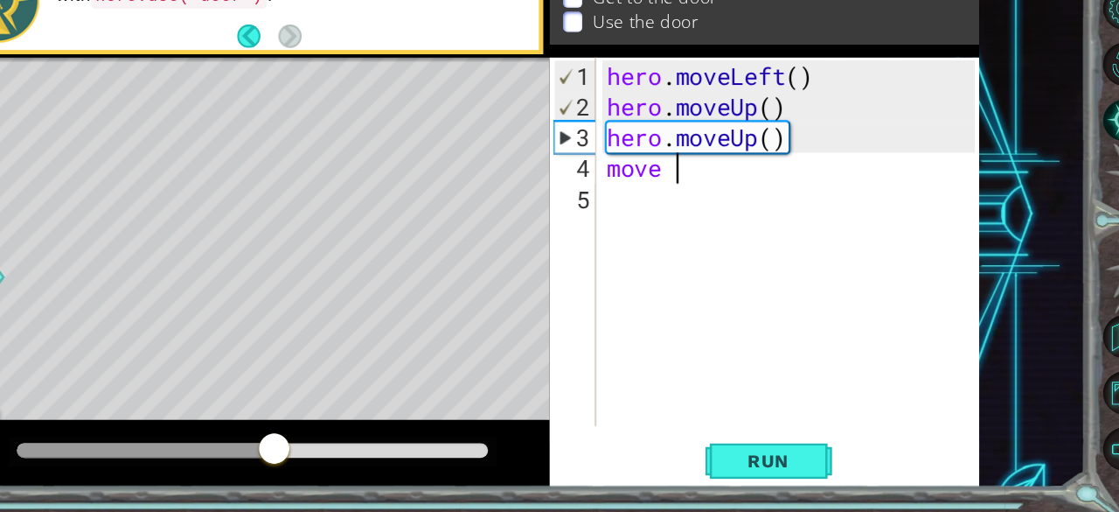
type textarea "move"
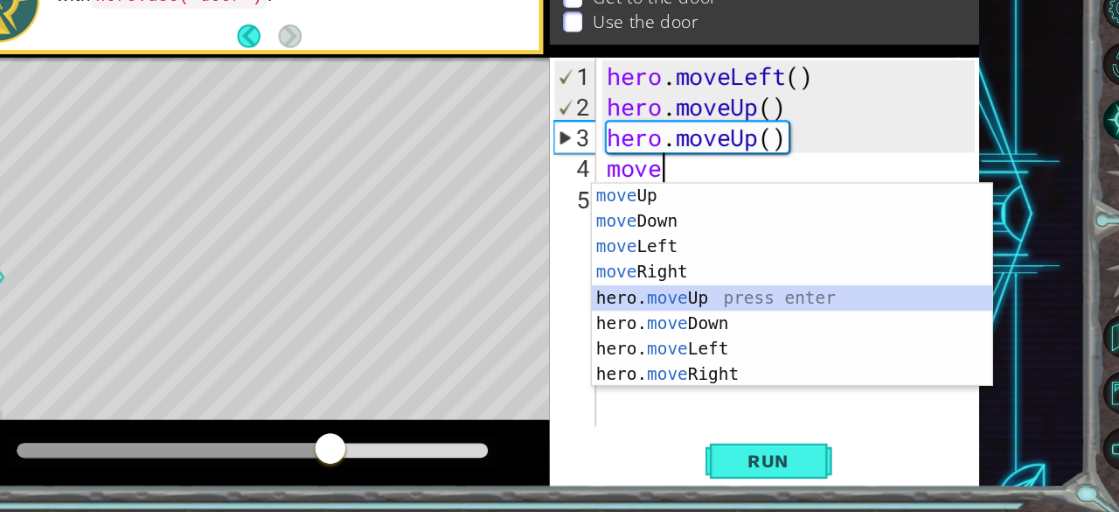
click at [671, 335] on div "move Up press enter move Down press enter move Left press enter move Right pres…" at bounding box center [809, 345] width 331 height 210
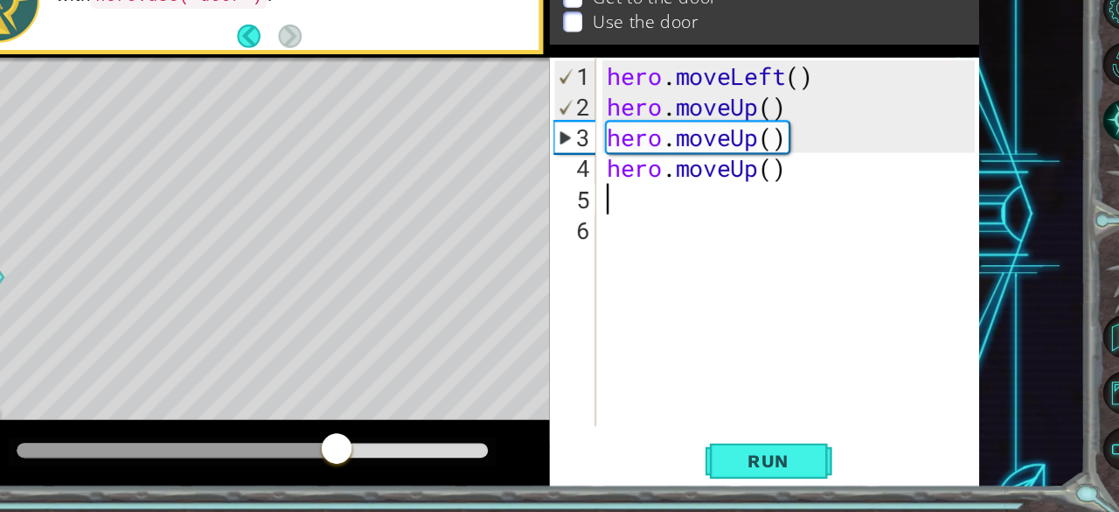
scroll to position [0, 0]
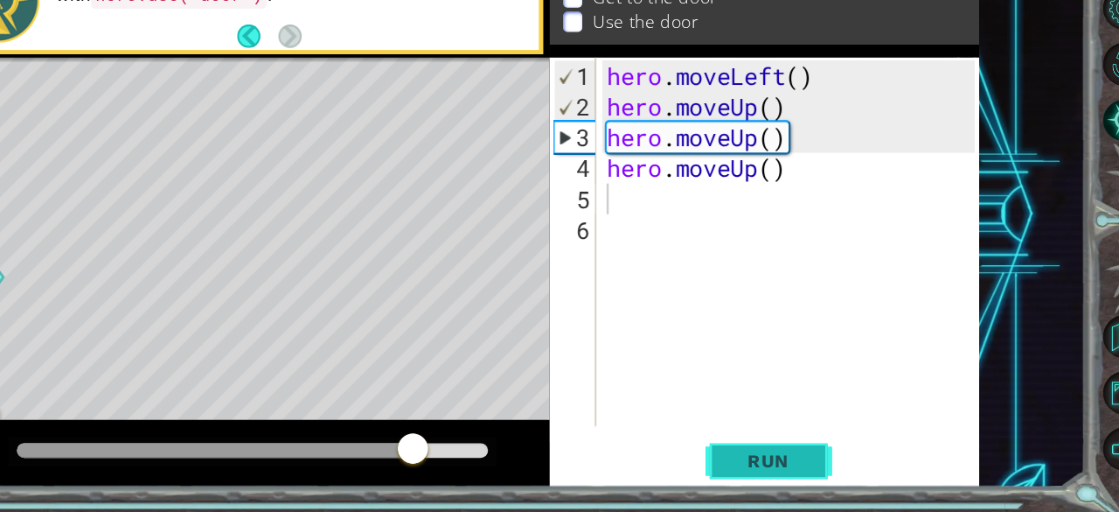
click at [789, 473] on span "Run" at bounding box center [789, 469] width 69 height 17
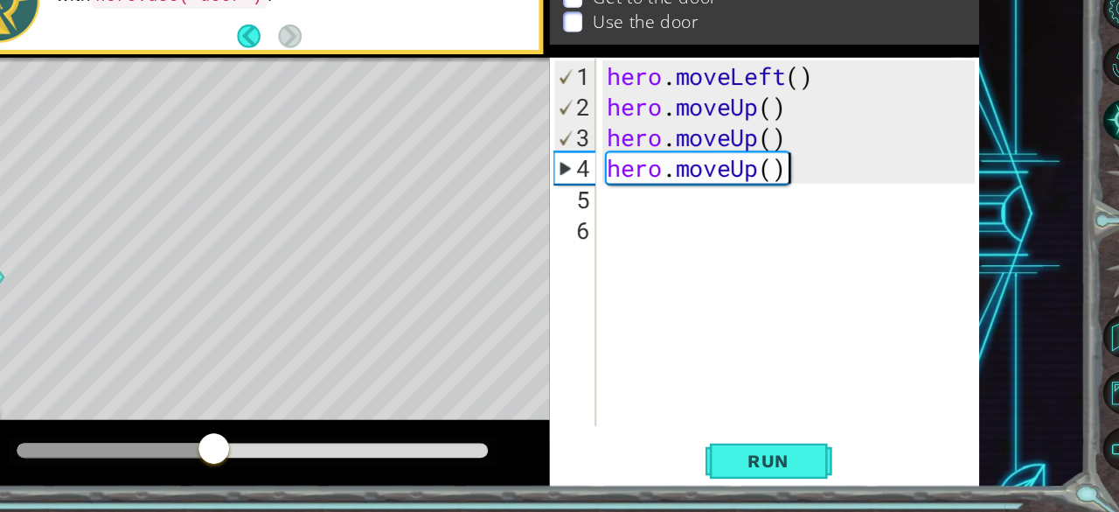
click at [823, 231] on div "hero . moveLeft ( ) hero . moveUp ( ) hero . moveUp ( ) hero . moveUp ( )" at bounding box center [811, 316] width 317 height 355
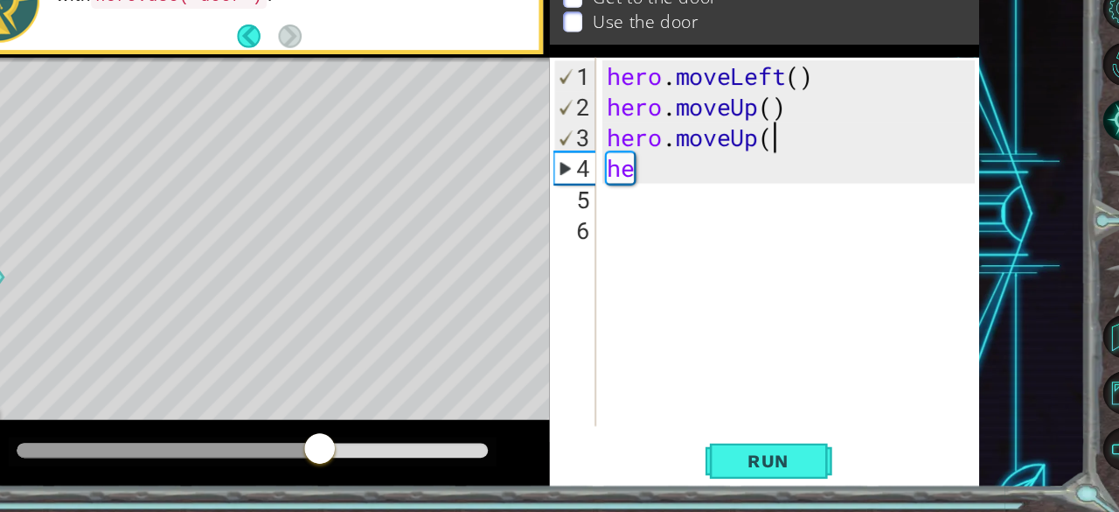
click at [828, 203] on div "hero . moveLeft ( ) hero . moveUp ( ) hero . moveUp ( he" at bounding box center [811, 316] width 317 height 355
click at [813, 208] on div "hero . moveLeft ( ) hero . moveUp ( ) hero . moveUp ( he" at bounding box center [811, 316] width 317 height 355
type textarea "hero.moveU"
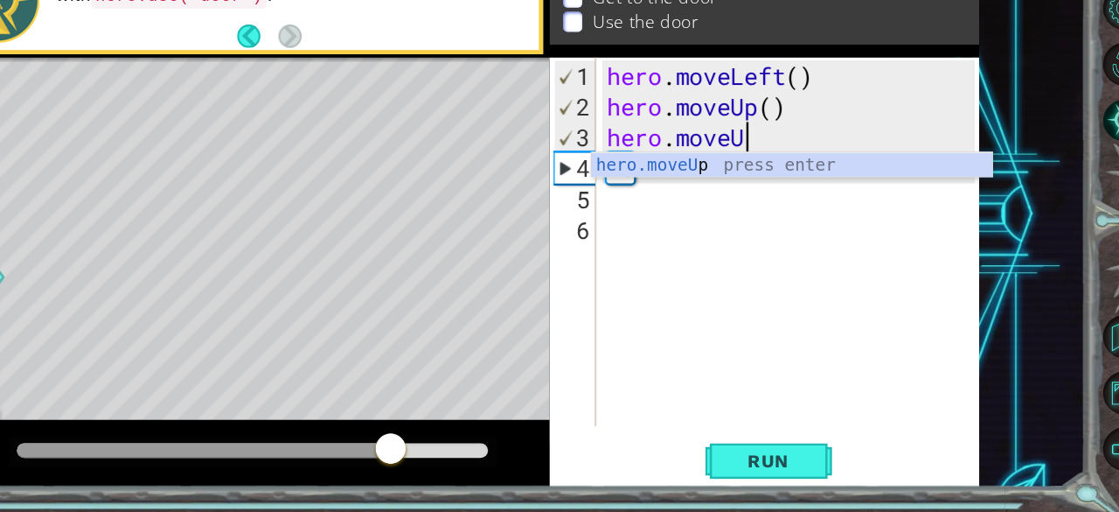
click at [692, 240] on div "hero . moveLeft ( ) hero . moveUp ( ) hero . moveU he" at bounding box center [811, 316] width 317 height 355
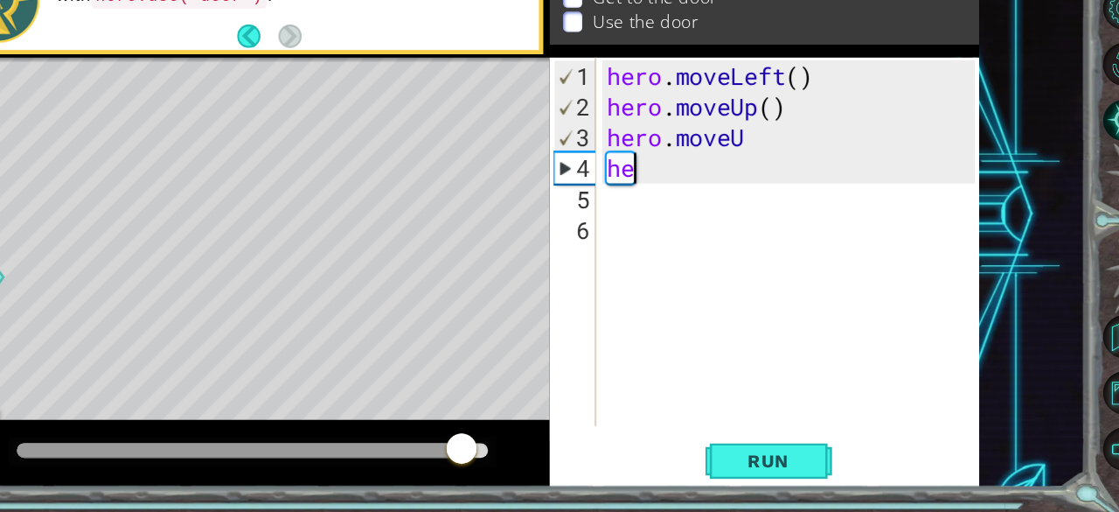
click at [740, 230] on div "hero . moveLeft ( ) hero . moveUp ( ) hero . moveU he" at bounding box center [811, 316] width 317 height 355
type textarea "h"
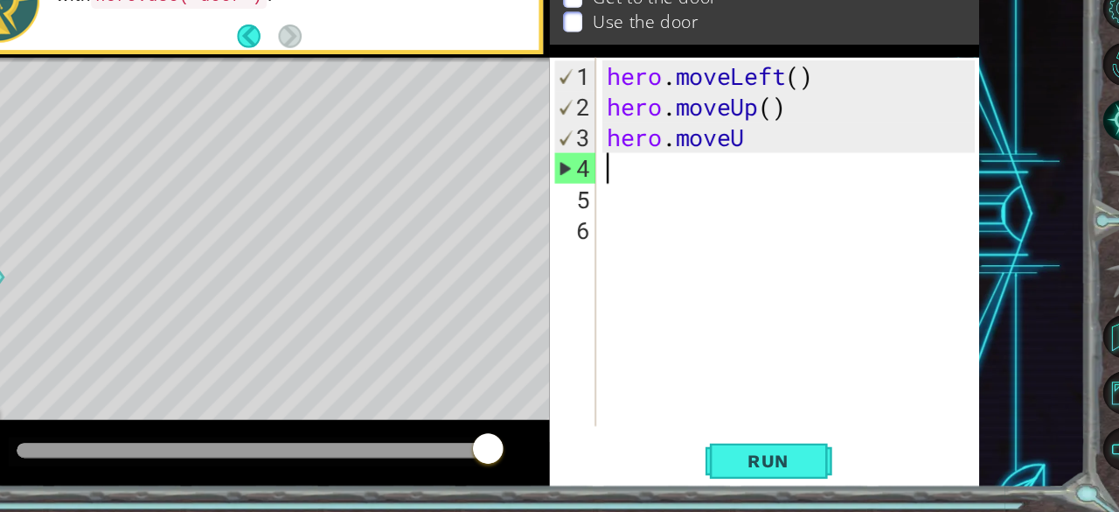
type textarea "."
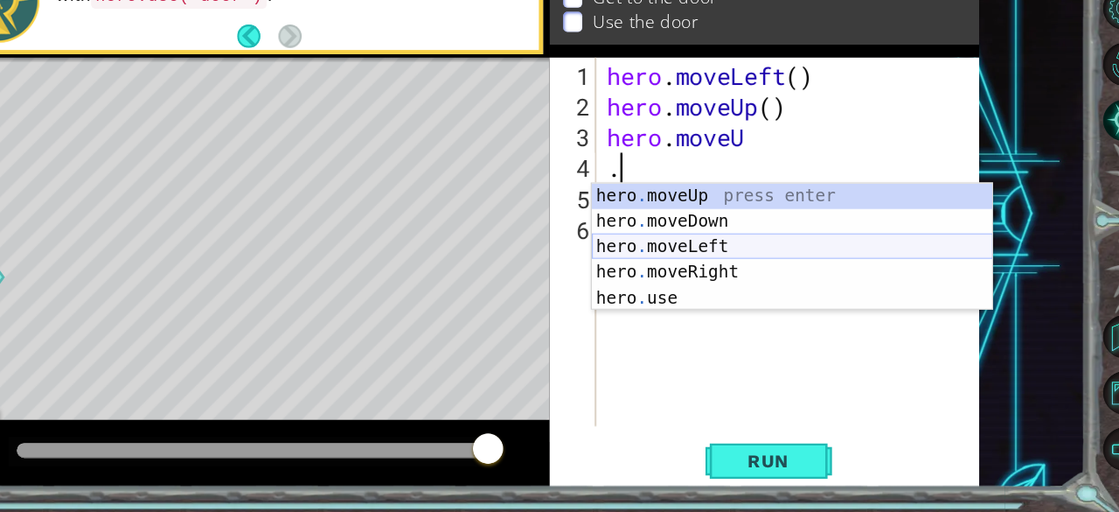
click at [700, 294] on div "hero . moveUp press enter hero . moveDown press enter hero . moveLeft press ent…" at bounding box center [809, 313] width 331 height 147
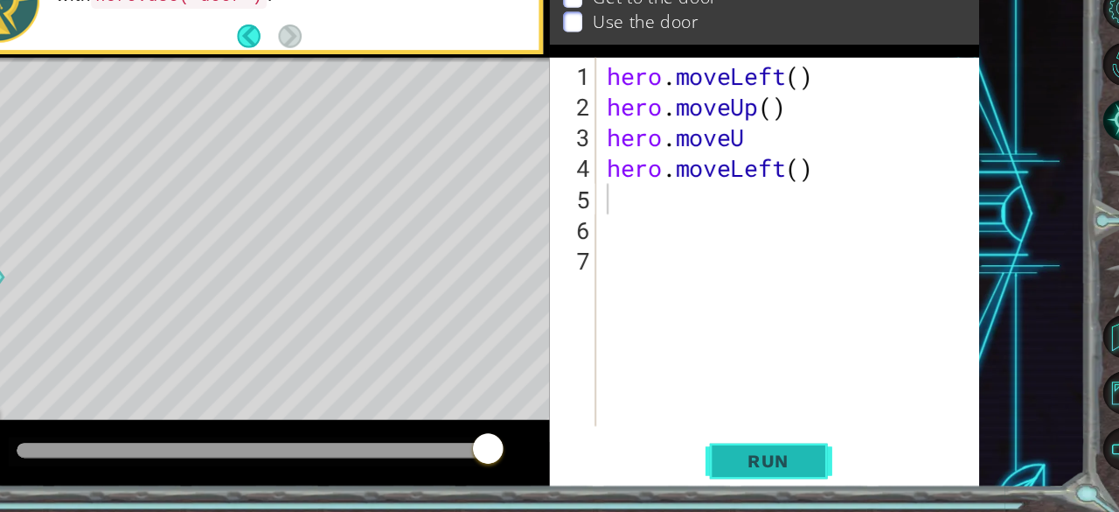
click at [772, 463] on span "Run" at bounding box center [789, 469] width 69 height 17
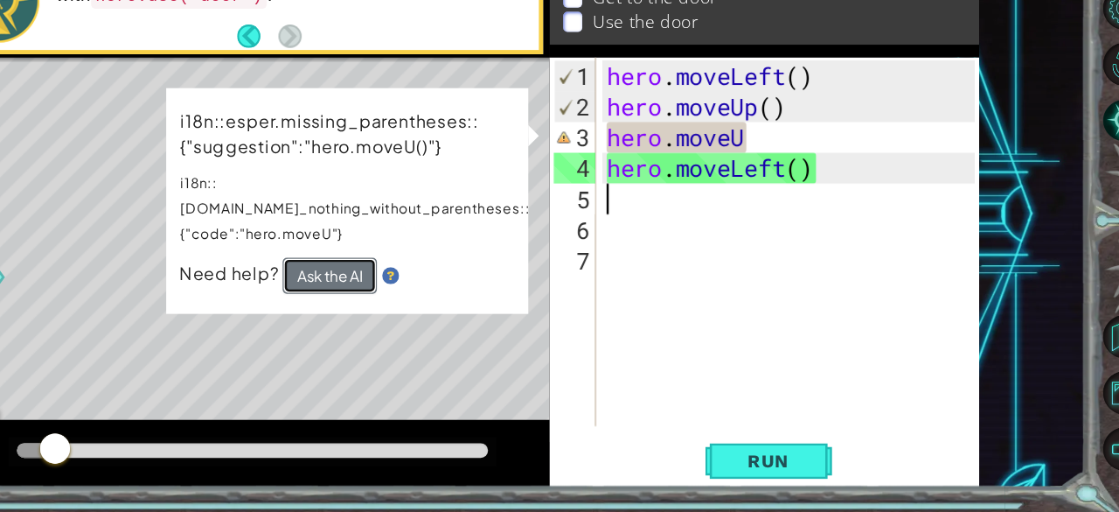
click at [440, 302] on button "Ask the AI" at bounding box center [428, 317] width 78 height 30
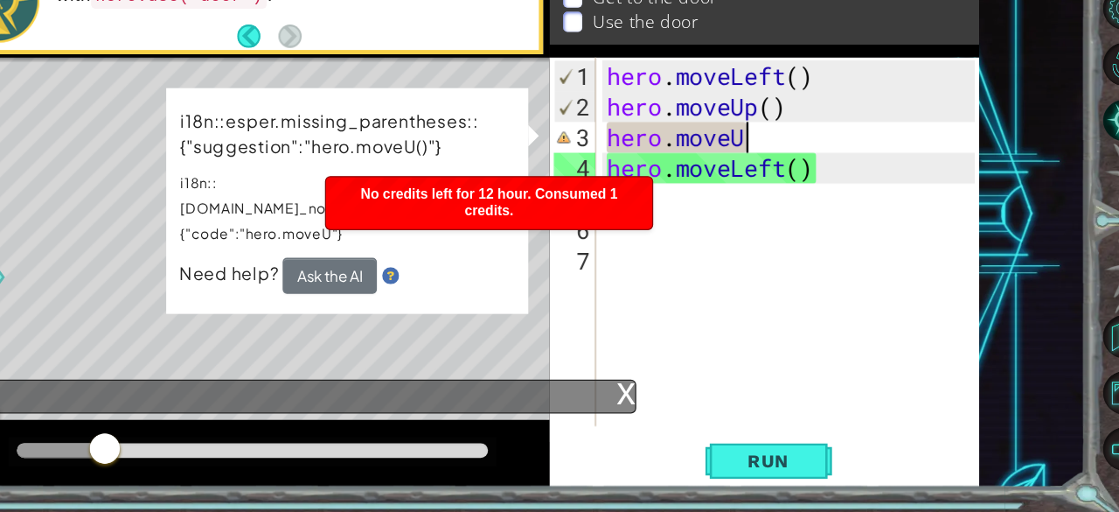
click at [792, 212] on div "hero . moveLeft ( ) hero . moveUp ( ) hero . moveU hero . moveLeft ( )" at bounding box center [811, 316] width 317 height 355
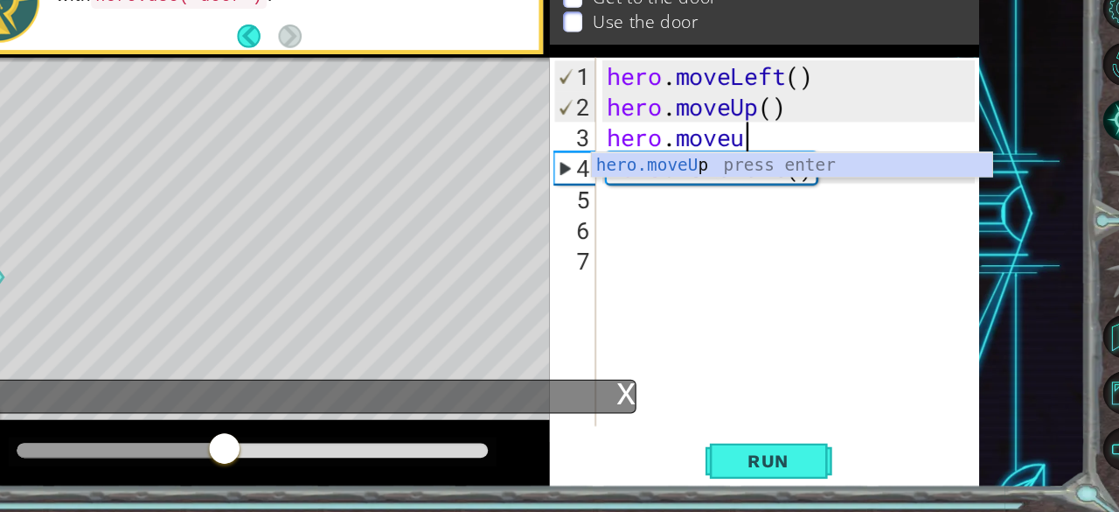
scroll to position [0, 4]
type textarea "hero.moveup"
click at [762, 322] on div "hero . moveLeft ( ) hero . moveUp ( ) hero . moveup hero . moveLeft ( )" at bounding box center [811, 316] width 317 height 355
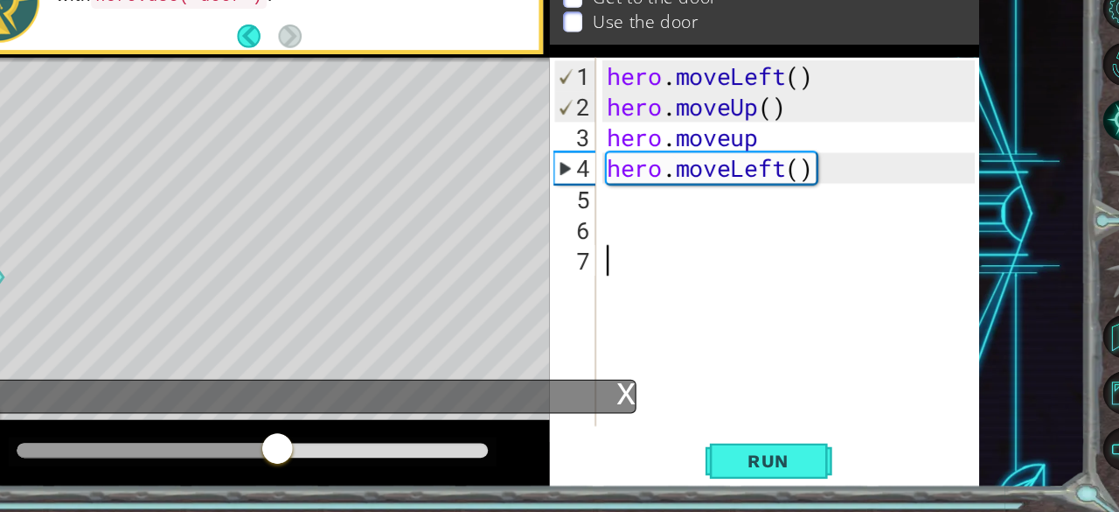
scroll to position [0, 0]
click at [734, 253] on div "hero . moveLeft ( ) hero . moveUp ( ) hero . moveup hero . moveLeft ( )" at bounding box center [811, 316] width 317 height 355
click at [837, 238] on div "hero . moveLeft ( ) hero . moveUp ( ) hero . moveup hero . moveLeft ( )" at bounding box center [811, 316] width 317 height 355
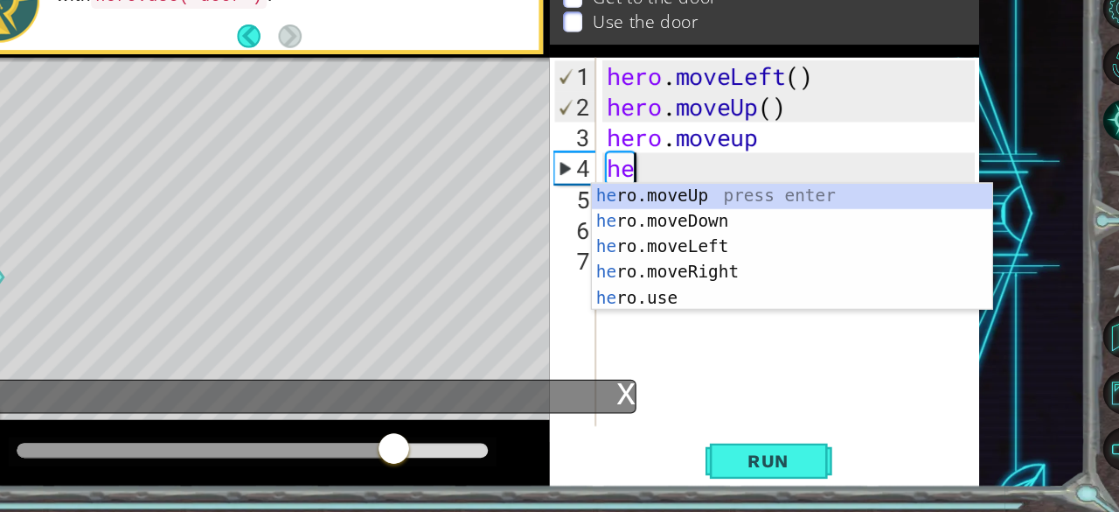
type textarea "h"
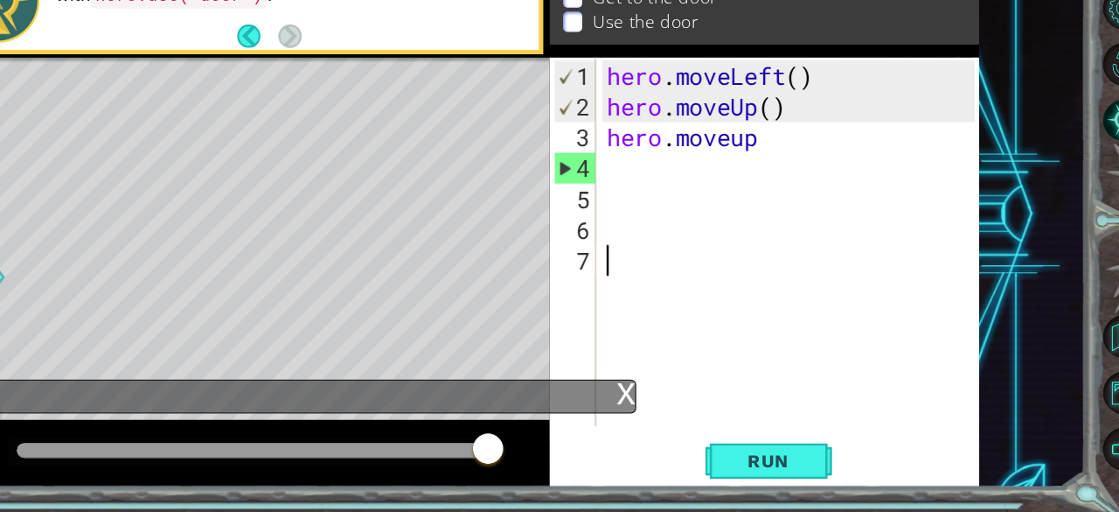
click at [713, 298] on div "hero . moveLeft ( ) hero . moveUp ( ) hero . moveup" at bounding box center [811, 316] width 317 height 355
click at [428, 239] on div "Level Map" at bounding box center [514, 393] width 808 height 515
click at [697, 456] on div "Run" at bounding box center [790, 470] width 355 height 36
click at [745, 465] on button "Run" at bounding box center [790, 470] width 105 height 36
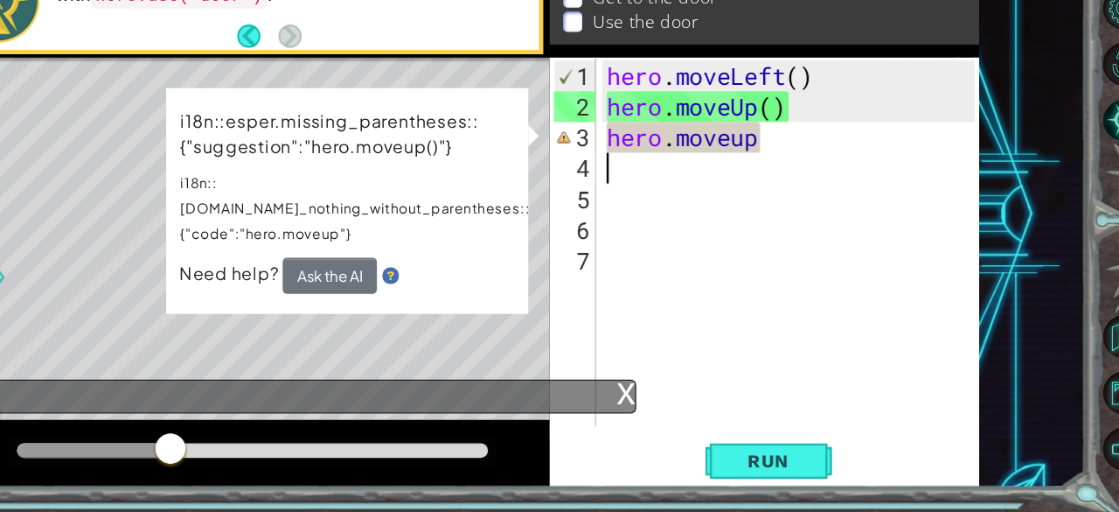
click at [782, 226] on div "hero . moveLeft ( ) hero . moveUp ( ) hero . moveup" at bounding box center [811, 316] width 317 height 355
click at [791, 215] on div "hero . moveLeft ( ) hero . moveUp ( ) hero . moveup" at bounding box center [811, 316] width 317 height 355
click at [797, 198] on div "hero . moveLeft ( ) hero . moveUp ( ) hero . moveup" at bounding box center [811, 316] width 317 height 355
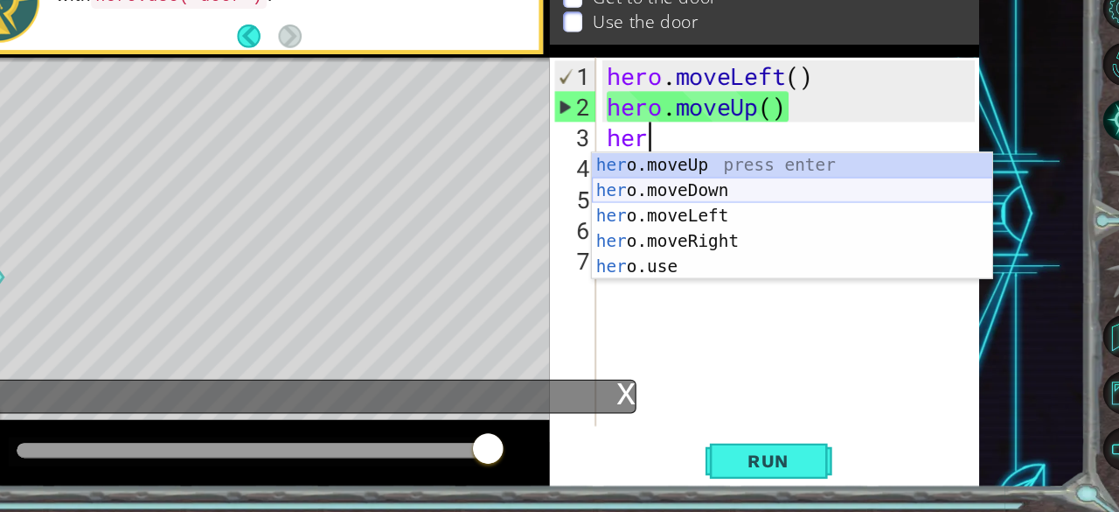
scroll to position [0, 1]
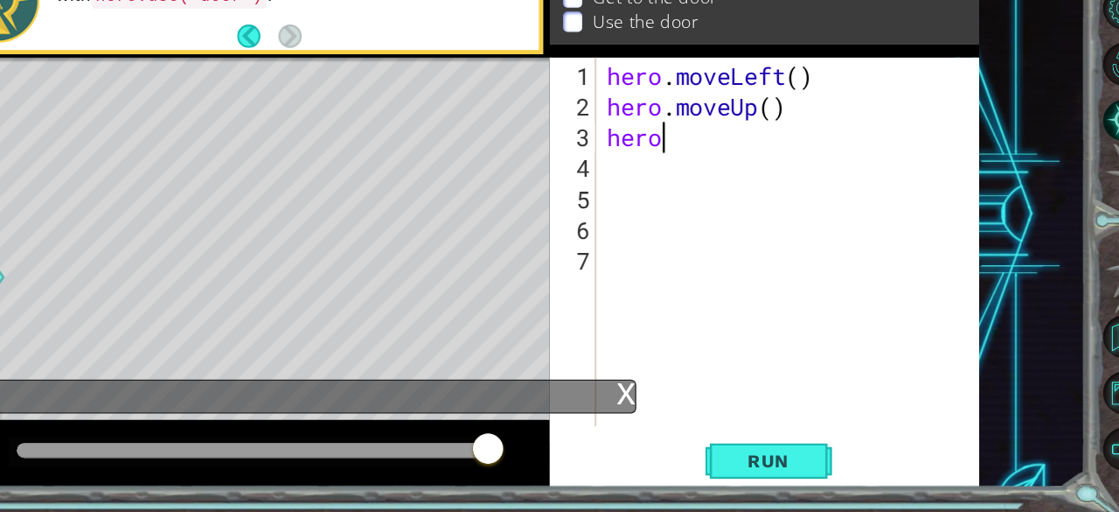
click at [716, 196] on div "hero . moveLeft ( ) hero . moveUp ( ) hero" at bounding box center [811, 316] width 317 height 355
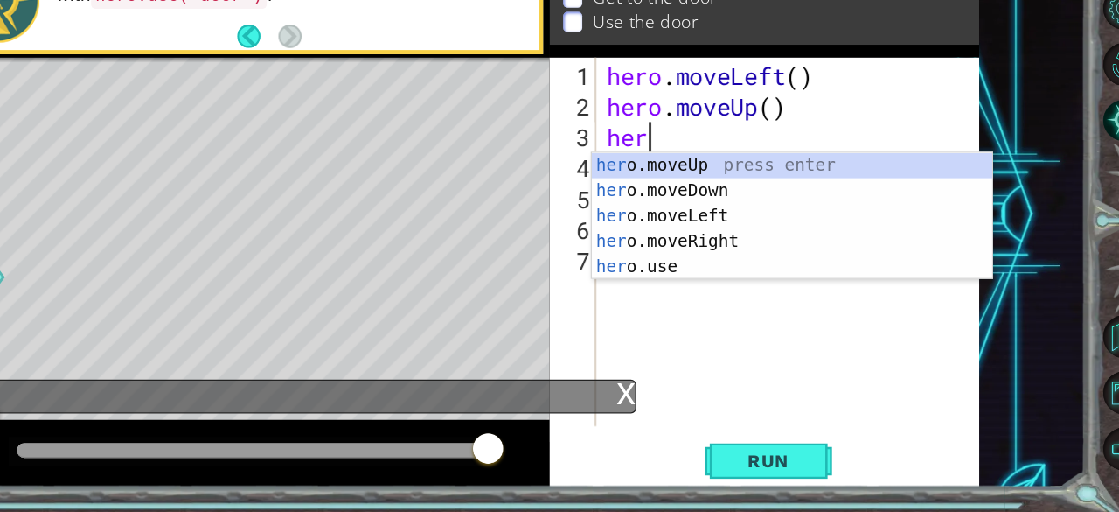
scroll to position [0, 0]
type textarea "h"
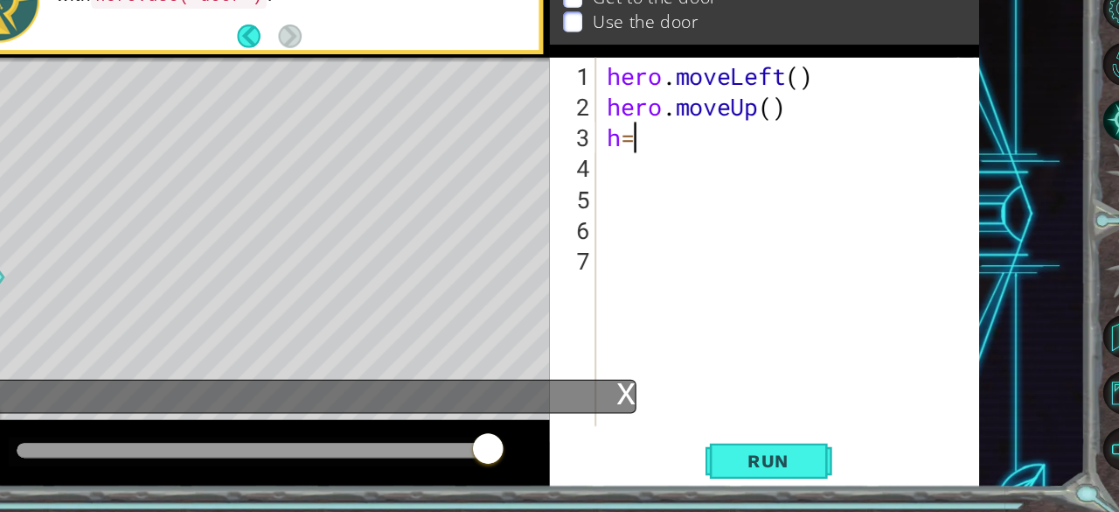
type textarea "h"
type textarea "mo"
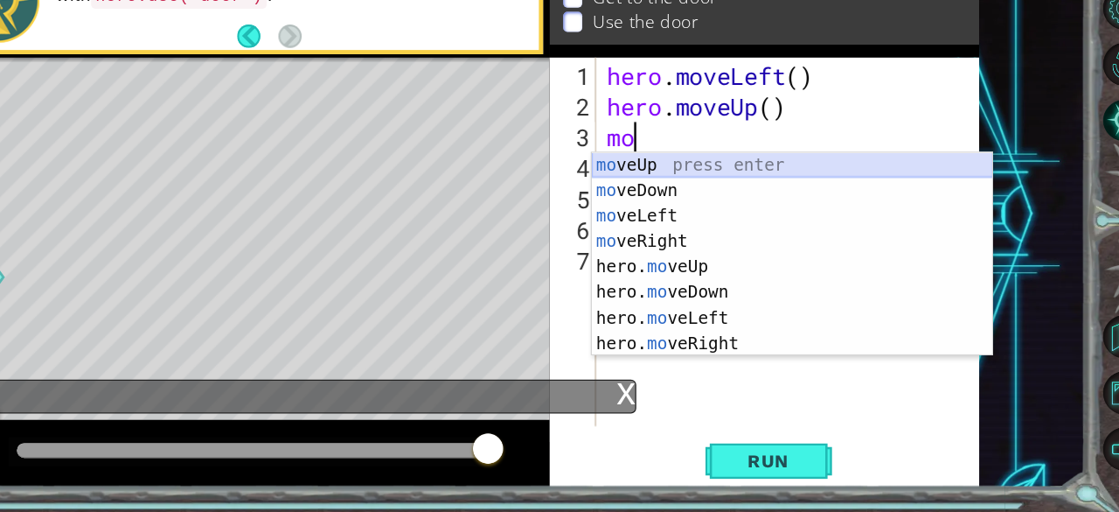
drag, startPoint x: 716, startPoint y: 196, endPoint x: 699, endPoint y: 247, distance: 53.4
click at [699, 247] on body "1 ההההההההההההההההההההההההההההההההההההההההההההההההההההההההההההההההההההההההההההה…" at bounding box center [559, 256] width 1119 height 512
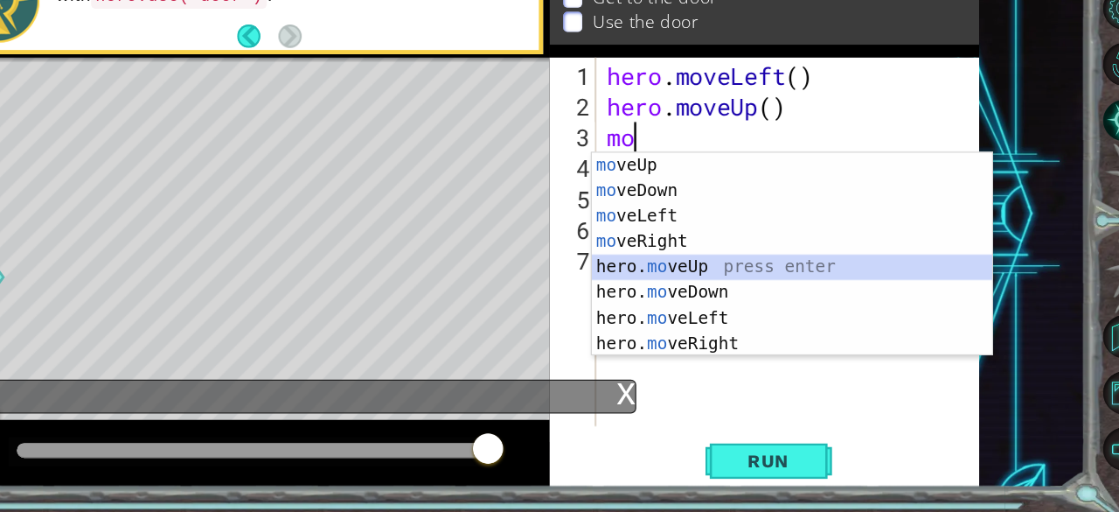
click at [701, 303] on div "mo veUp press enter mo veDown press enter mo veLeft press enter mo veRight pres…" at bounding box center [809, 320] width 331 height 210
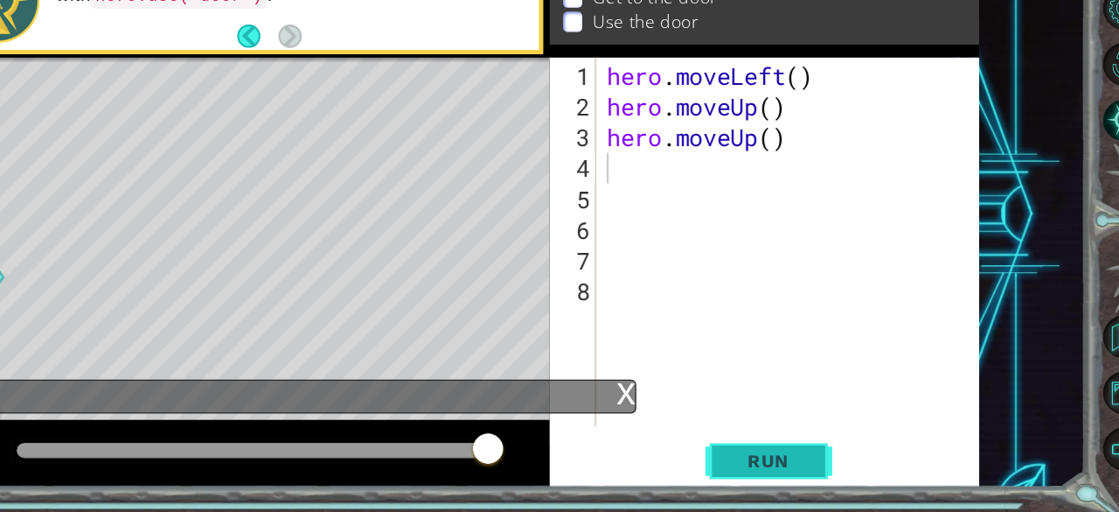
click at [807, 477] on span "Run" at bounding box center [789, 469] width 69 height 17
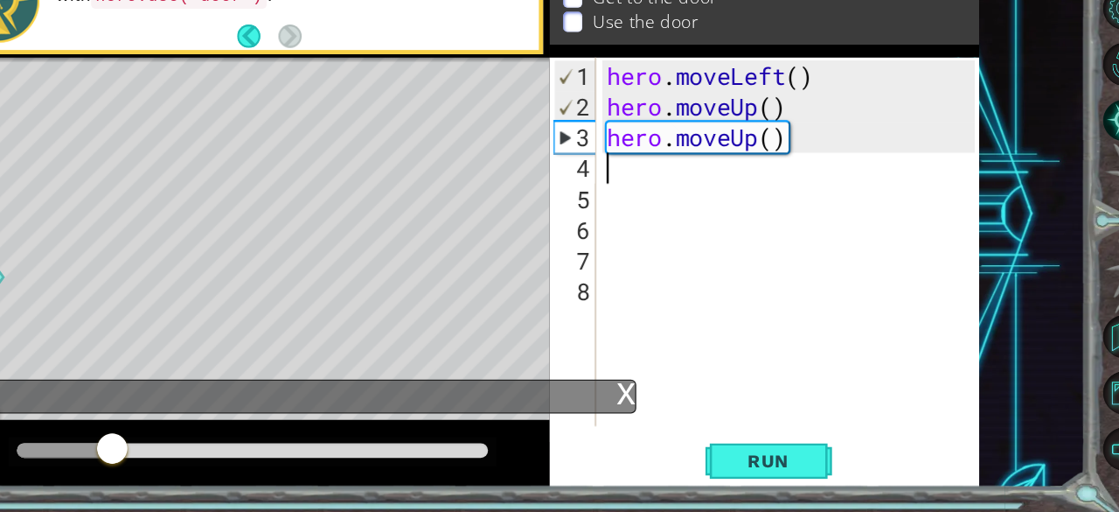
click at [618, 193] on div "3" at bounding box center [631, 202] width 34 height 25
click at [621, 203] on div "3" at bounding box center [631, 202] width 34 height 25
type textarea "hero.moveUp()"
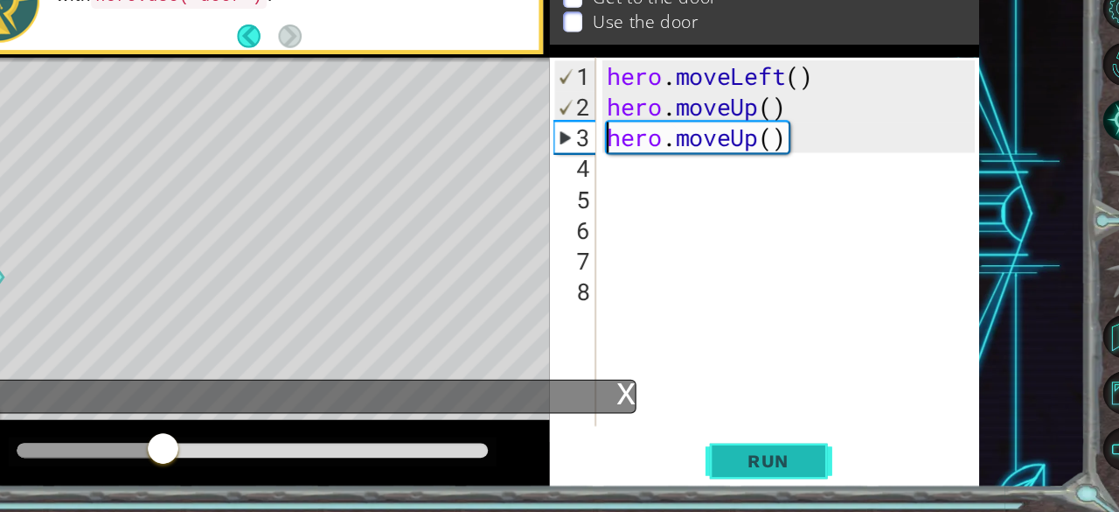
click at [787, 465] on span "Run" at bounding box center [789, 469] width 69 height 17
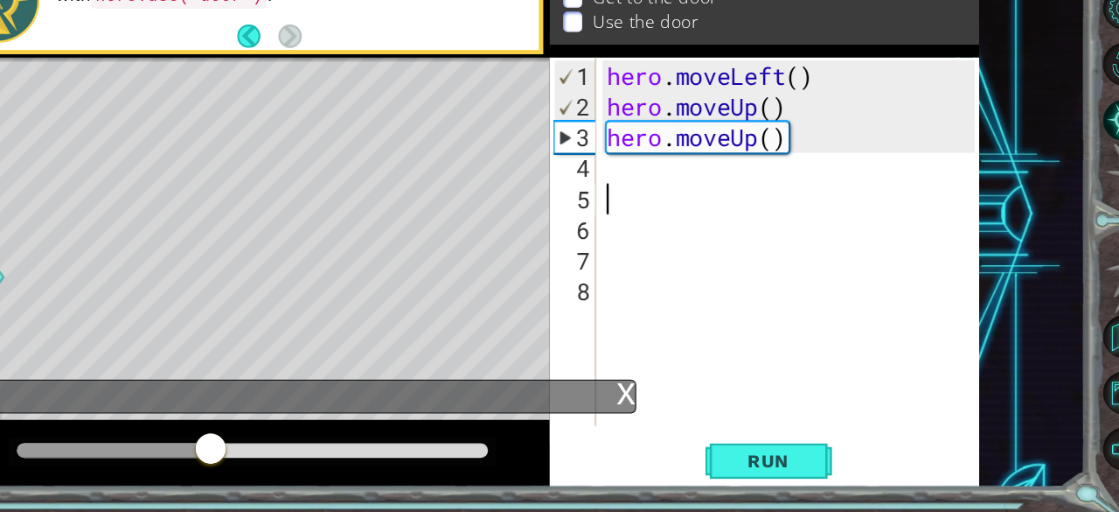
click at [658, 240] on div "hero . moveLeft ( ) hero . moveUp ( ) hero . moveUp ( )" at bounding box center [811, 316] width 317 height 355
click at [658, 231] on div "hero . moveLeft ( ) hero . moveUp ( ) hero . moveUp ( )" at bounding box center [811, 316] width 317 height 355
type textarea "m"
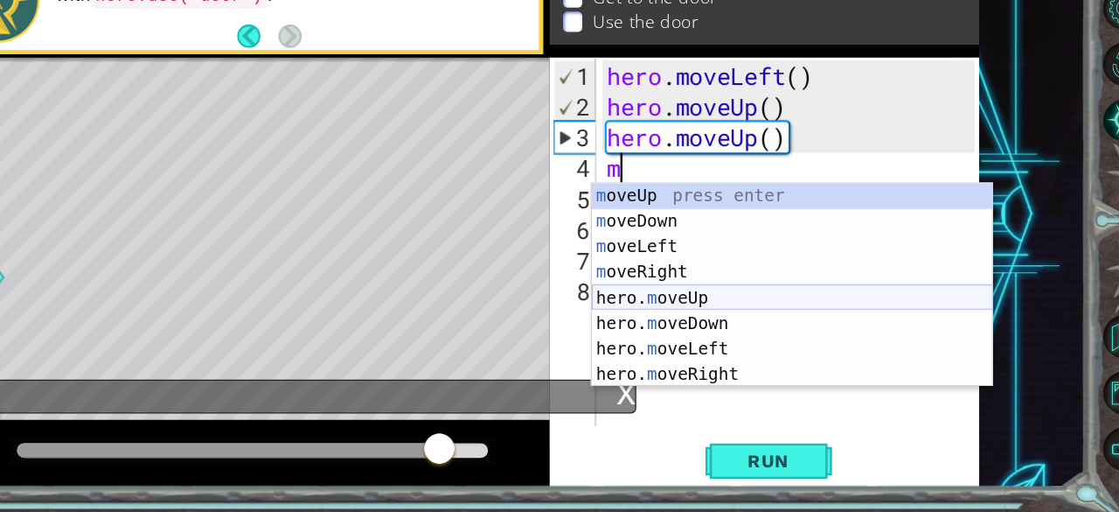
click at [695, 341] on div "m oveUp press enter m oveDown press enter m oveLeft press enter m oveRight pres…" at bounding box center [809, 345] width 331 height 210
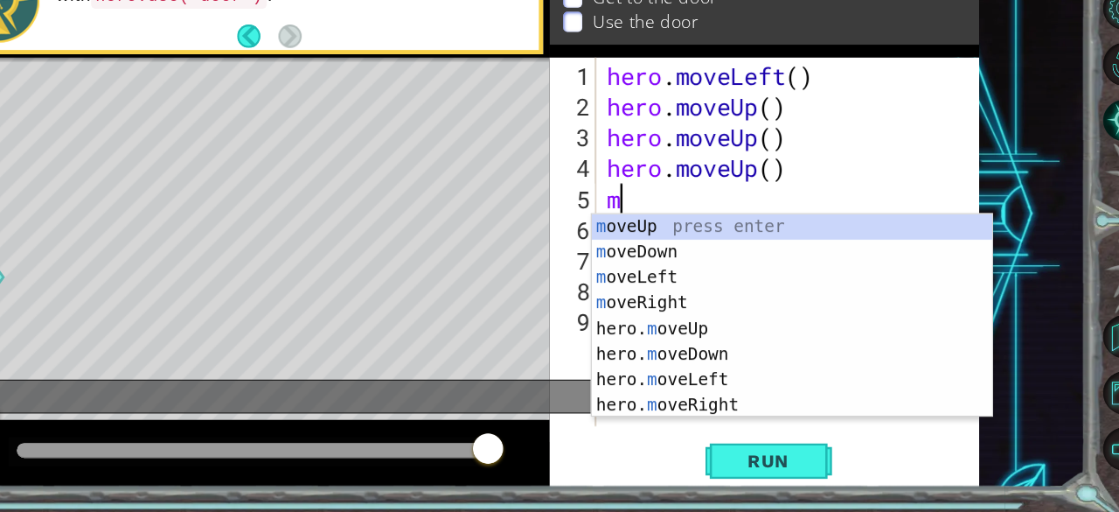
type textarea "mo"
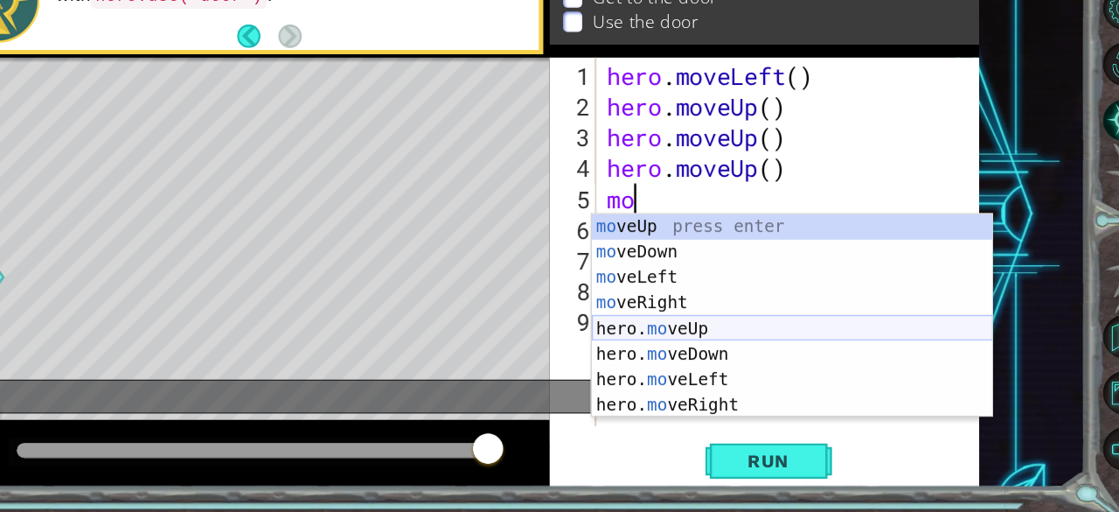
click at [685, 364] on div "mo veUp press enter mo veDown press enter mo veLeft press enter mo veRight pres…" at bounding box center [809, 371] width 331 height 210
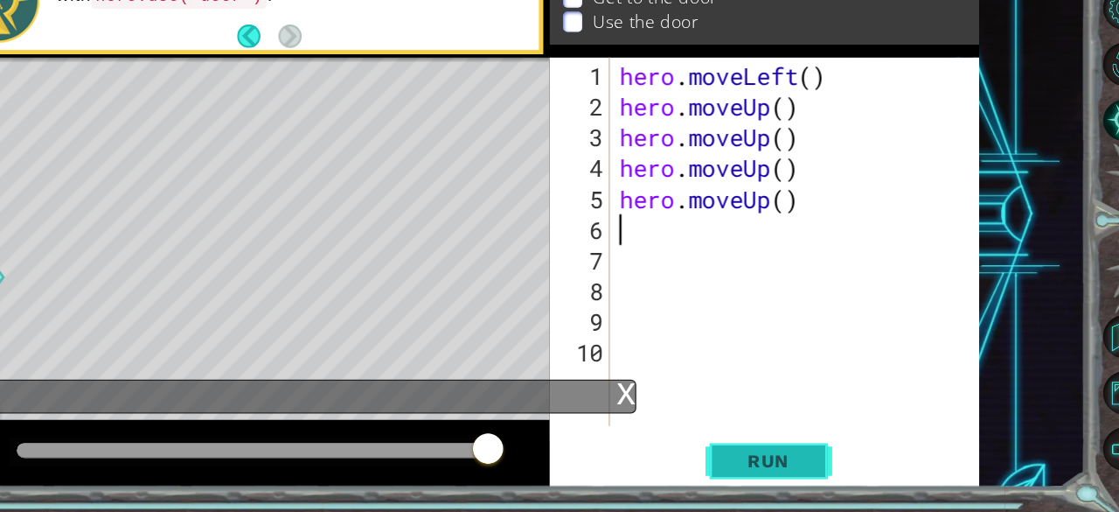
click at [793, 482] on button "Run" at bounding box center [790, 470] width 105 height 36
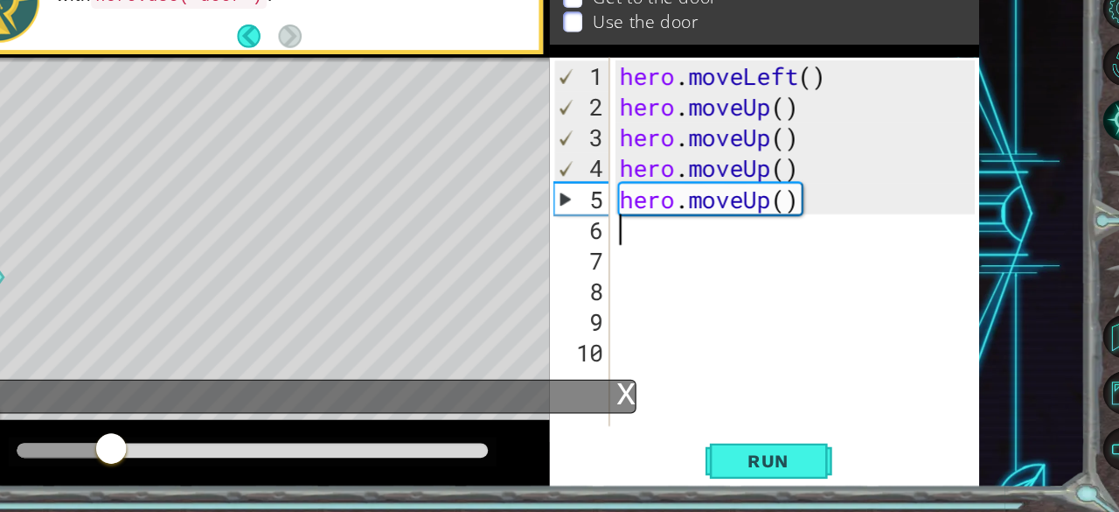
click at [829, 262] on div "hero . moveLeft ( ) hero . moveUp ( ) hero . moveUp ( ) hero . moveUp ( ) hero …" at bounding box center [817, 316] width 306 height 355
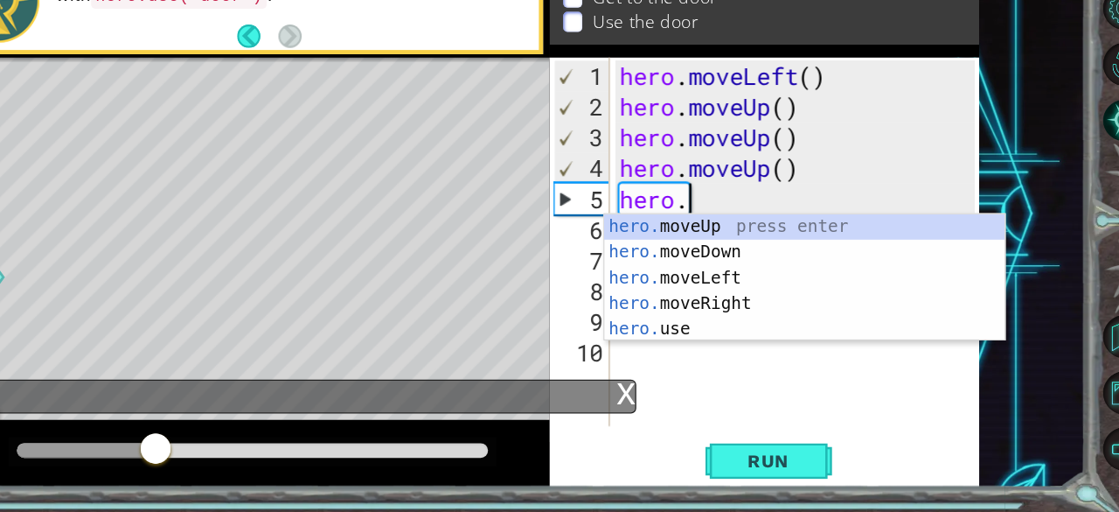
type textarea "h"
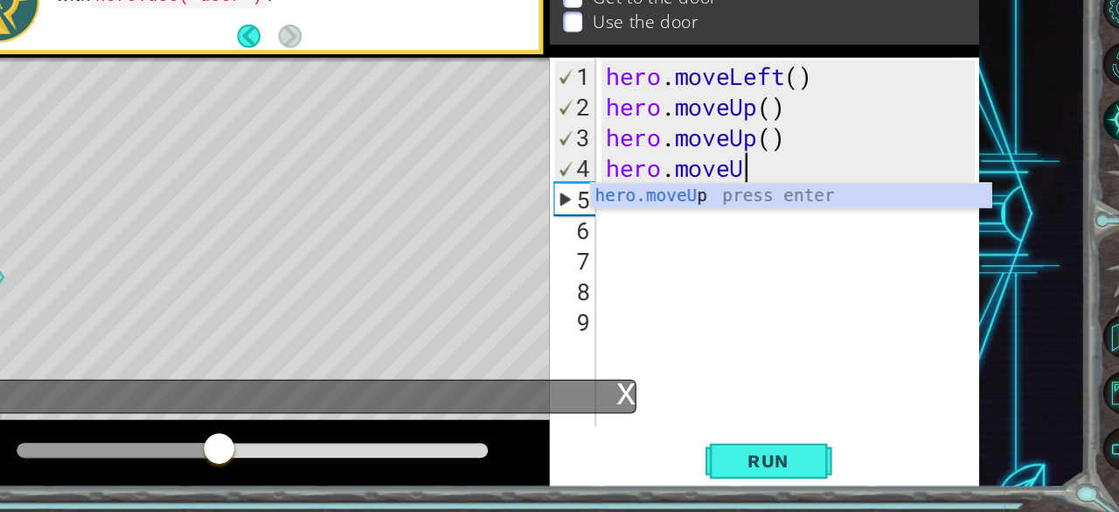
type textarea "hero.move"
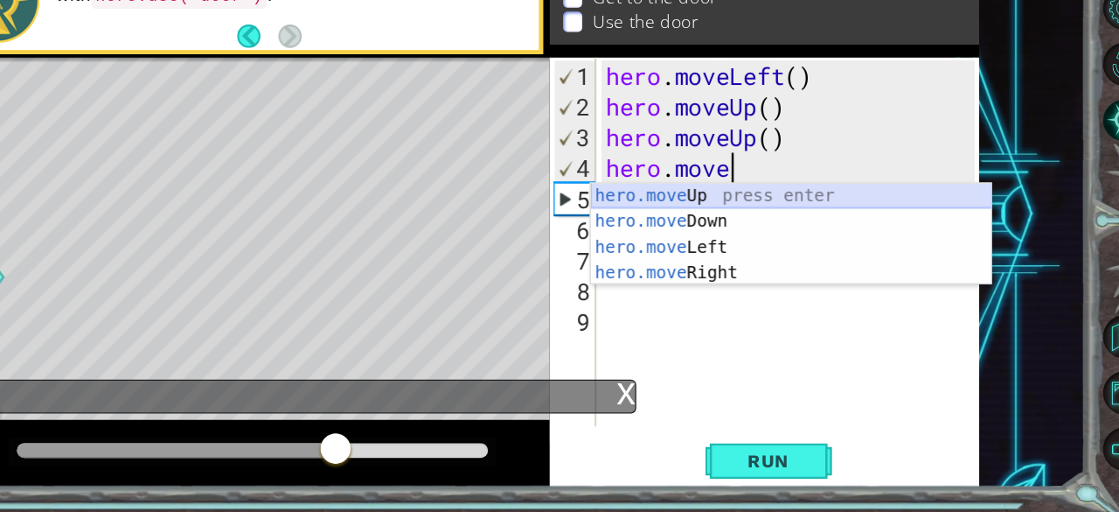
click at [741, 248] on div "hero.move Up press enter hero.move Down press enter hero.move Left press enter …" at bounding box center [809, 303] width 331 height 126
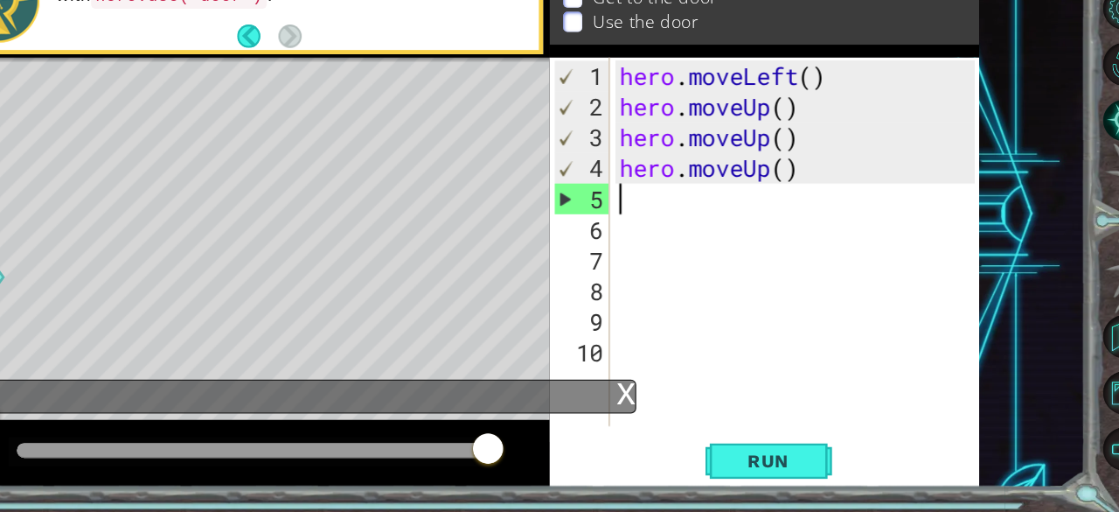
click at [757, 255] on div "hero . moveLeft ( ) hero . moveUp ( ) hero . moveUp ( ) hero . moveUp ( )" at bounding box center [817, 316] width 306 height 355
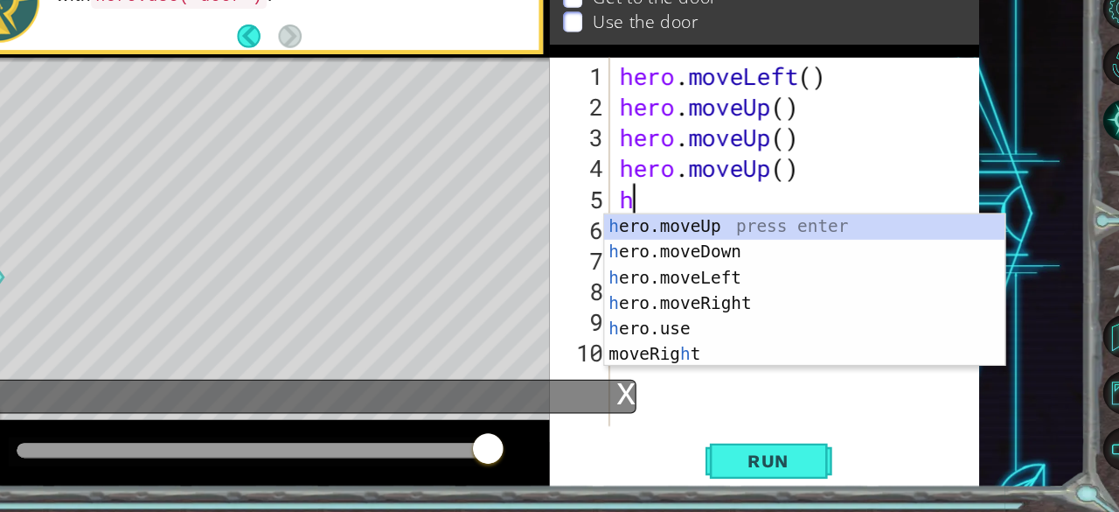
type textarea "he"
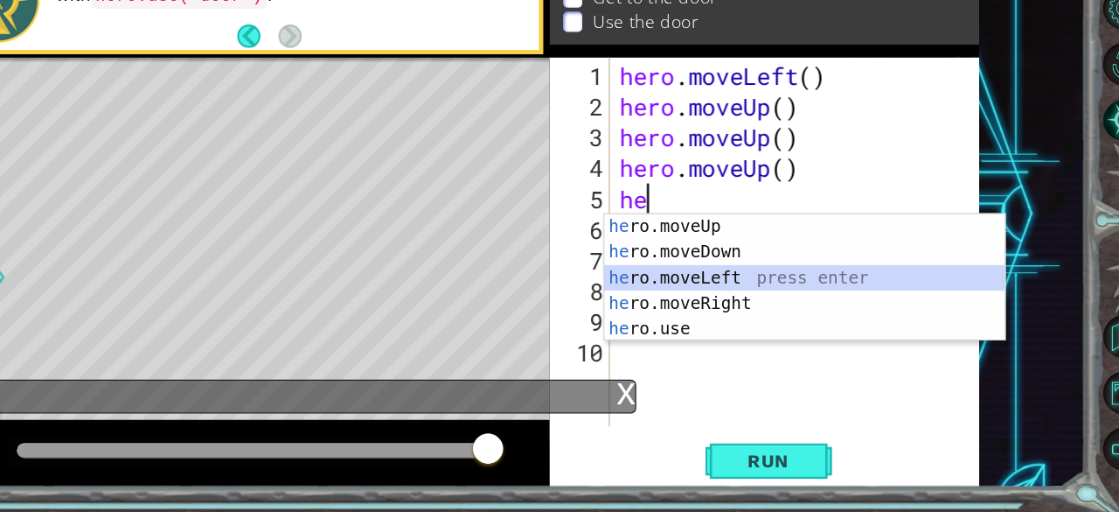
click at [750, 309] on div "he ro.moveUp press enter he ro.moveDown press enter he ro.moveLeft press enter …" at bounding box center [820, 339] width 331 height 147
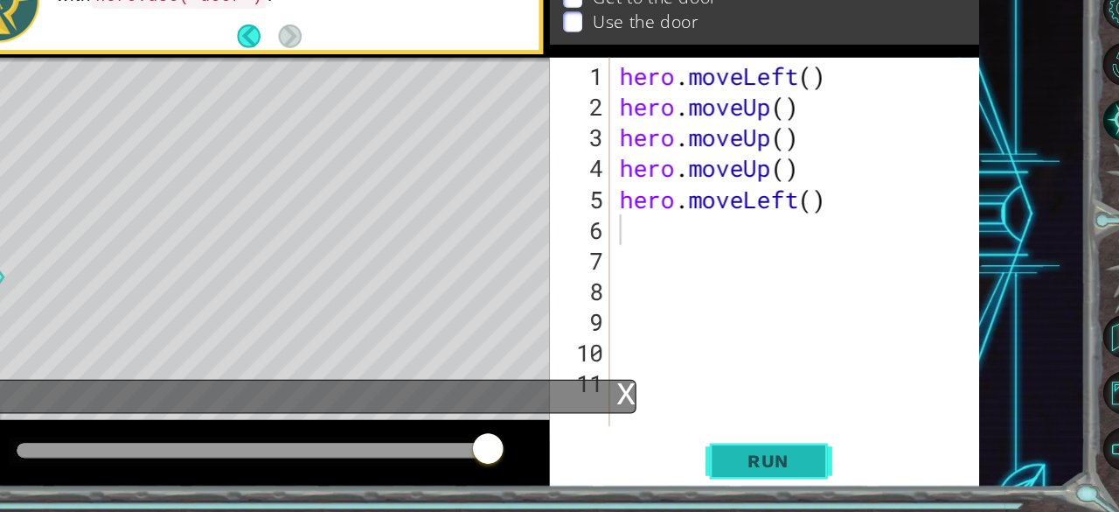
click at [814, 469] on span "Run" at bounding box center [789, 469] width 69 height 17
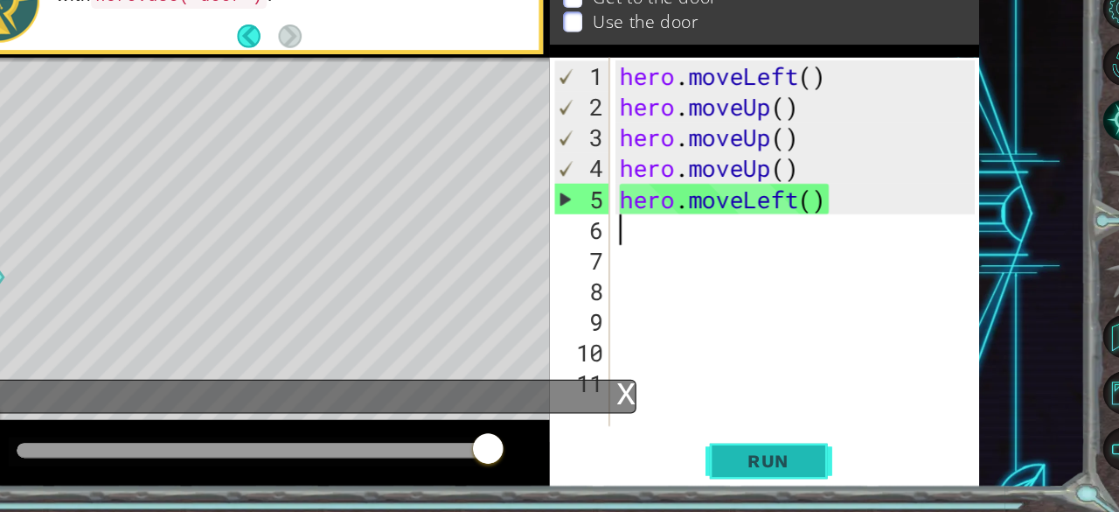
click at [797, 470] on span "Run" at bounding box center [789, 469] width 69 height 17
click at [748, 268] on div "hero . moveLeft ( ) hero . moveUp ( ) hero . moveUp ( ) hero . moveUp ( ) hero …" at bounding box center [817, 316] width 306 height 355
click at [765, 267] on div "hero . moveLeft ( ) hero . moveUp ( ) hero . moveUp ( ) hero . moveUp ( ) hero …" at bounding box center [817, 316] width 306 height 355
click at [672, 419] on div "x" at bounding box center [673, 411] width 16 height 17
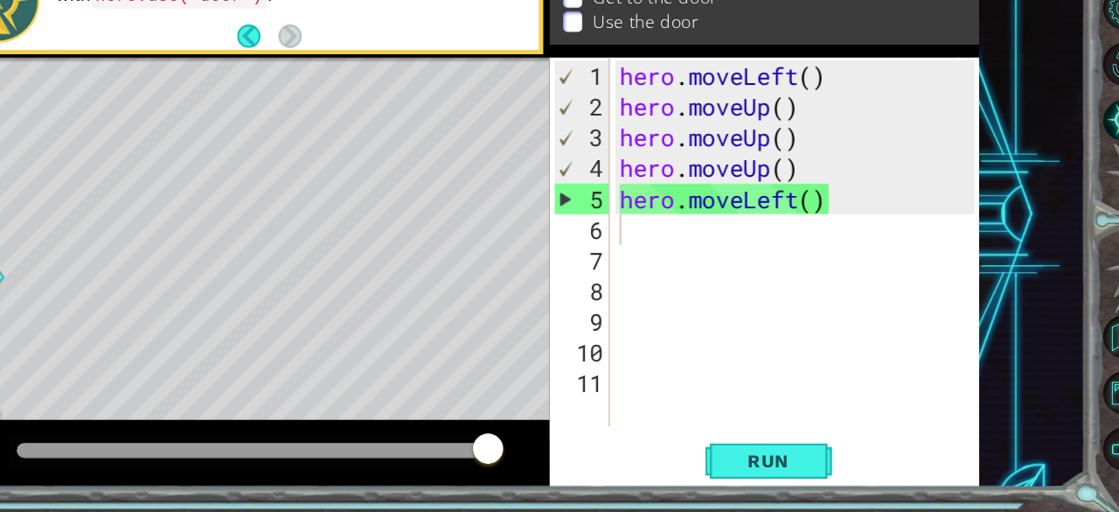
click at [831, 253] on div "hero . moveLeft ( ) hero . moveUp ( ) hero . moveUp ( ) hero . moveUp ( ) hero …" at bounding box center [817, 316] width 306 height 355
click at [845, 255] on div "hero . moveLeft ( ) hero . moveUp ( ) hero . moveUp ( ) hero . moveUp ( ) hero …" at bounding box center [817, 316] width 306 height 355
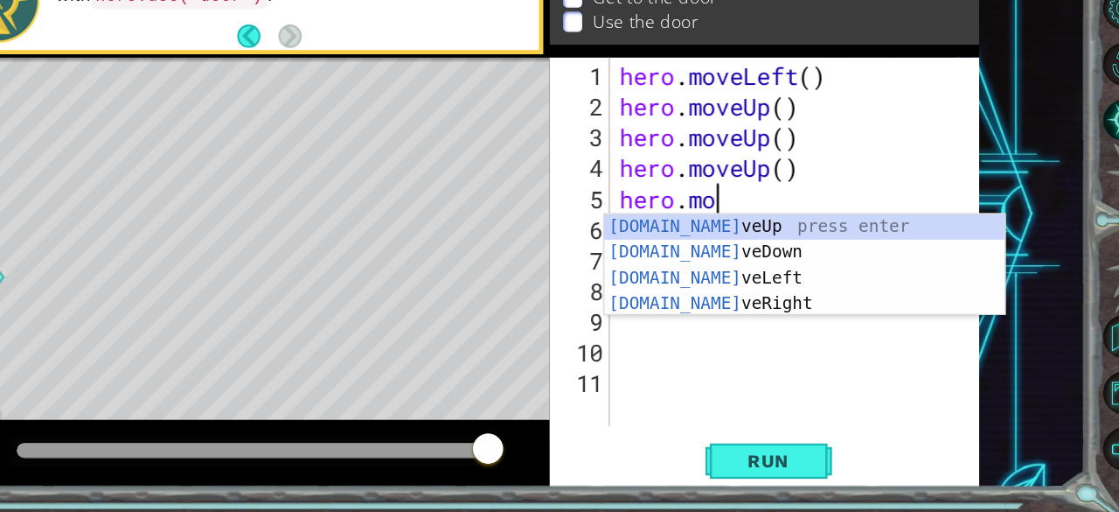
type textarea "h"
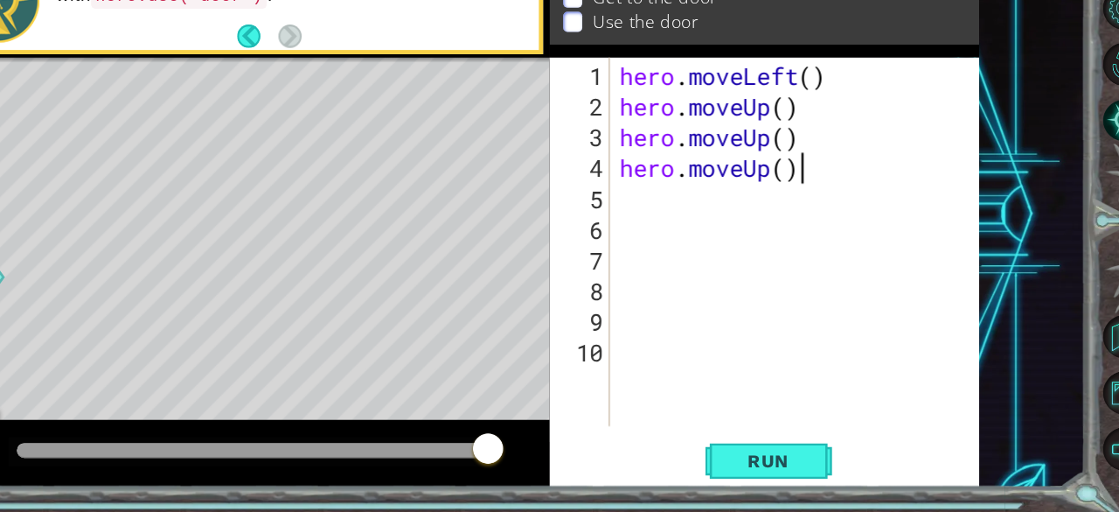
type textarea "hero.m"
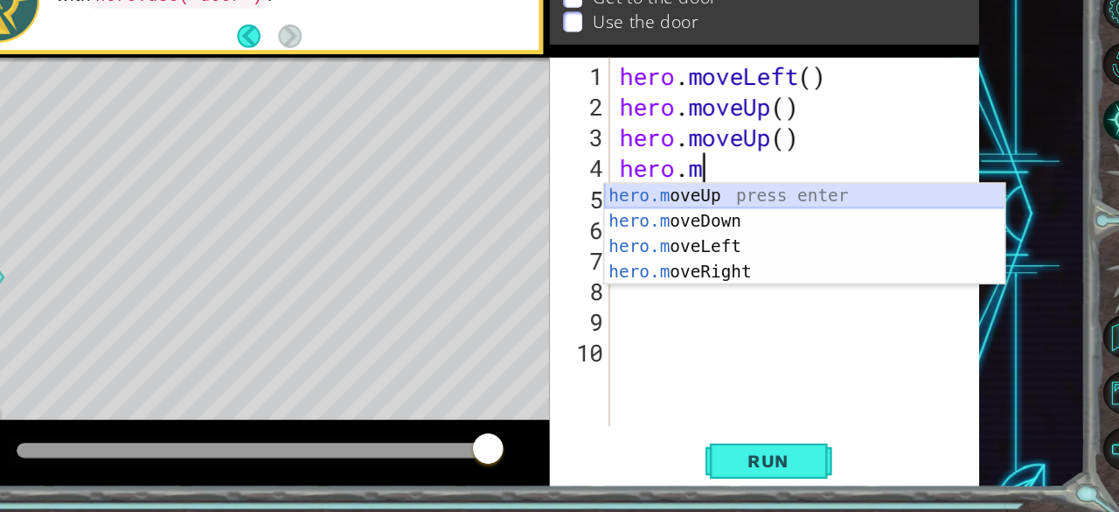
click at [715, 254] on div "hero.m oveUp press enter hero.m oveDown press enter hero.m oveLeft press enter …" at bounding box center [820, 303] width 331 height 126
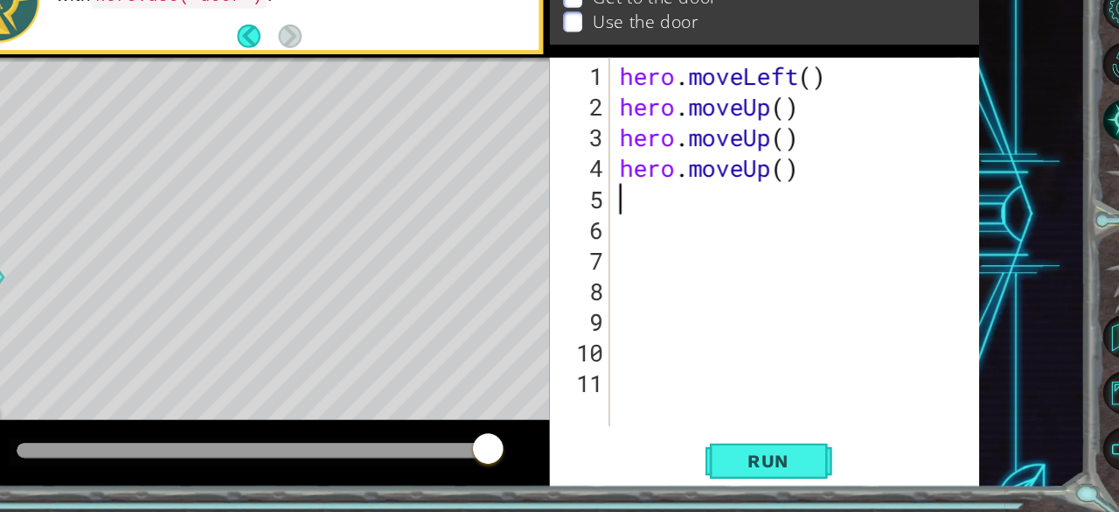
type textarea "m"
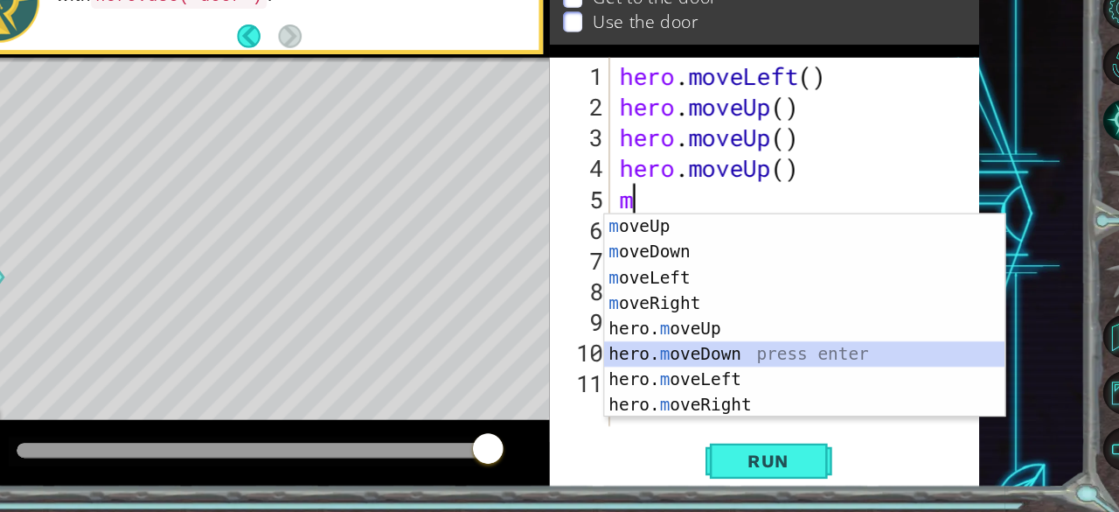
click at [681, 381] on div "m oveUp press enter m oveDown press enter m oveLeft press enter m oveRight pres…" at bounding box center [820, 371] width 331 height 210
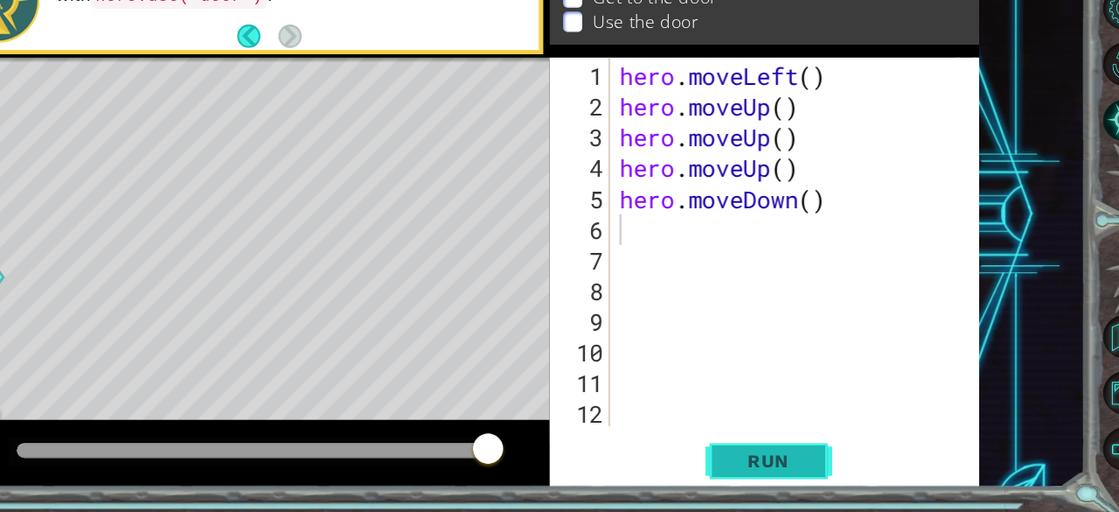
click at [787, 467] on span "Run" at bounding box center [789, 469] width 69 height 17
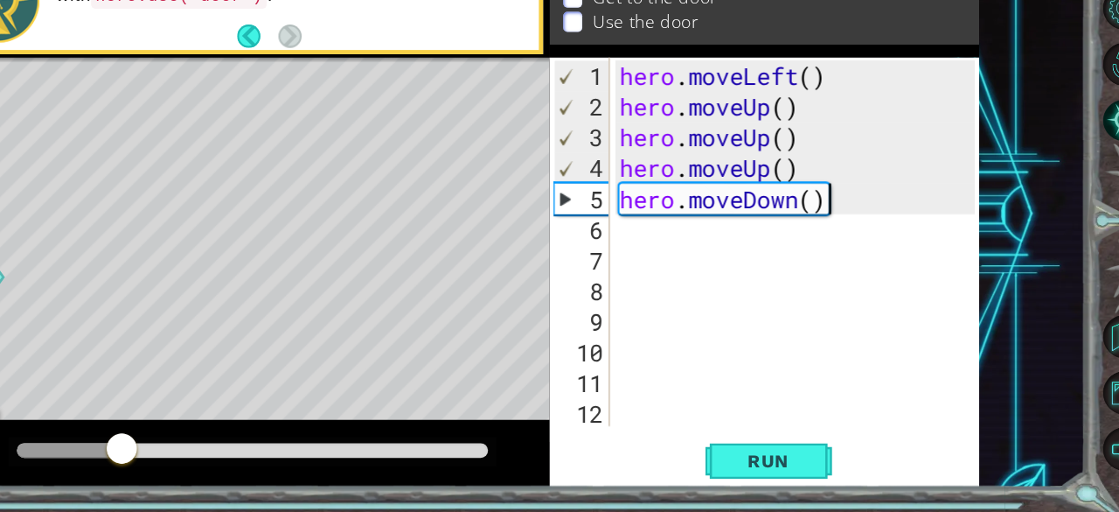
click at [835, 263] on div "hero . moveLeft ( ) hero . moveUp ( ) hero . moveUp ( ) hero . moveUp ( ) hero …" at bounding box center [817, 316] width 306 height 355
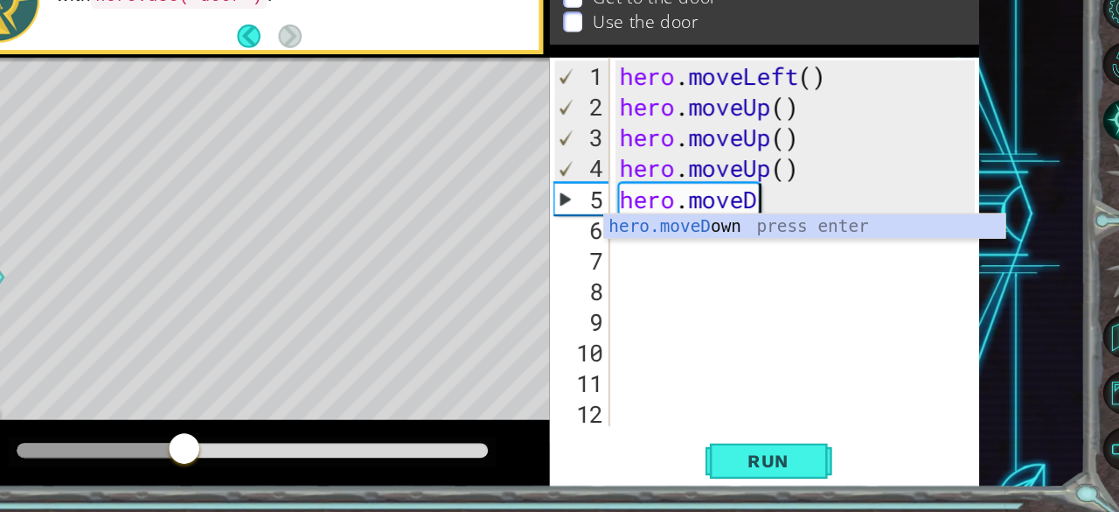
type textarea "hero.move"
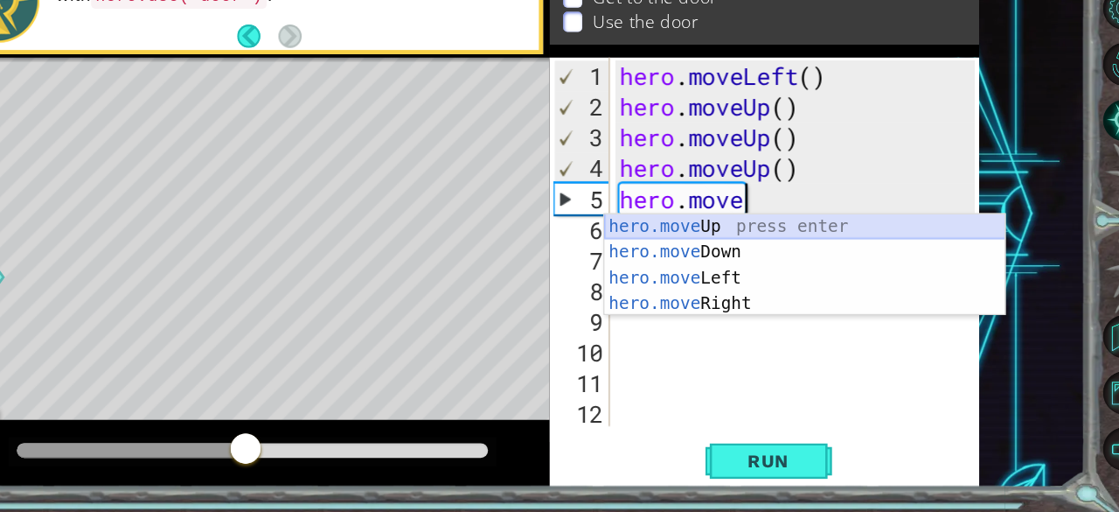
click at [750, 274] on div "hero.move Up press enter hero.move Down press enter hero.move Left press enter …" at bounding box center [820, 329] width 331 height 126
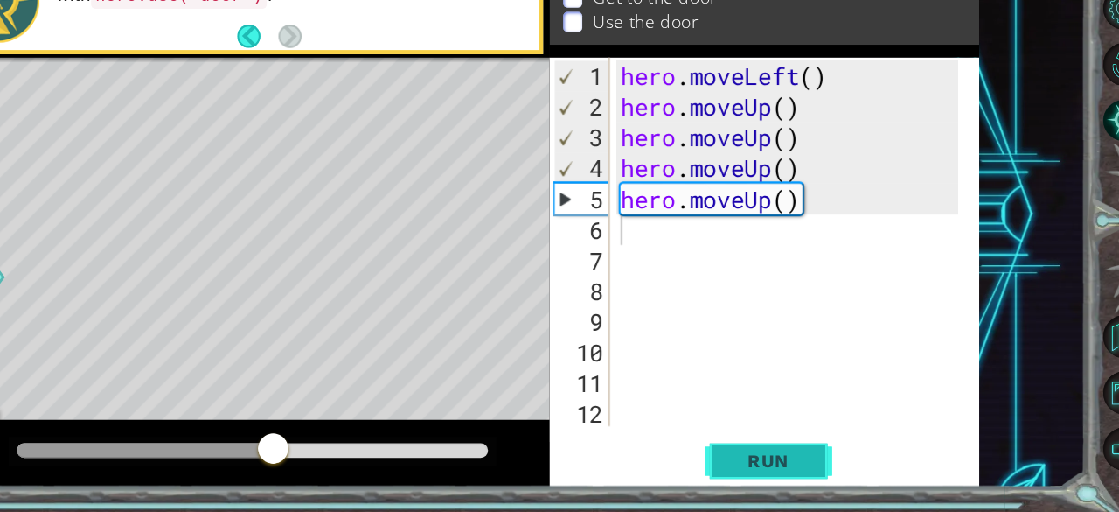
click at [781, 464] on span "Run" at bounding box center [789, 469] width 69 height 17
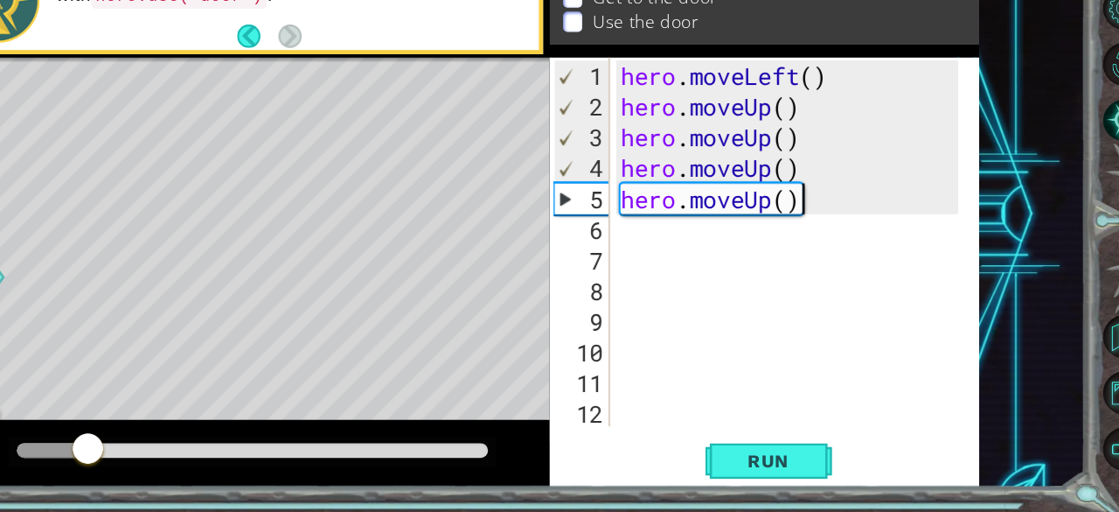
click at [844, 246] on div "hero . moveLeft ( ) hero . moveUp ( ) hero . moveUp ( ) hero . moveUp ( ) hero …" at bounding box center [811, 316] width 292 height 355
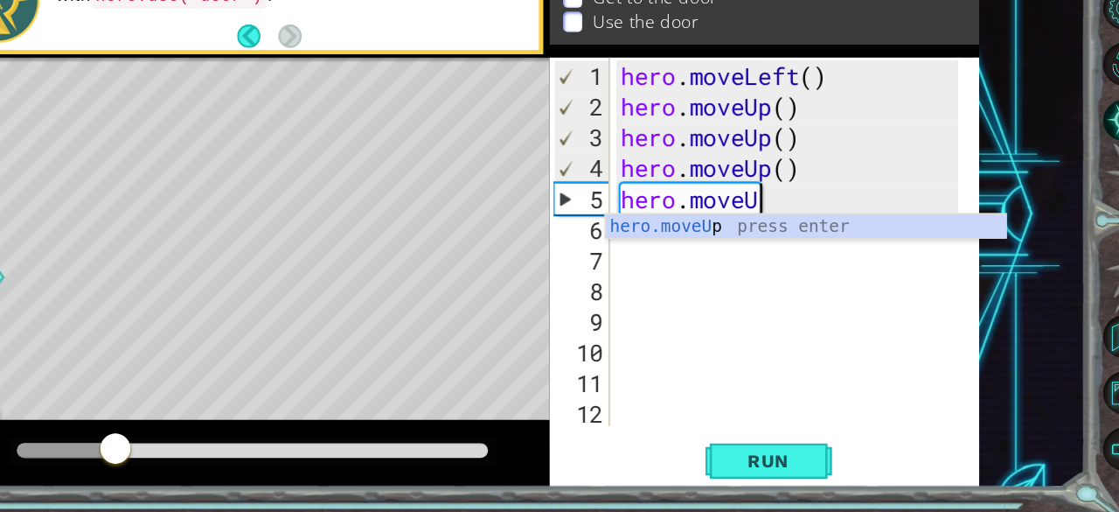
type textarea "hero.move"
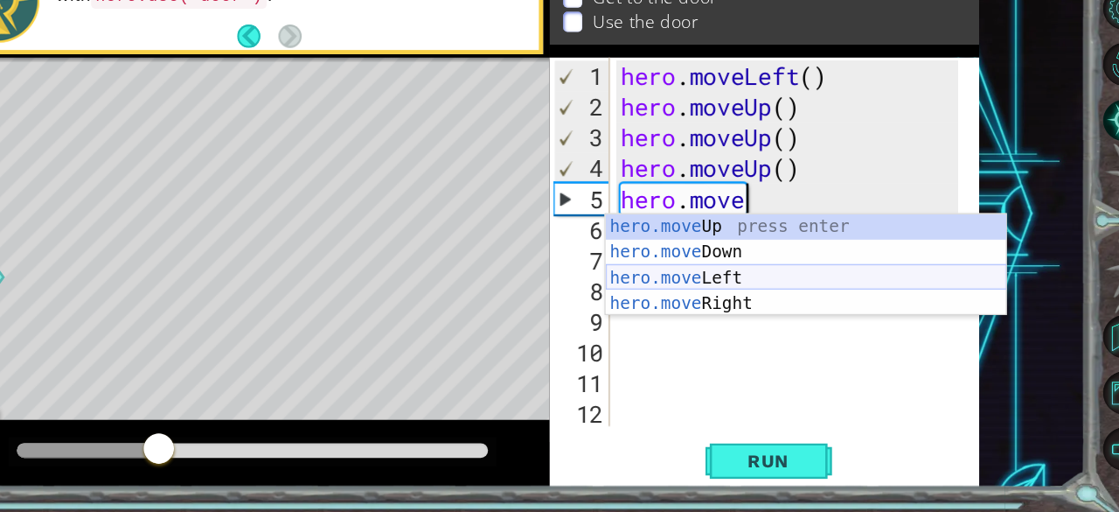
click at [753, 326] on div "hero.move Up press enter hero.move Down press enter hero.move Left press enter …" at bounding box center [821, 329] width 331 height 126
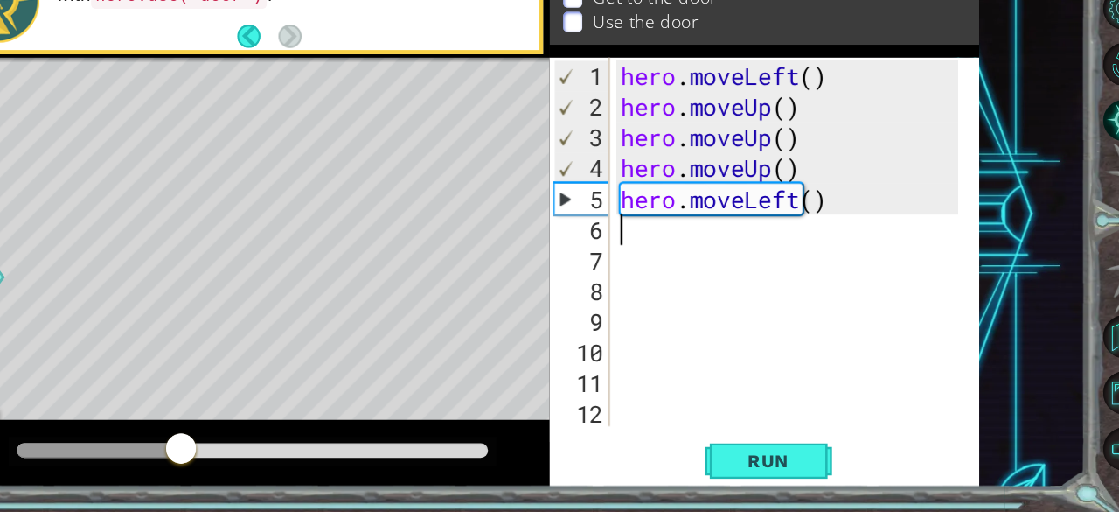
click at [792, 450] on div "1 2 3 4 5 6 7 8 9 10 11 12 13 hero . moveLeft ( ) hero . moveUp ( ) hero . move…" at bounding box center [786, 313] width 355 height 354
click at [792, 461] on span "Run" at bounding box center [789, 469] width 69 height 17
click at [866, 261] on div "hero . moveLeft ( ) hero . moveUp ( ) hero . moveUp ( ) hero . moveUp ( ) hero …" at bounding box center [811, 316] width 292 height 355
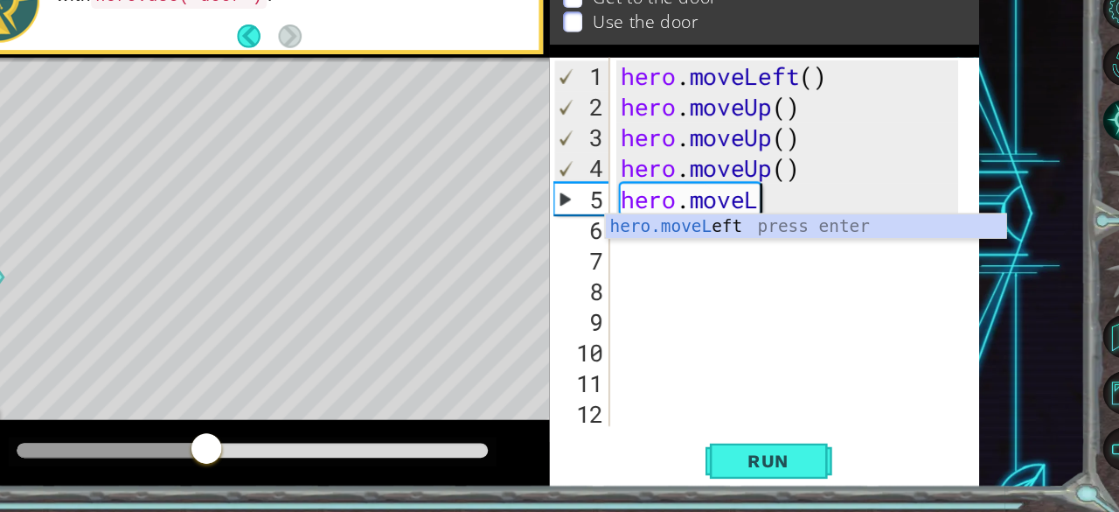
type textarea "hero.move"
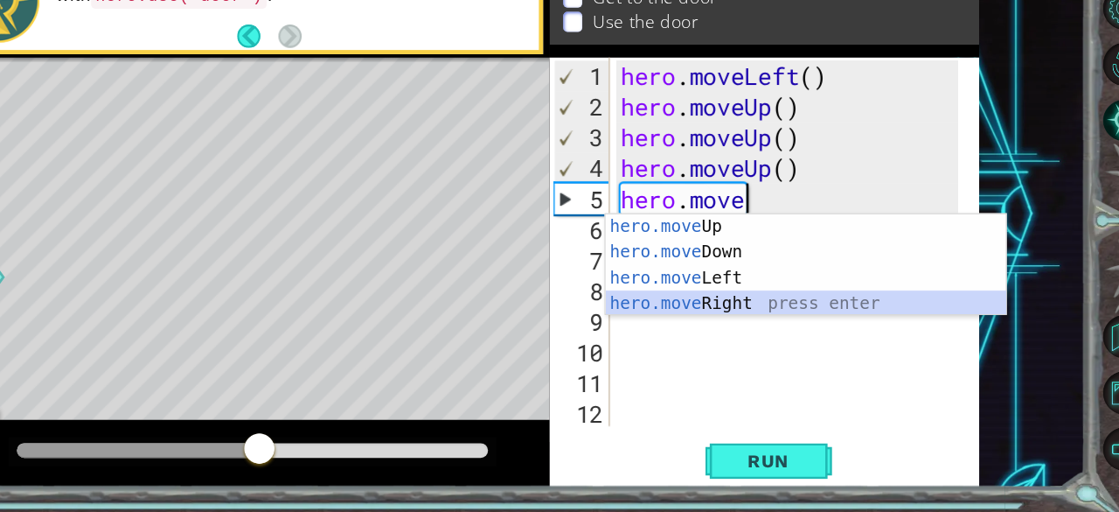
click at [778, 336] on div "hero.move Up press enter hero.move Down press enter hero.move Left press enter …" at bounding box center [821, 329] width 331 height 126
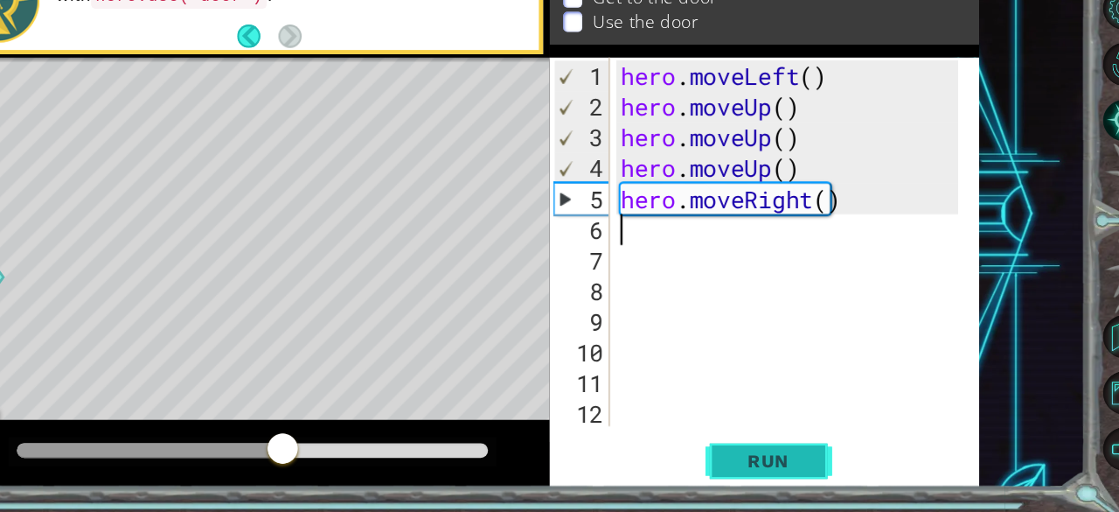
click at [800, 469] on span "Run" at bounding box center [789, 469] width 69 height 17
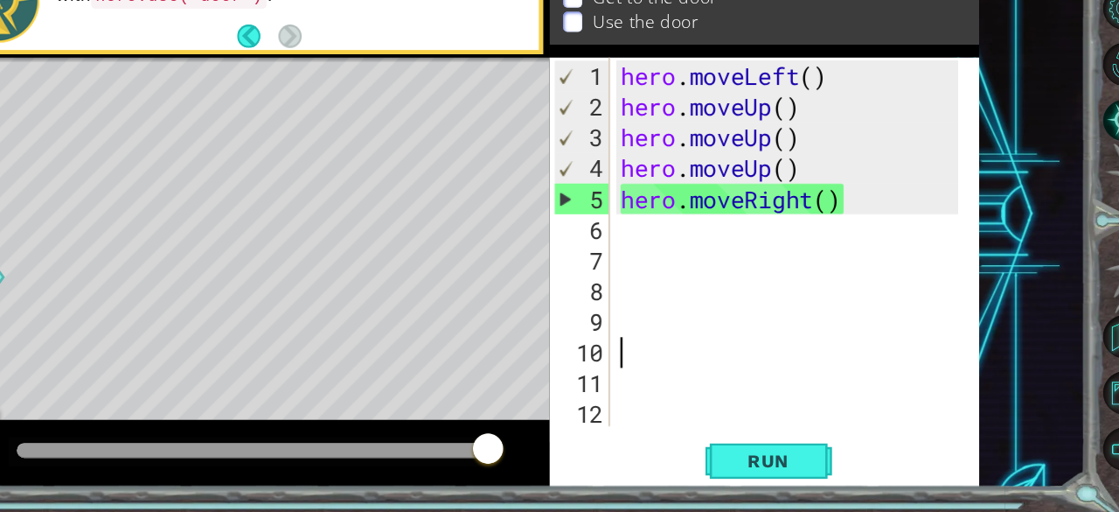
click at [714, 367] on div "hero . moveLeft ( ) hero . moveUp ( ) hero . moveUp ( ) hero . moveUp ( ) hero …" at bounding box center [811, 316] width 292 height 355
